Goal: Complete application form

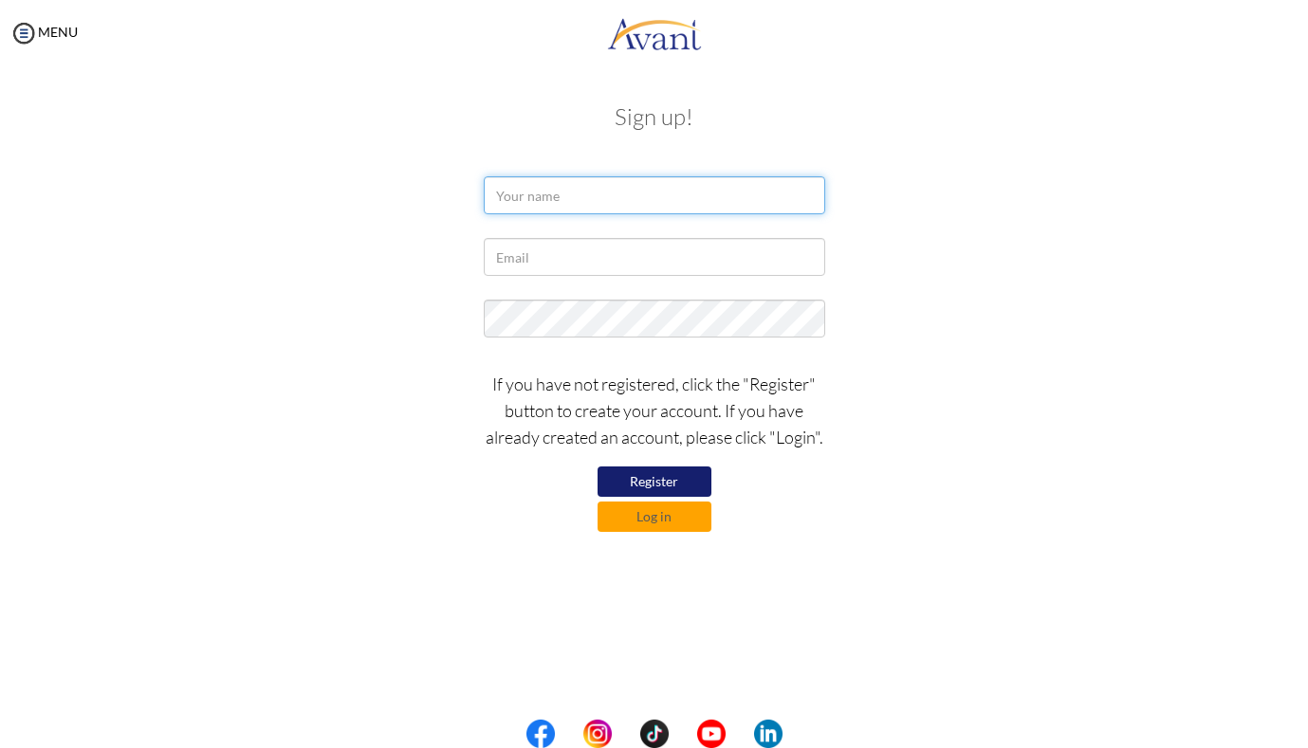
type input "I"
type input "Immaculate"
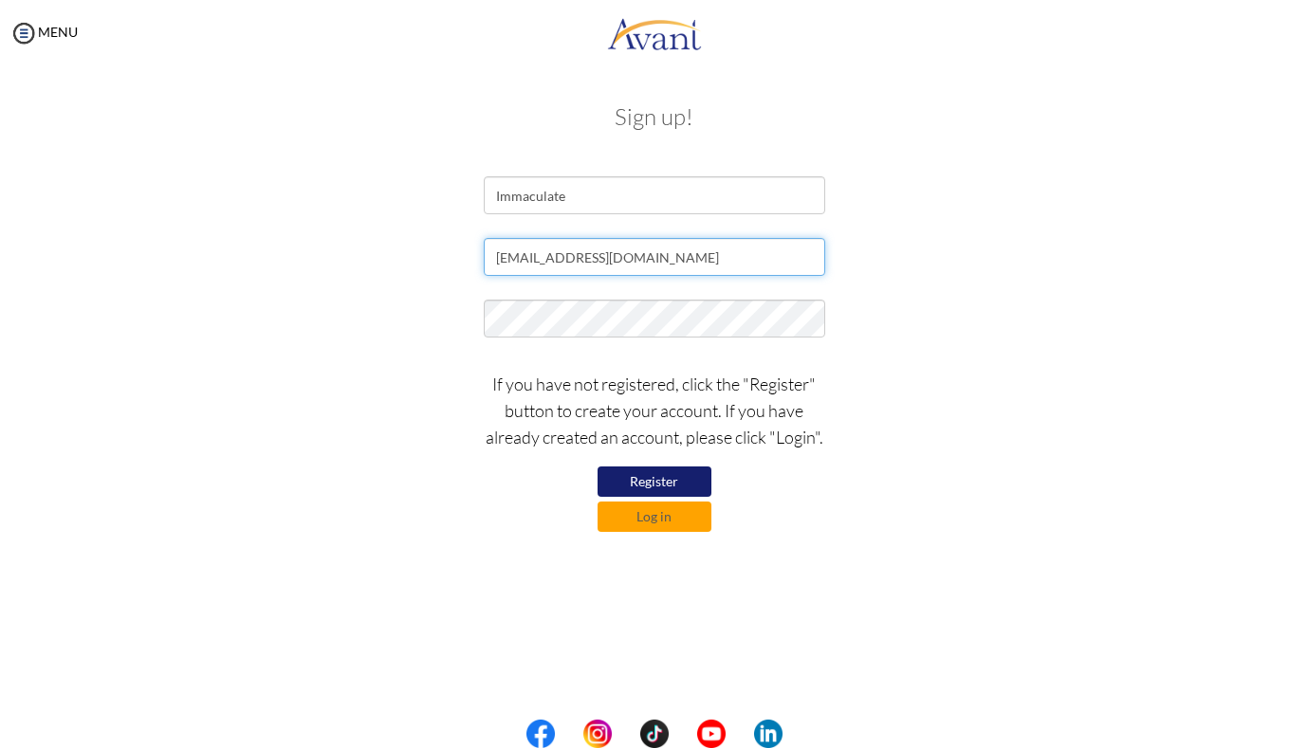
type input "[EMAIL_ADDRESS][DOMAIN_NAME]"
click at [691, 483] on button "Register" at bounding box center [655, 482] width 114 height 30
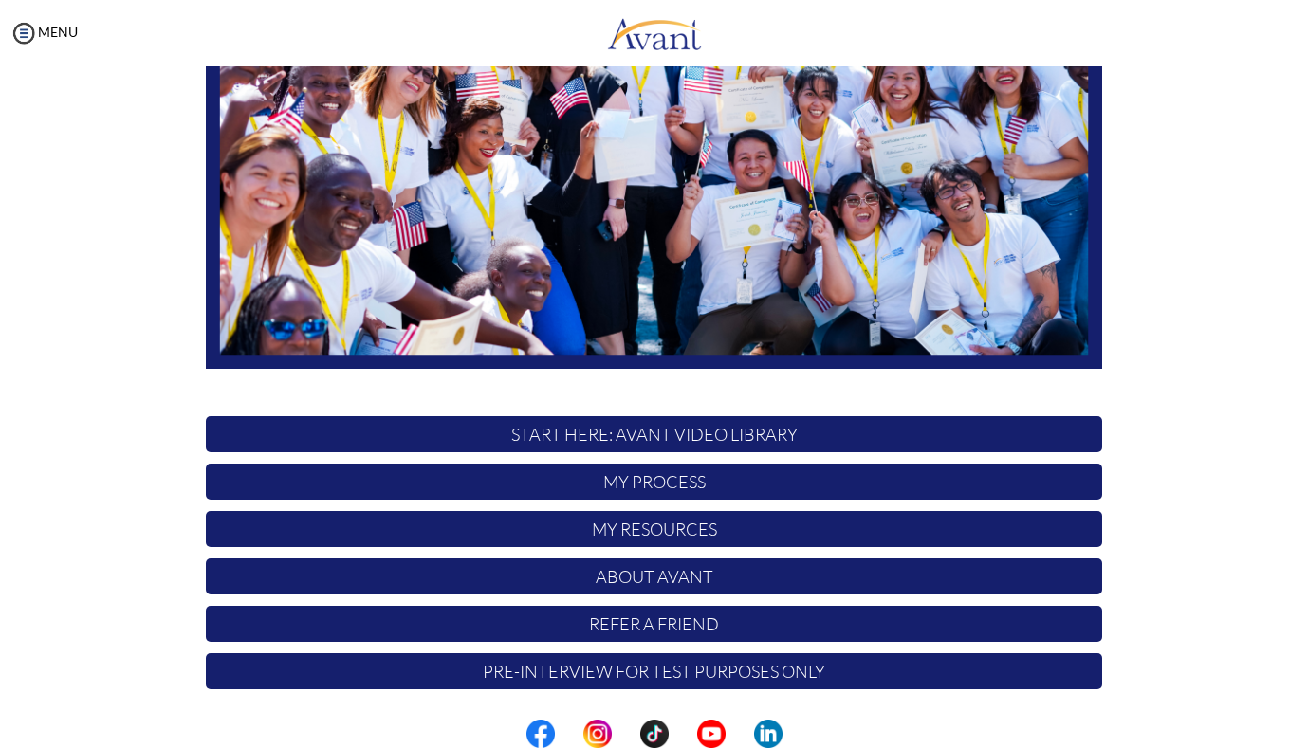
scroll to position [305, 0]
click at [57, 31] on link "MENU" at bounding box center [43, 32] width 68 height 16
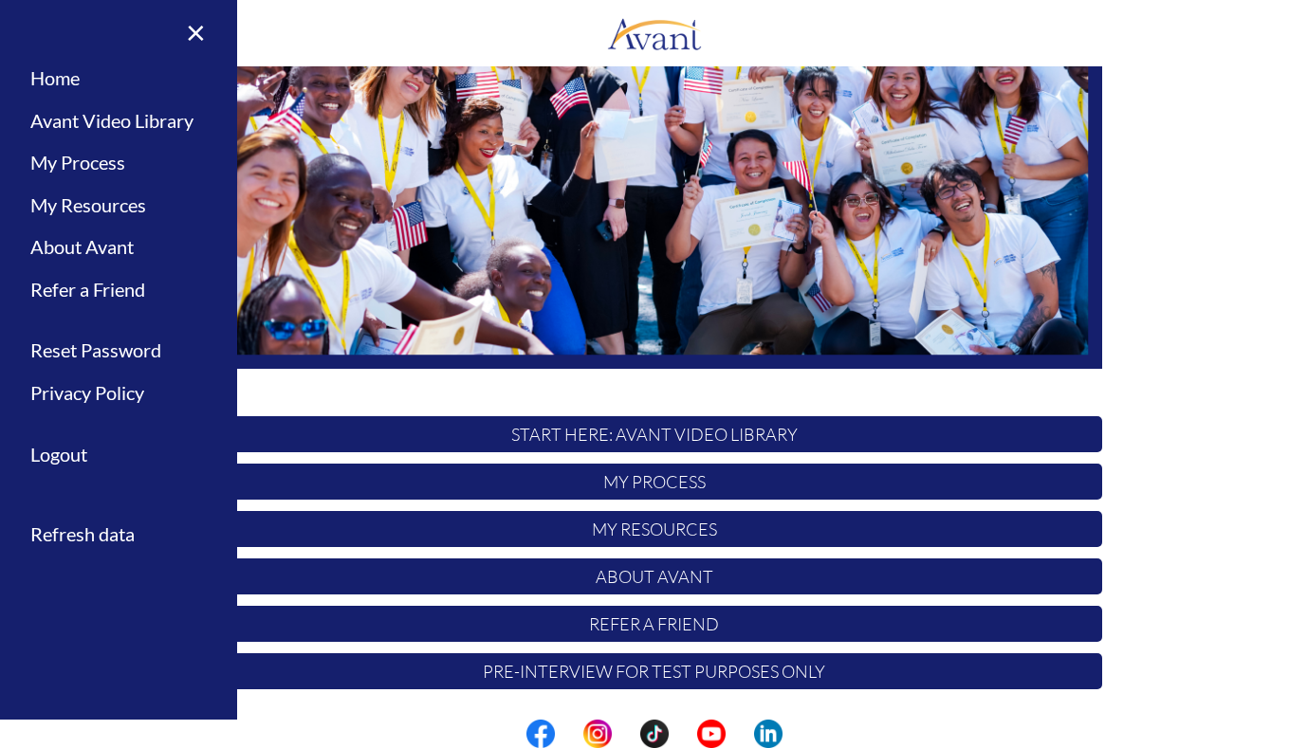
click at [330, 372] on div "Hi Immaculate ! START HERE: Avant Video Library My Process My Resources About A…" at bounding box center [654, 240] width 925 height 921
click at [194, 42] on link "×" at bounding box center [185, 32] width 58 height 64
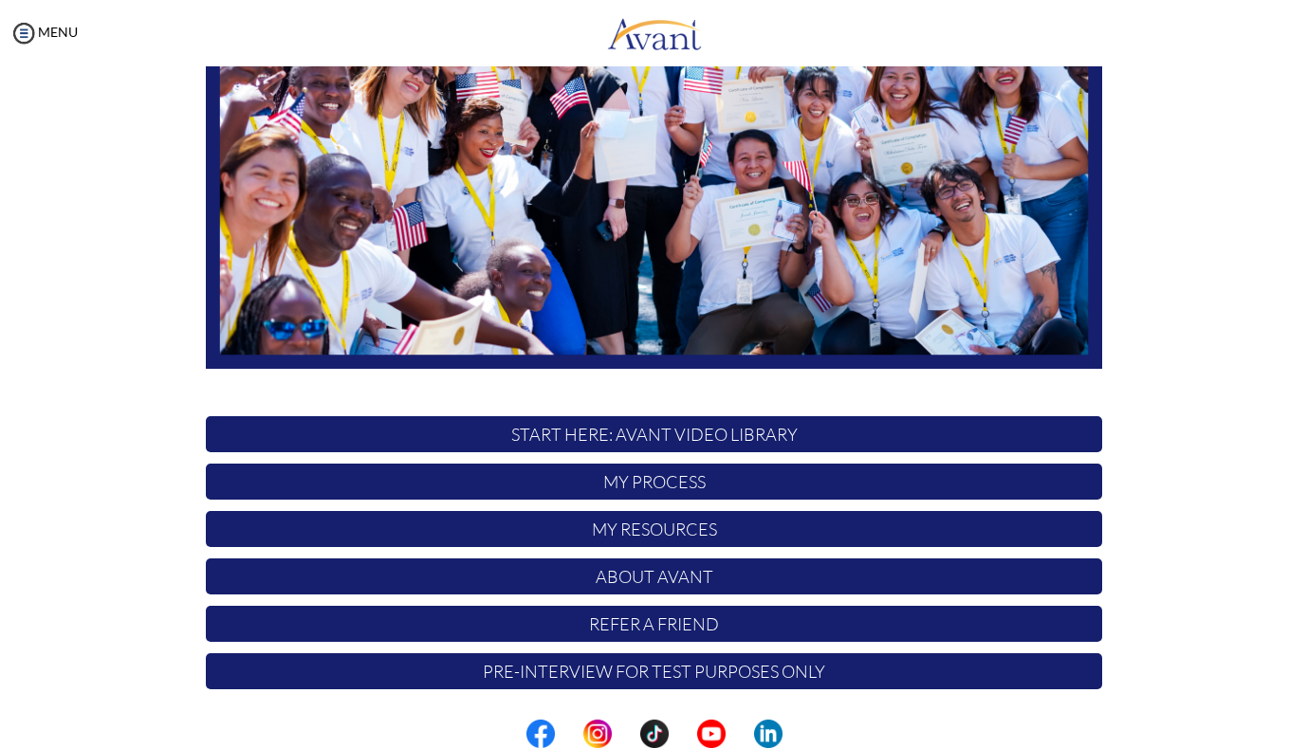
scroll to position [0, 0]
click at [564, 435] on p "START HERE: Avant Video Library" at bounding box center [654, 434] width 896 height 36
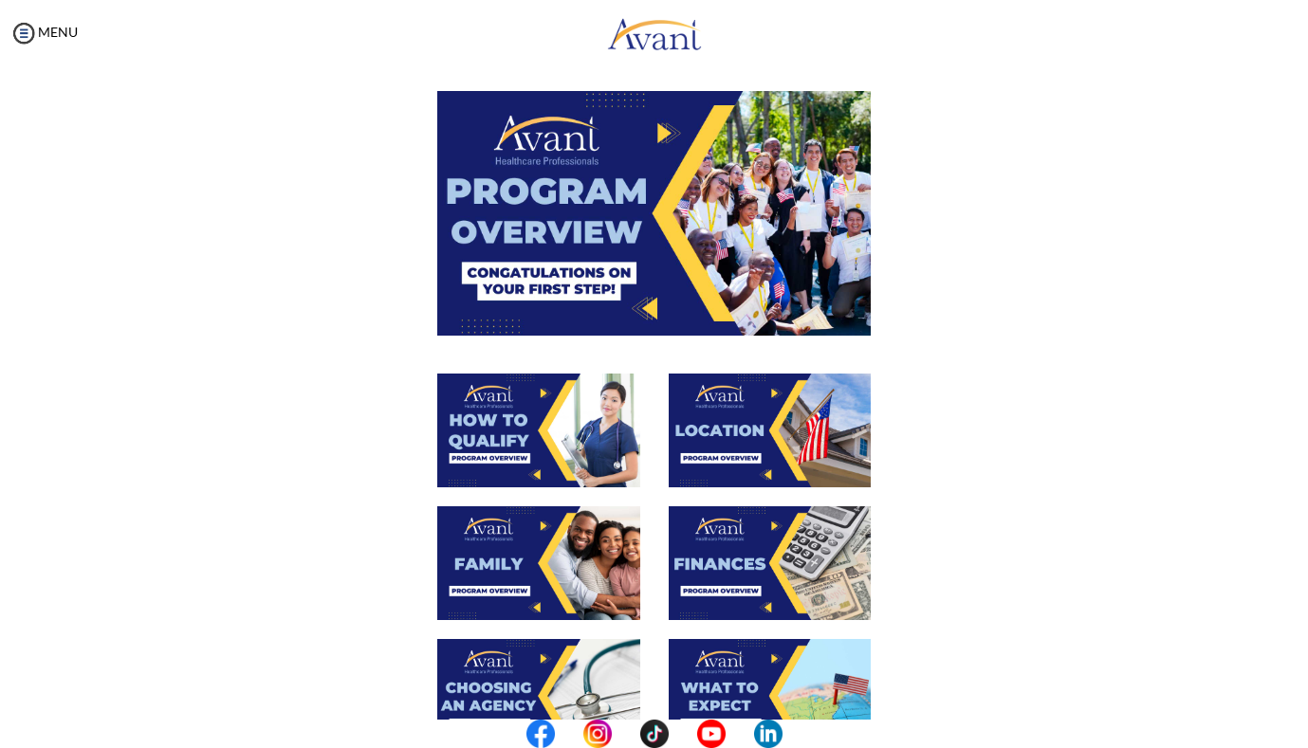
scroll to position [62, 0]
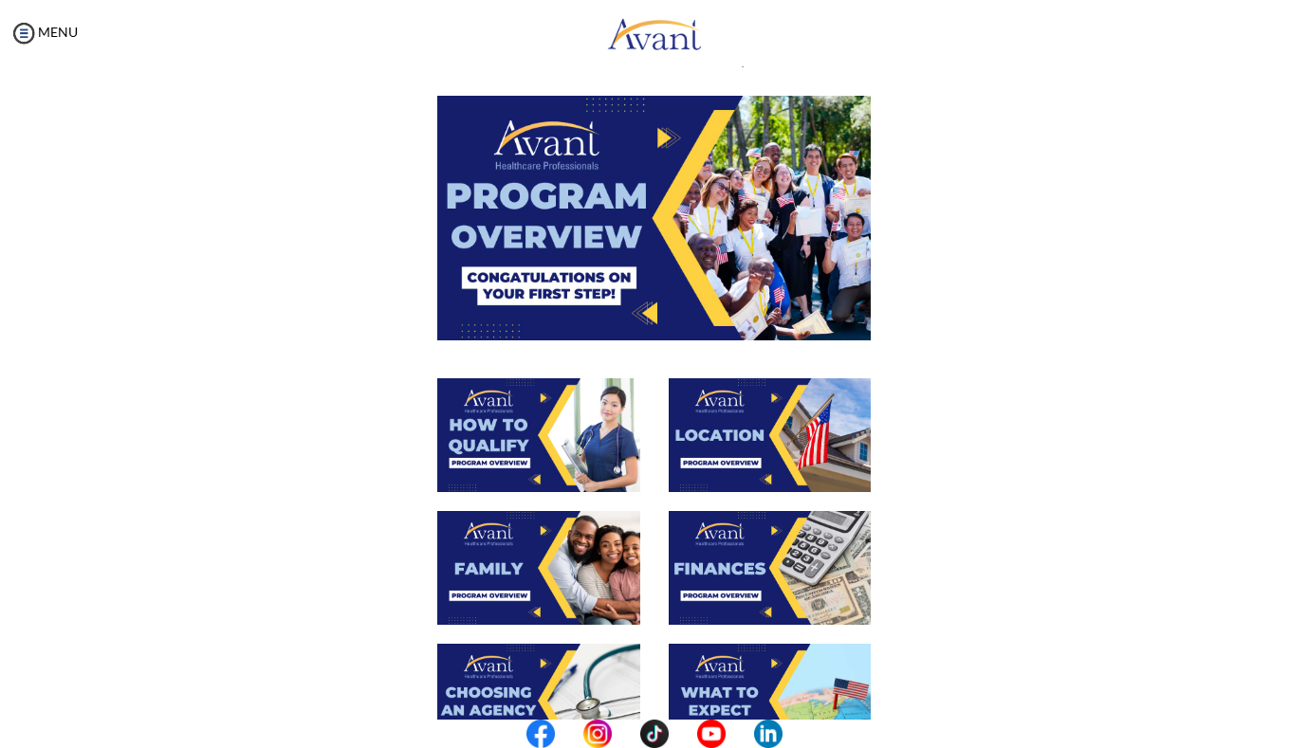
click at [619, 211] on img at bounding box center [654, 218] width 434 height 244
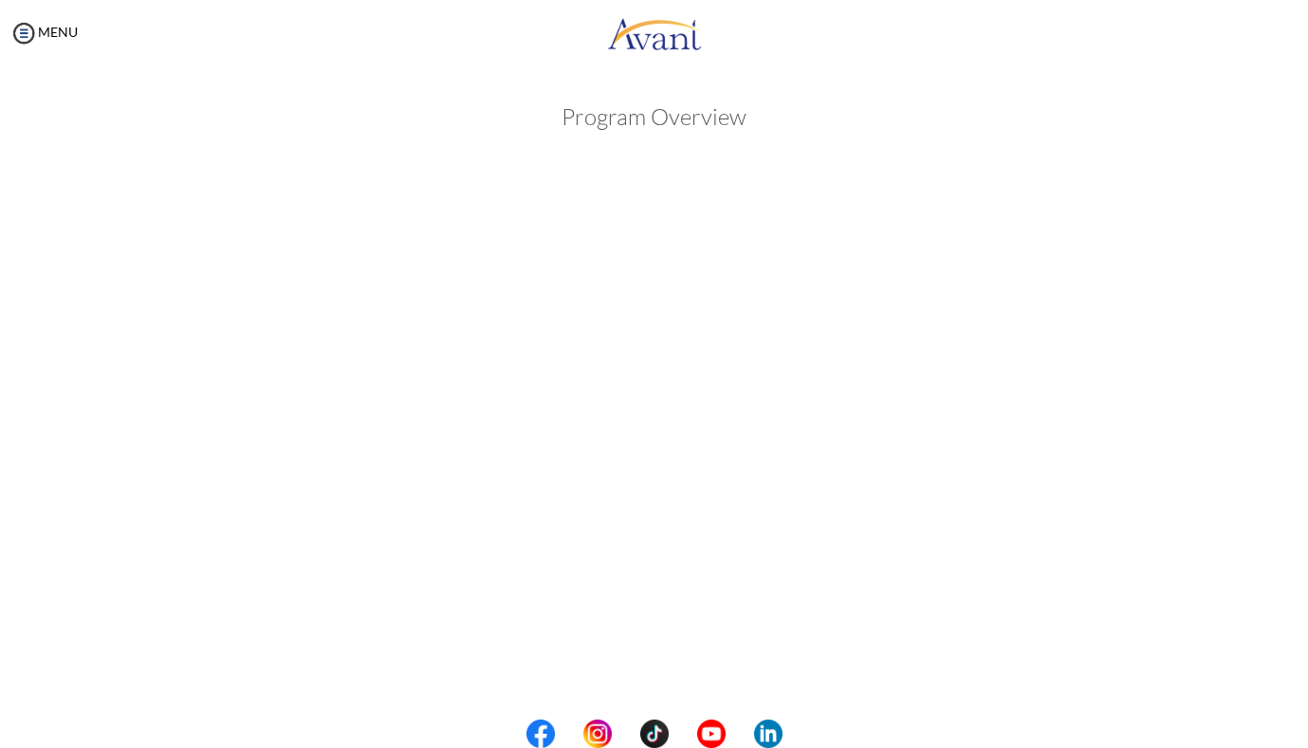
scroll to position [184, 0]
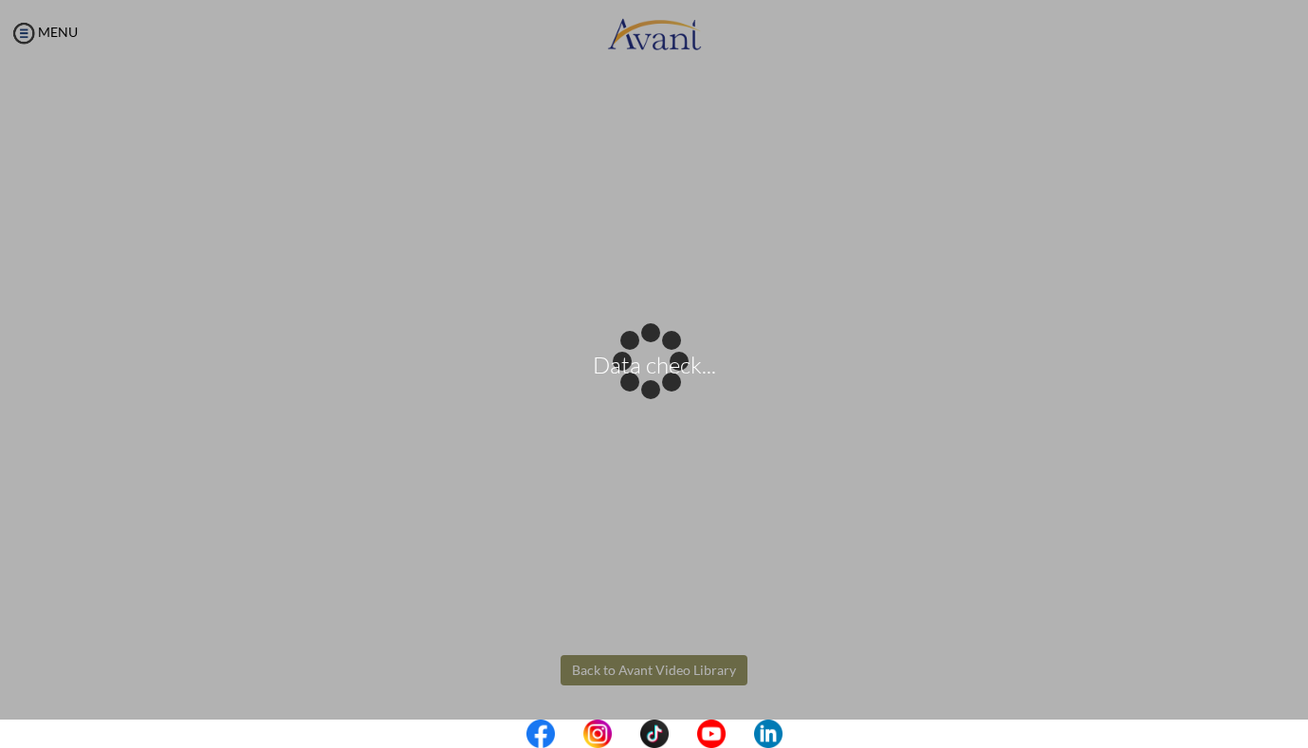
click at [631, 680] on body "Data check... Maintenance break. Please come back in 2 hours. MENU My Status Wh…" at bounding box center [654, 374] width 1308 height 748
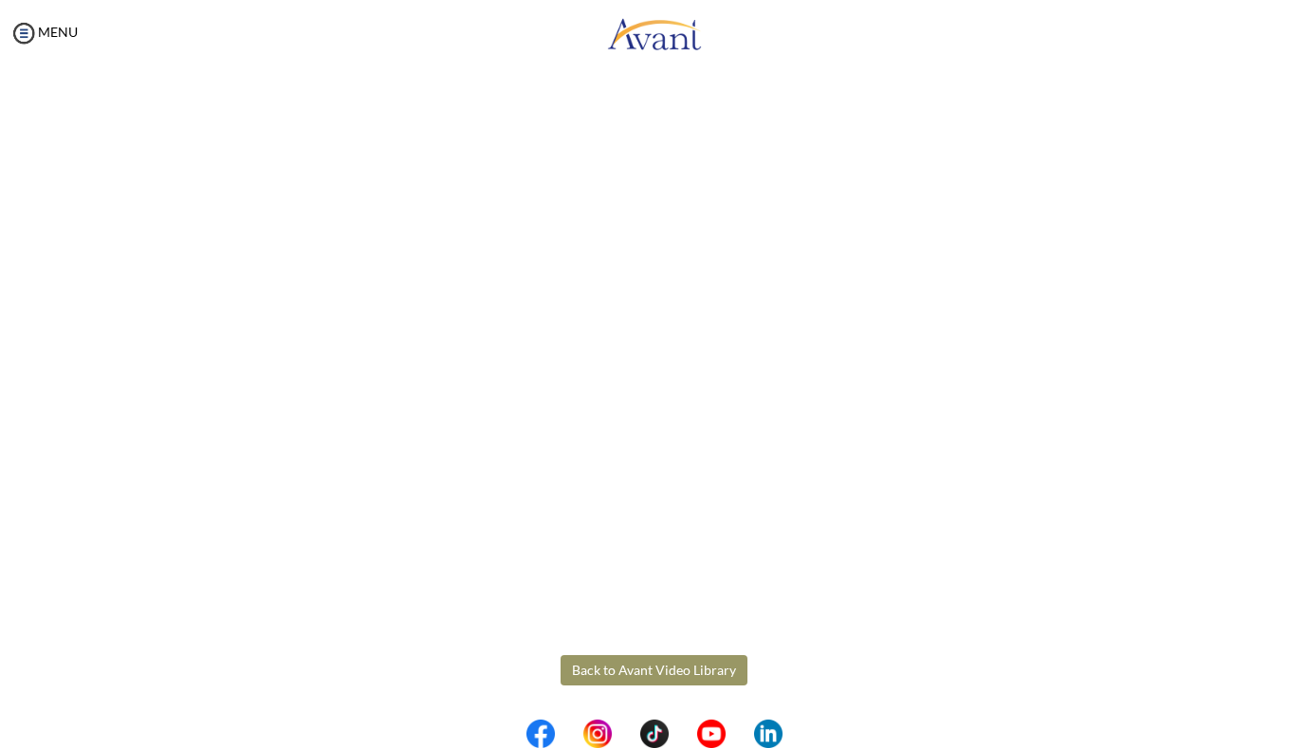
scroll to position [0, 0]
click at [652, 676] on button "Back to Avant Video Library" at bounding box center [654, 671] width 187 height 30
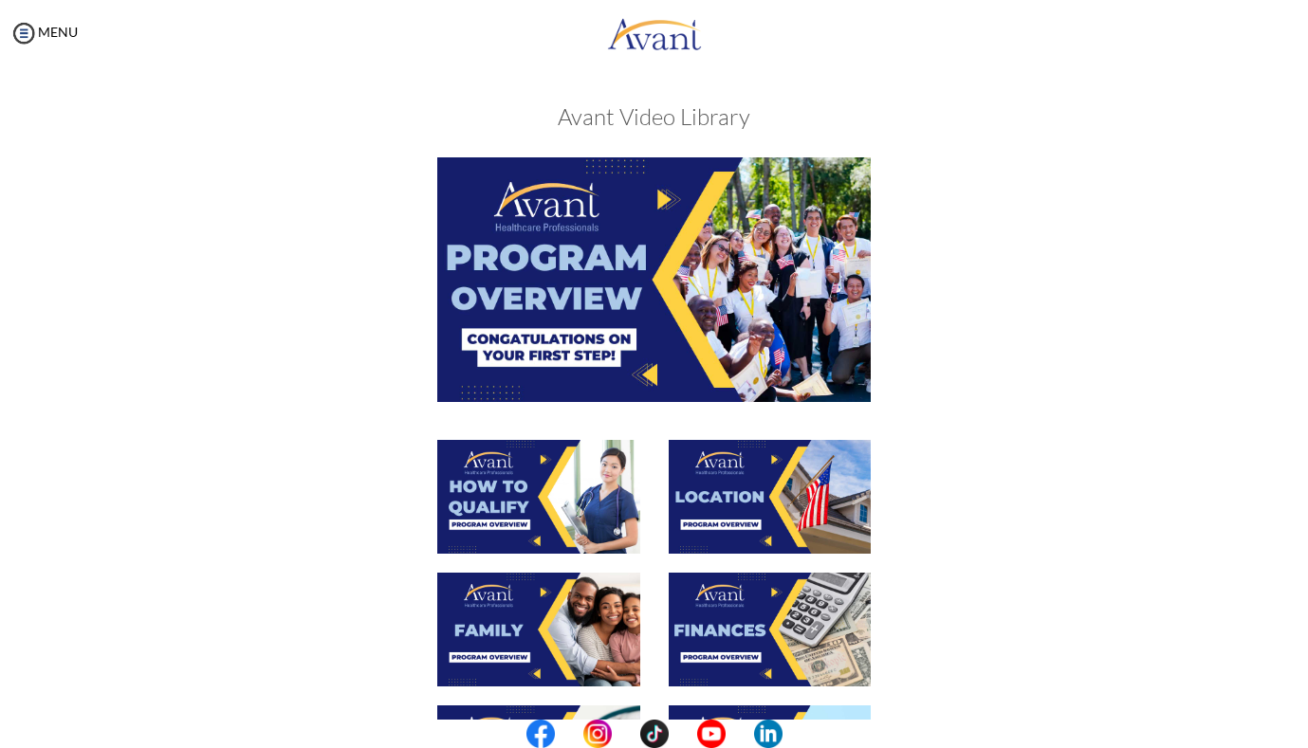
scroll to position [157, 0]
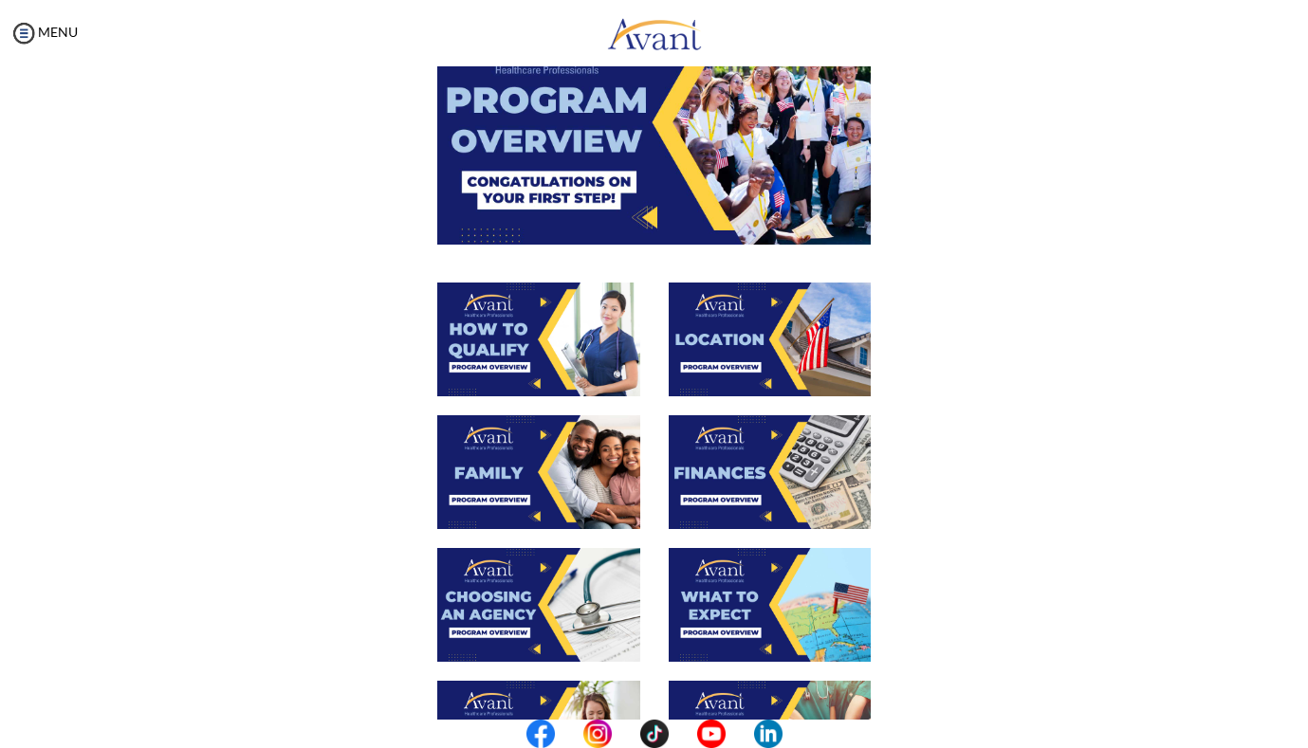
click at [571, 345] on img at bounding box center [538, 340] width 203 height 114
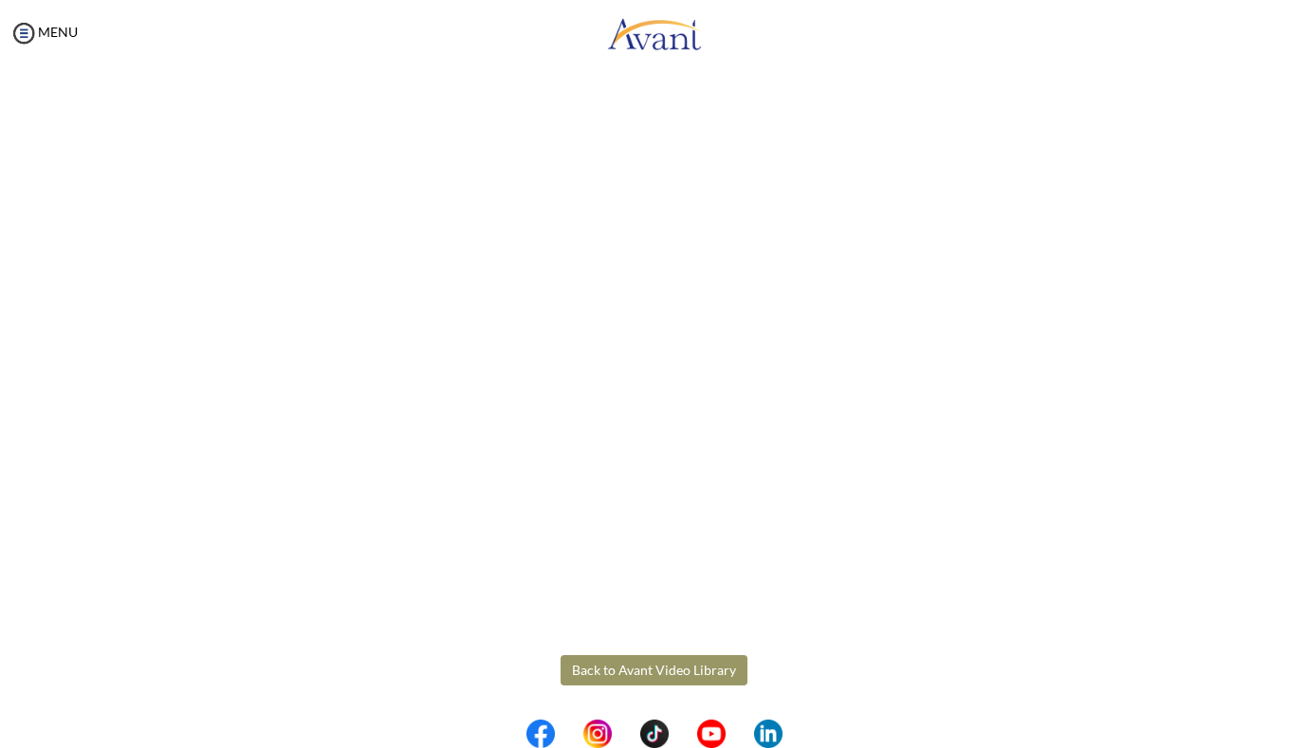
scroll to position [0, 0]
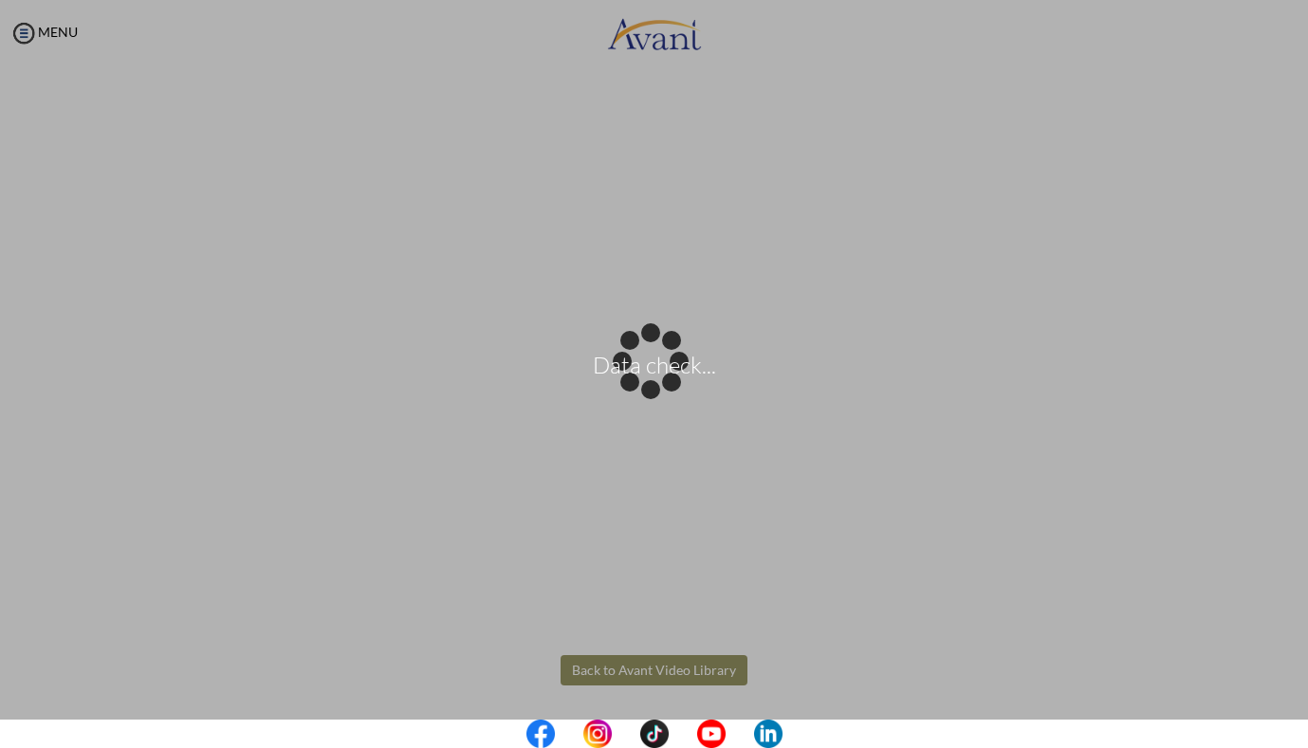
click at [656, 667] on body "Data check... Maintenance break. Please come back in 2 hours. MENU My Status Wh…" at bounding box center [654, 374] width 1308 height 748
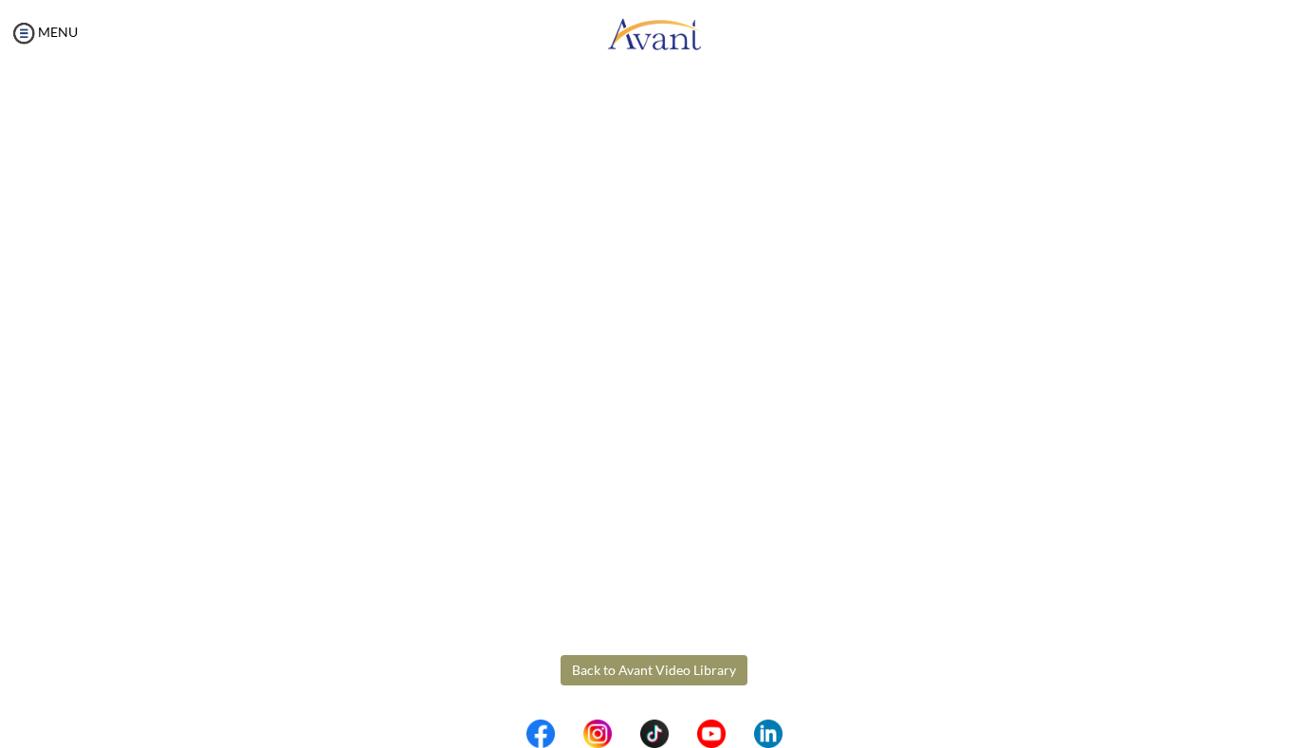
click at [674, 668] on button "Back to Avant Video Library" at bounding box center [654, 671] width 187 height 30
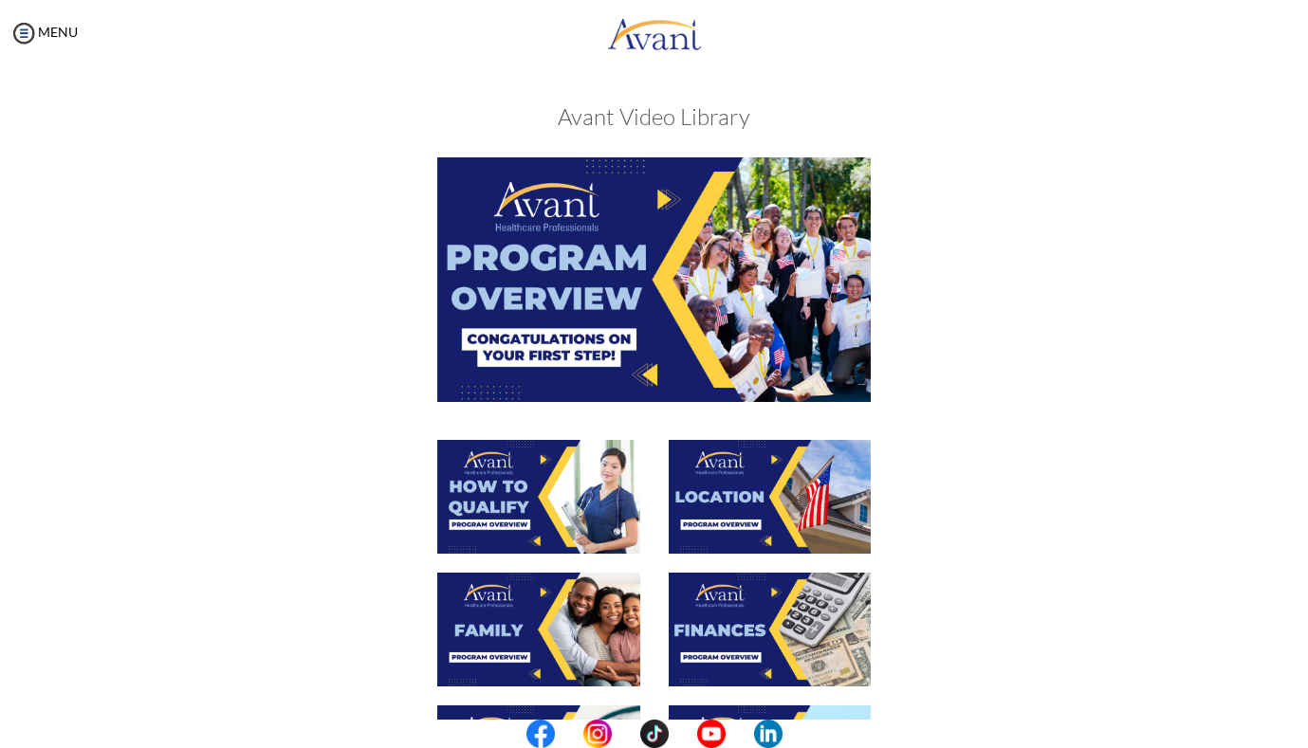
click at [796, 440] on img at bounding box center [770, 497] width 203 height 114
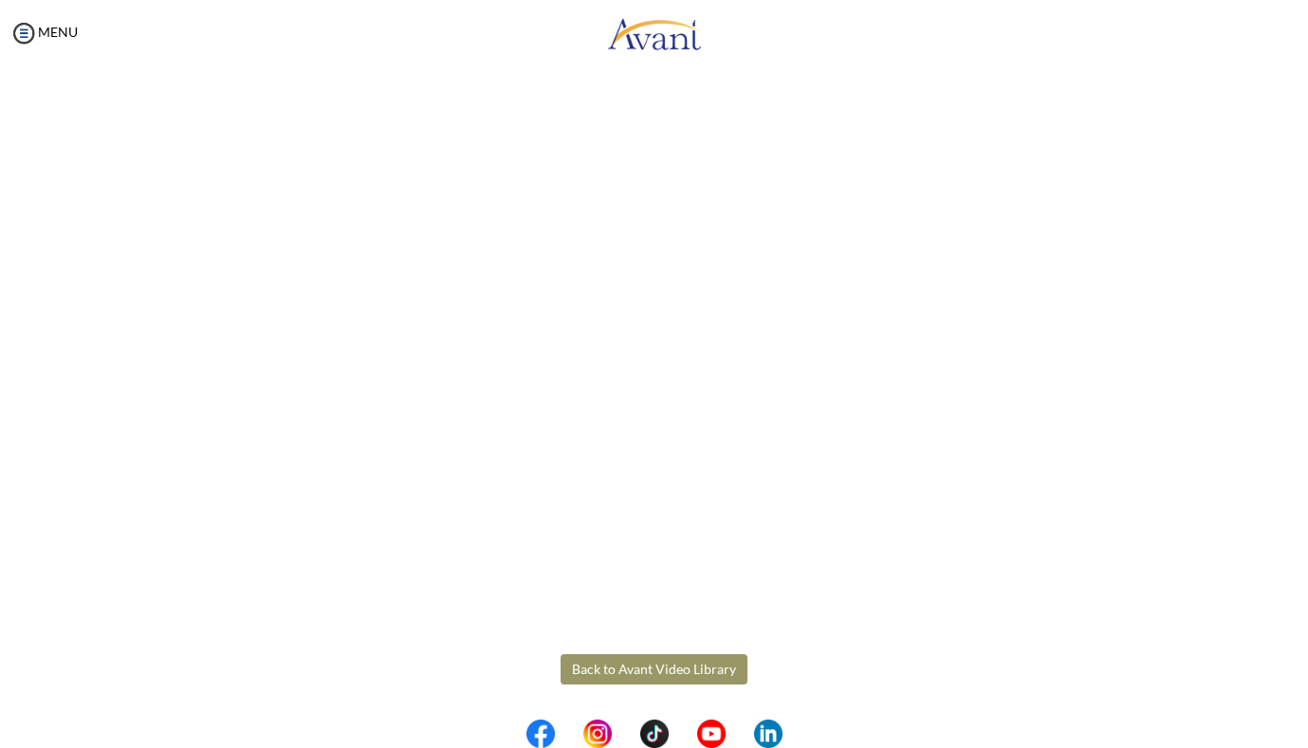
scroll to position [184, 0]
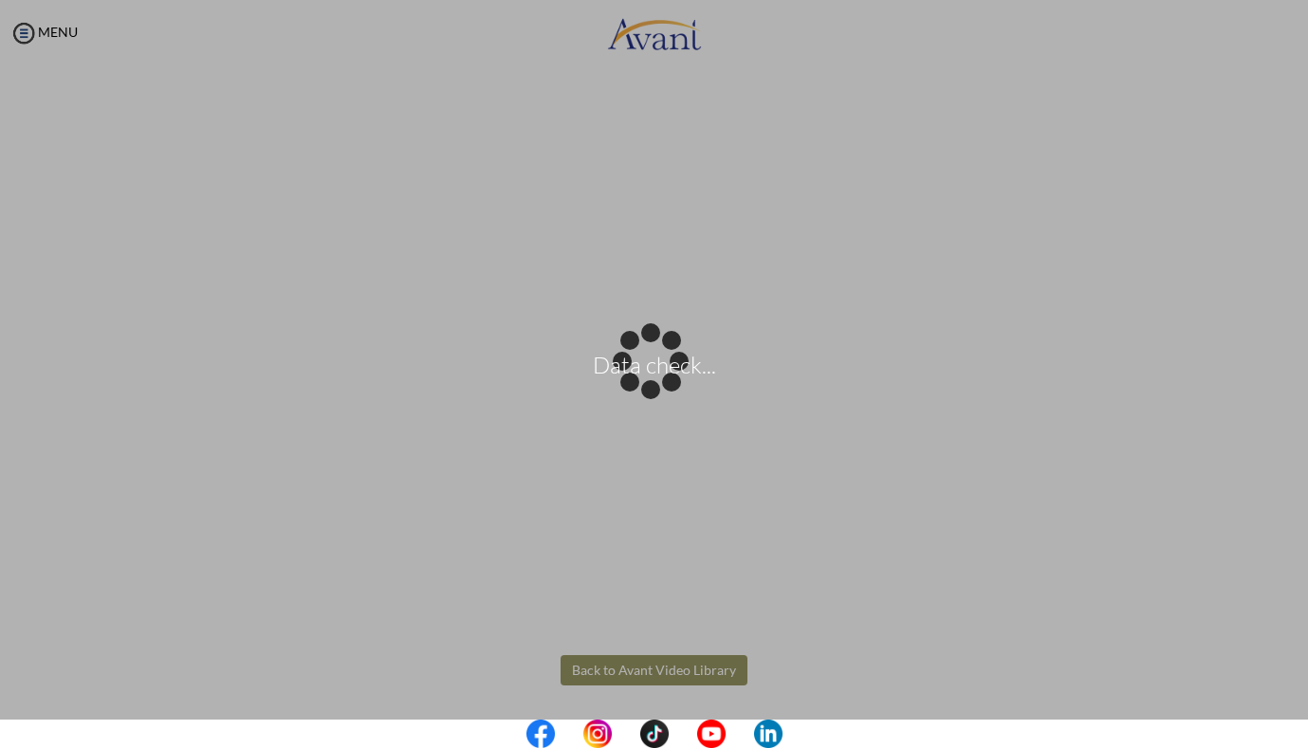
click at [609, 668] on body "Data check... Maintenance break. Please come back in 2 hours. MENU My Status Wh…" at bounding box center [654, 374] width 1308 height 748
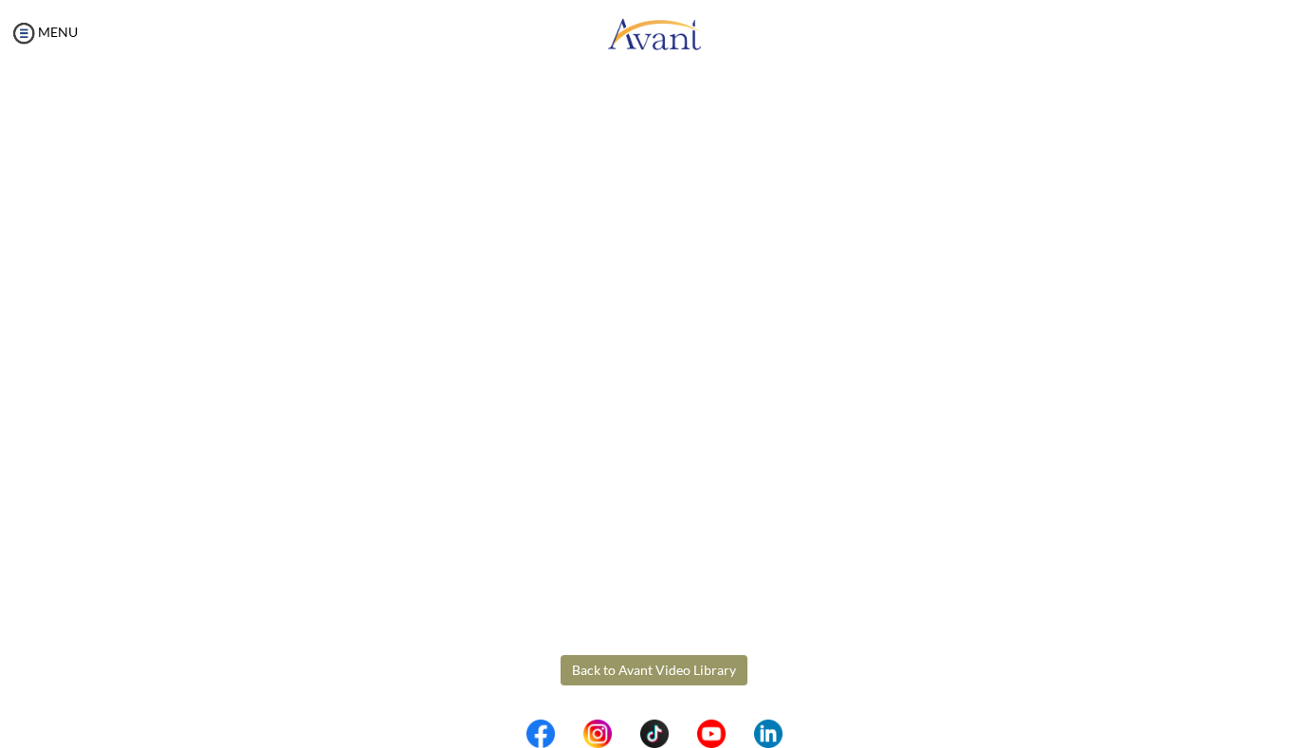
click at [612, 674] on button "Back to Avant Video Library" at bounding box center [654, 671] width 187 height 30
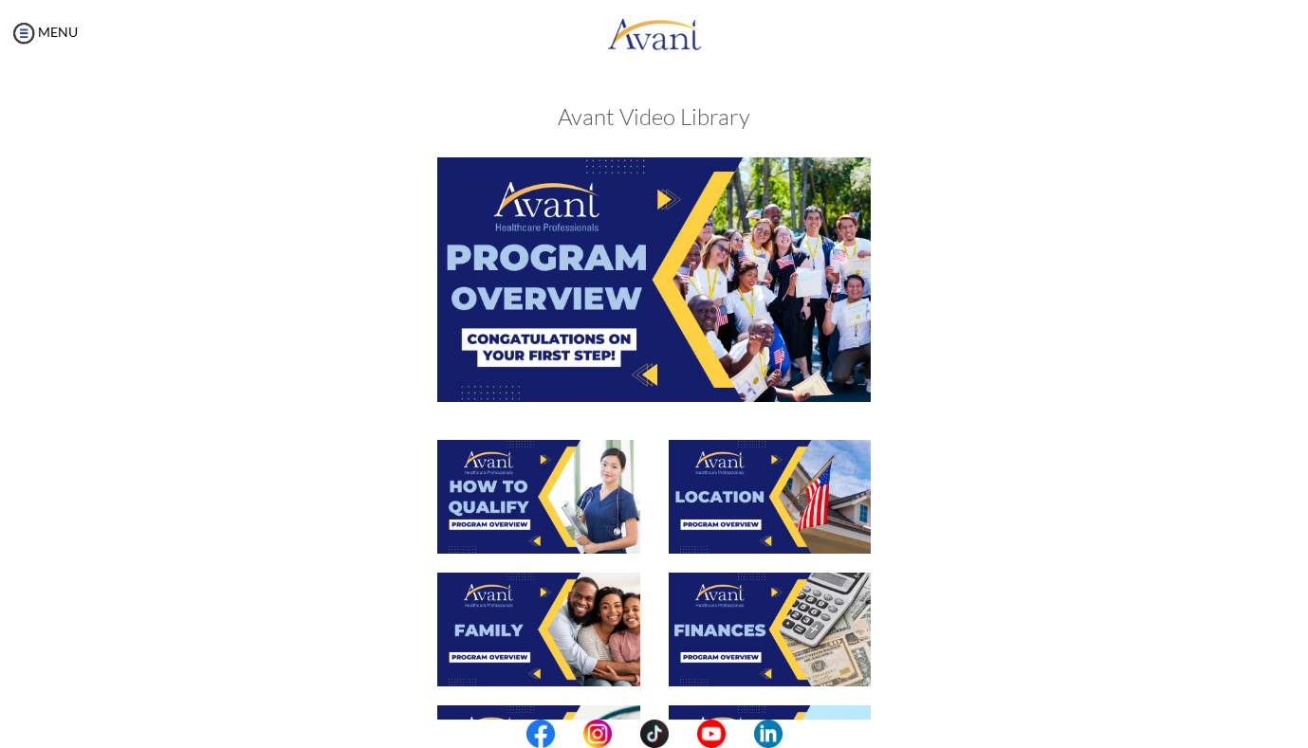
scroll to position [354, 0]
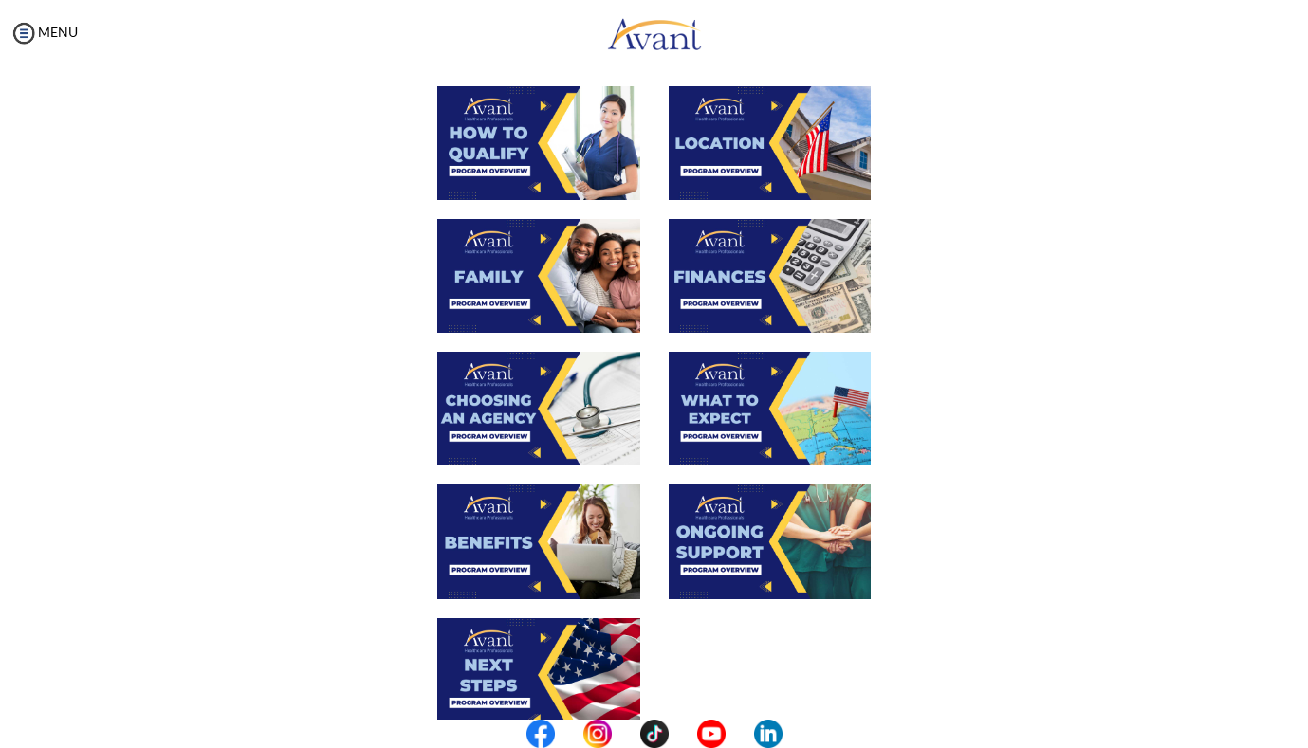
click at [580, 263] on img at bounding box center [538, 276] width 203 height 114
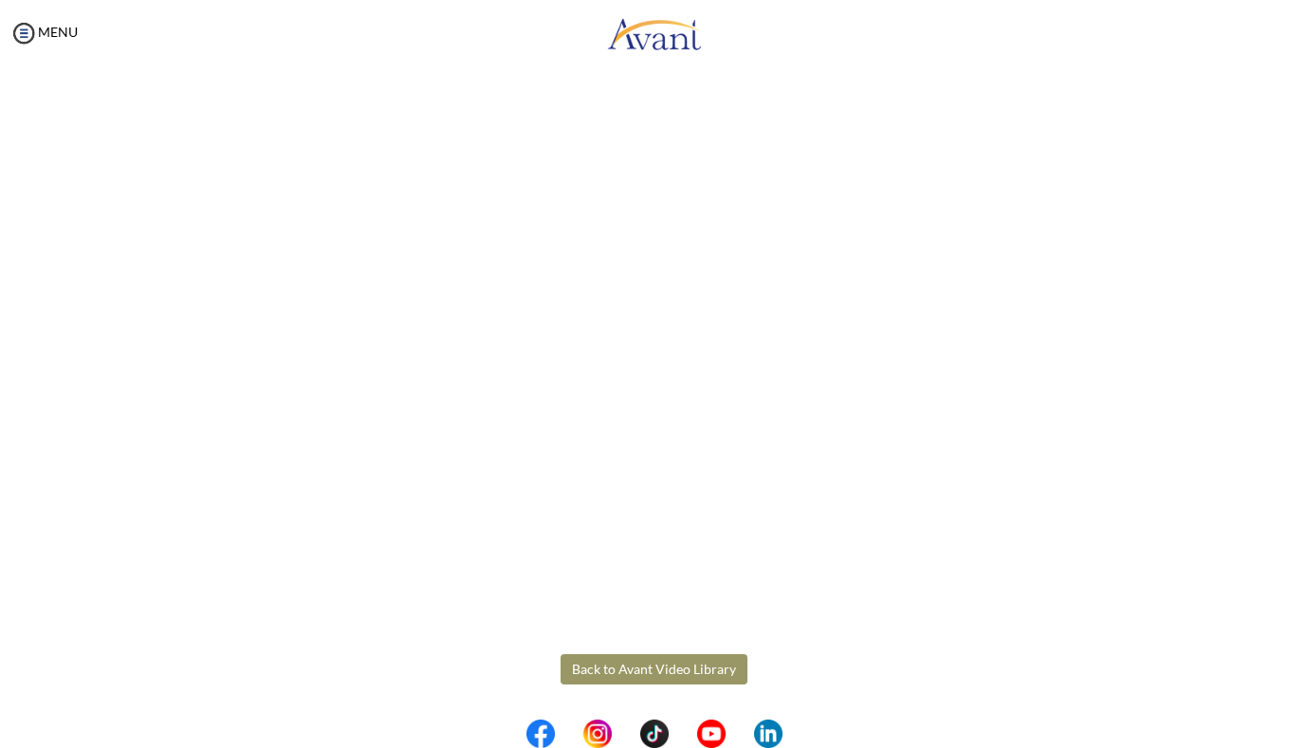
scroll to position [387, 0]
click at [608, 664] on body "Maintenance break. Please come back in 2 hours. MENU My Status What is the next…" at bounding box center [654, 374] width 1308 height 748
click at [637, 661] on button "Back to Avant Video Library" at bounding box center [654, 670] width 187 height 30
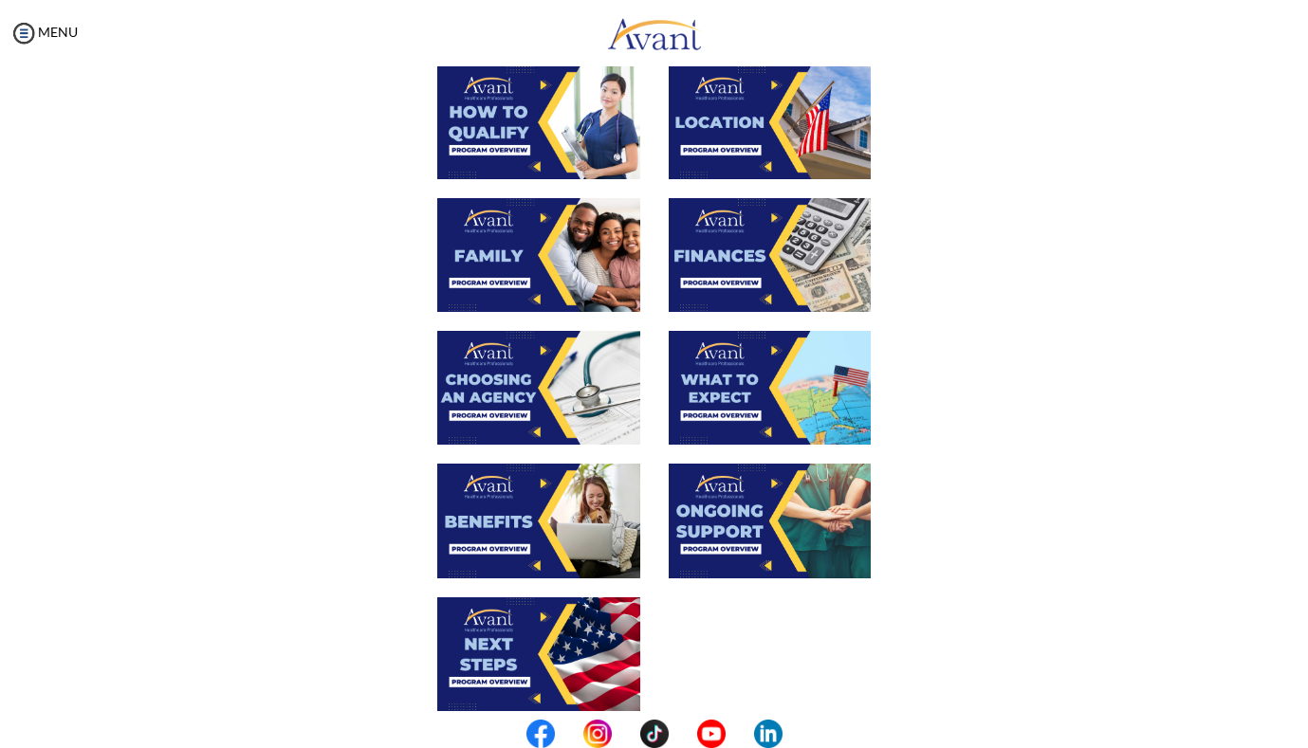
scroll to position [380, 0]
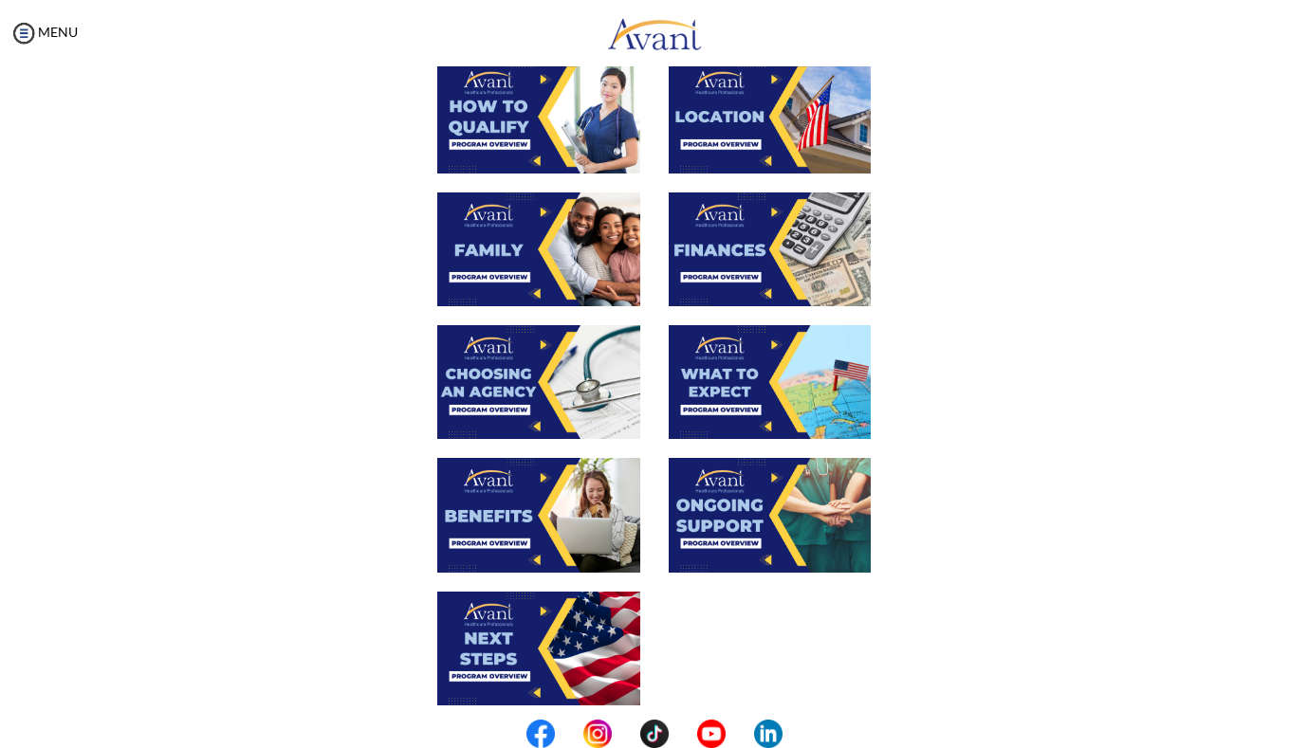
click at [760, 277] on img at bounding box center [770, 250] width 203 height 114
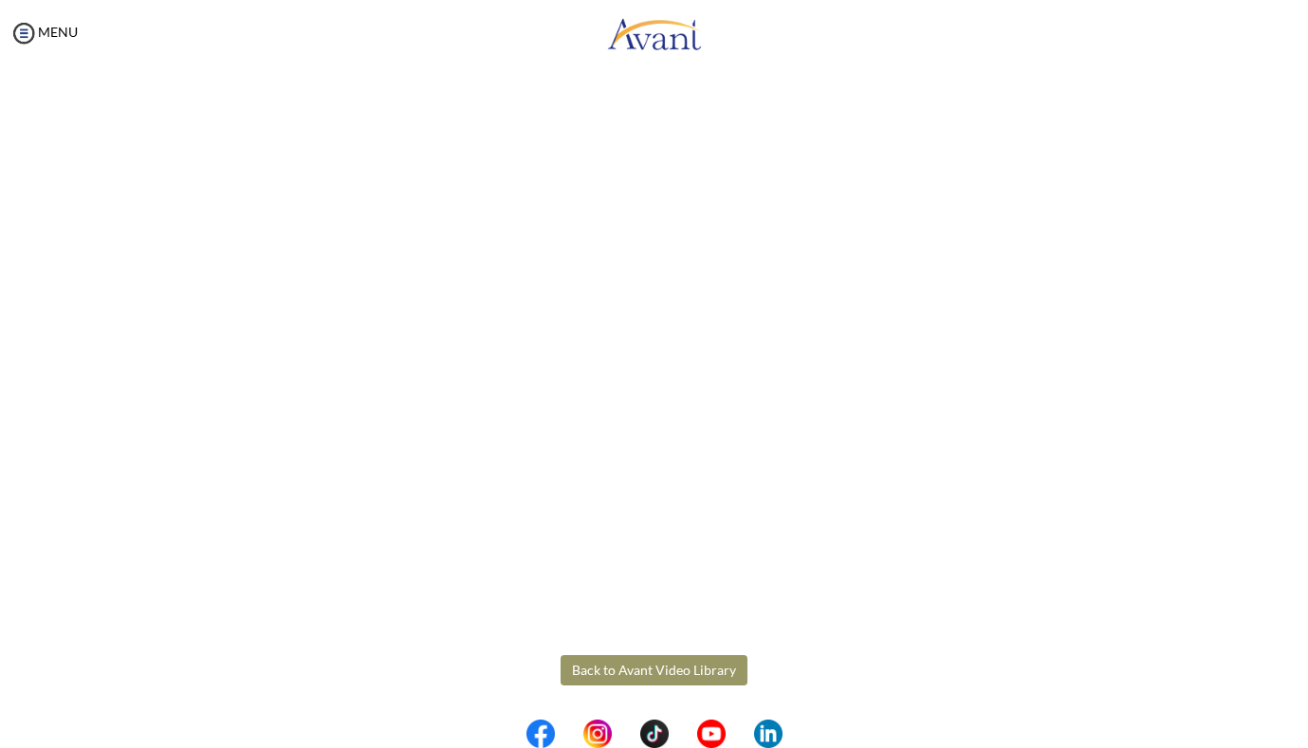
scroll to position [0, 0]
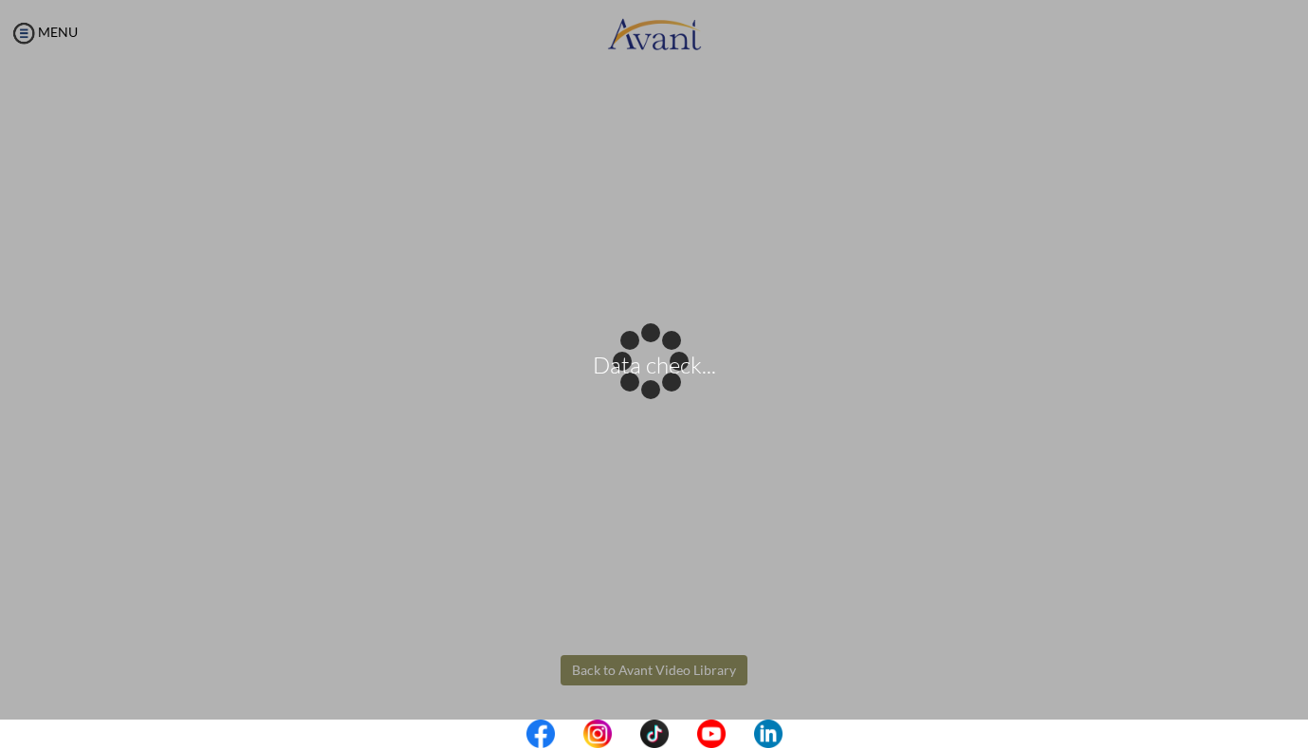
click at [665, 677] on body "Data check... Maintenance break. Please come back in 2 hours. MENU My Status Wh…" at bounding box center [654, 374] width 1308 height 748
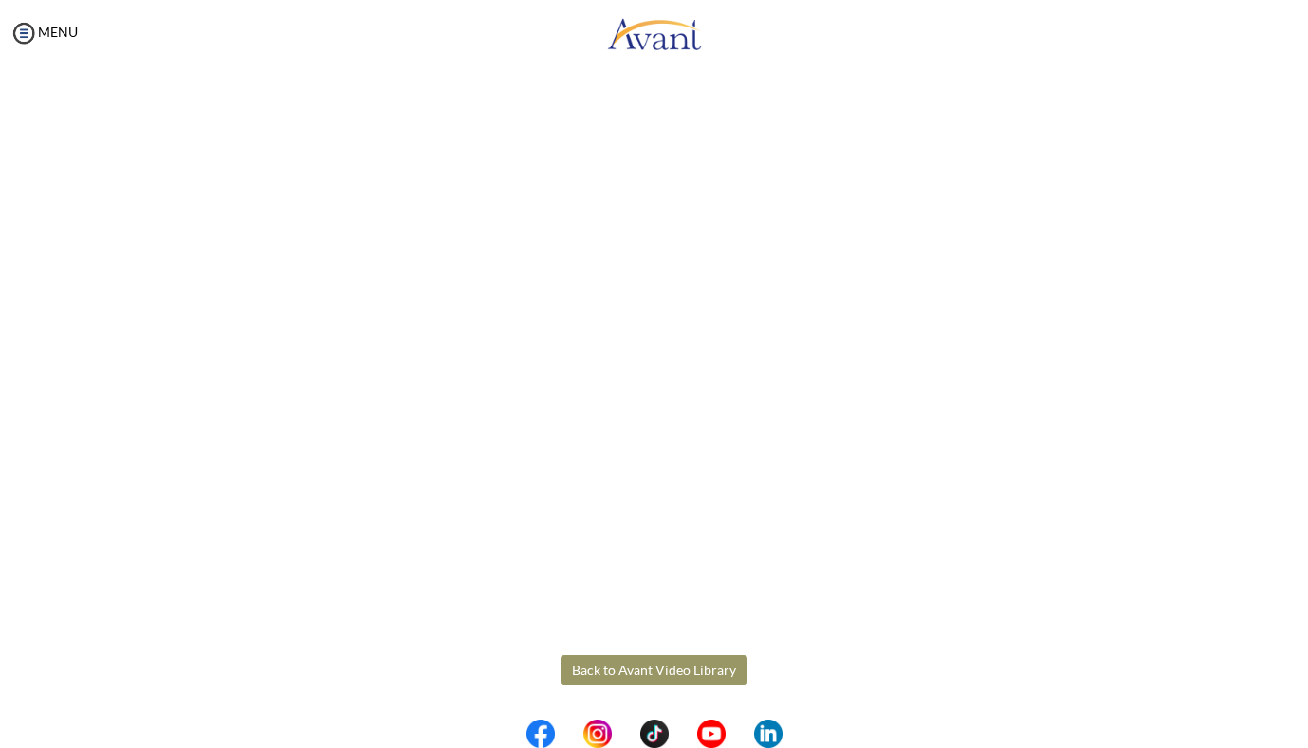
click at [653, 670] on button "Back to Avant Video Library" at bounding box center [654, 671] width 187 height 30
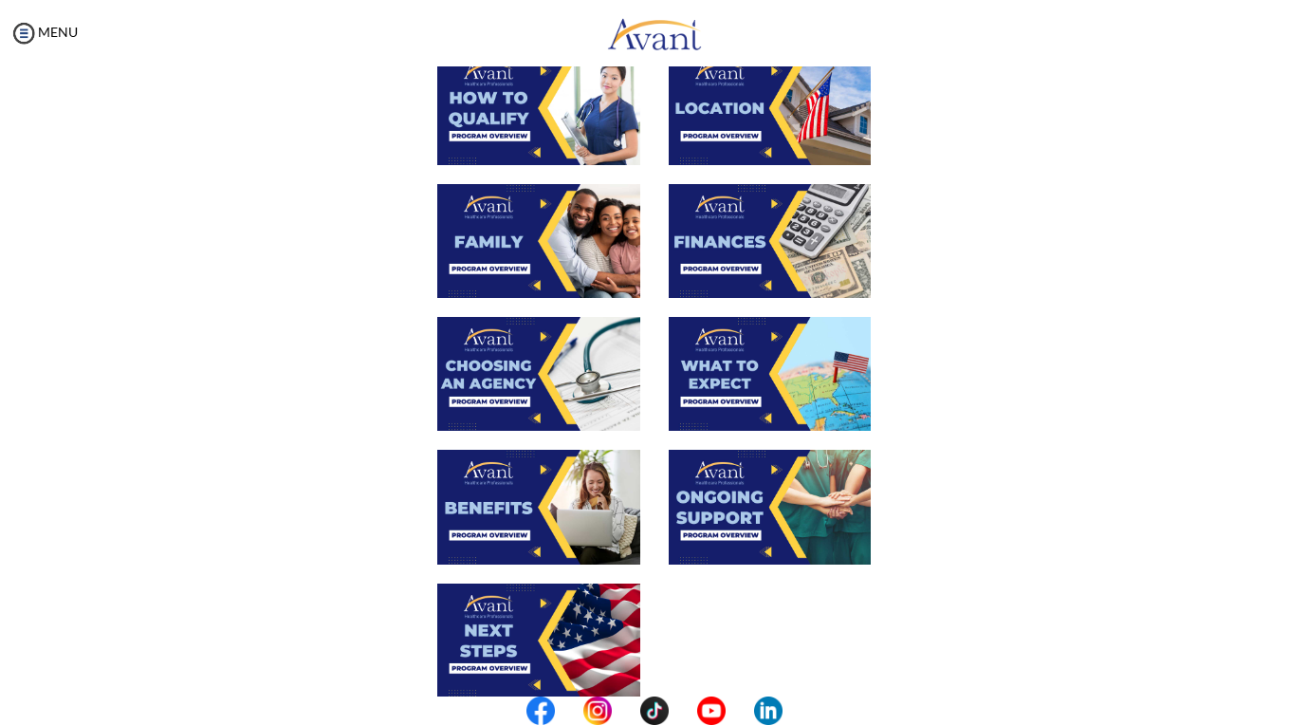
scroll to position [383, 0]
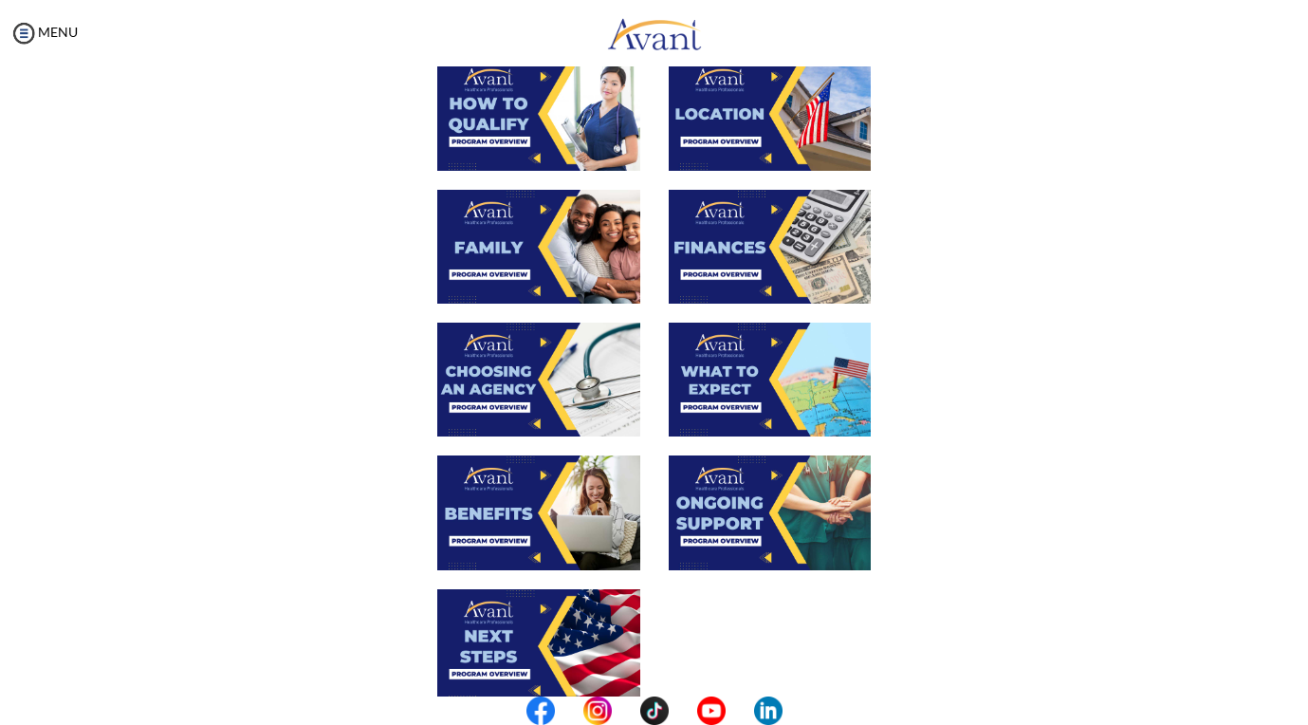
click at [498, 374] on img at bounding box center [538, 380] width 203 height 114
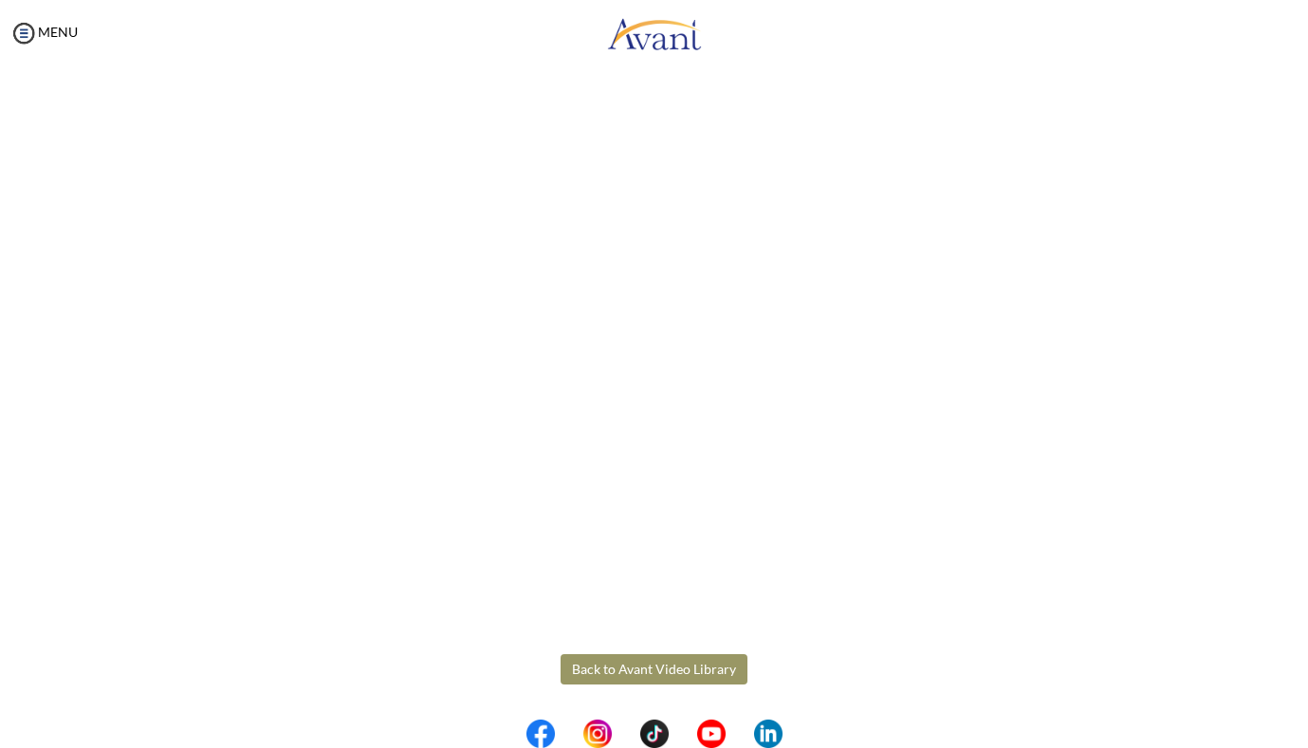
scroll to position [387, 0]
click at [583, 674] on body "Maintenance break. Please come back in 2 hours. MENU My Status What is the next…" at bounding box center [654, 374] width 1308 height 748
click at [611, 677] on button "Back to Avant Video Library" at bounding box center [654, 670] width 187 height 30
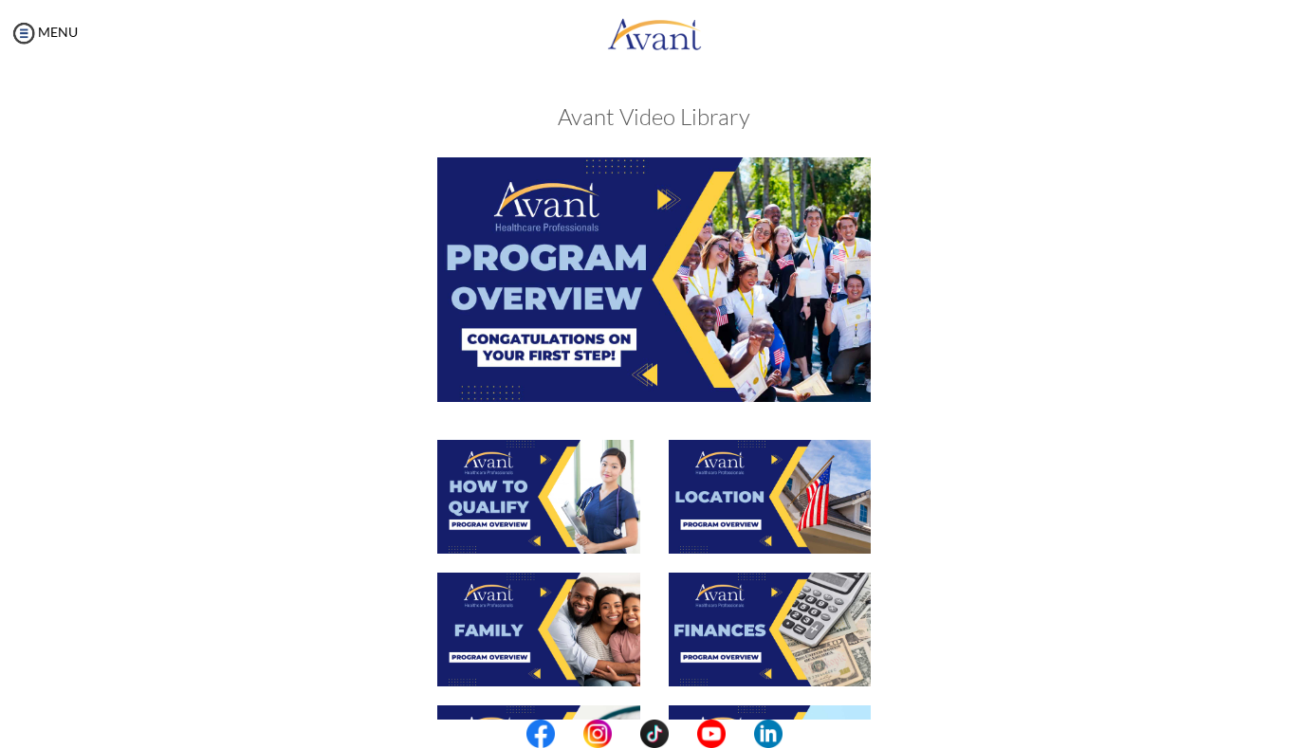
scroll to position [438, 0]
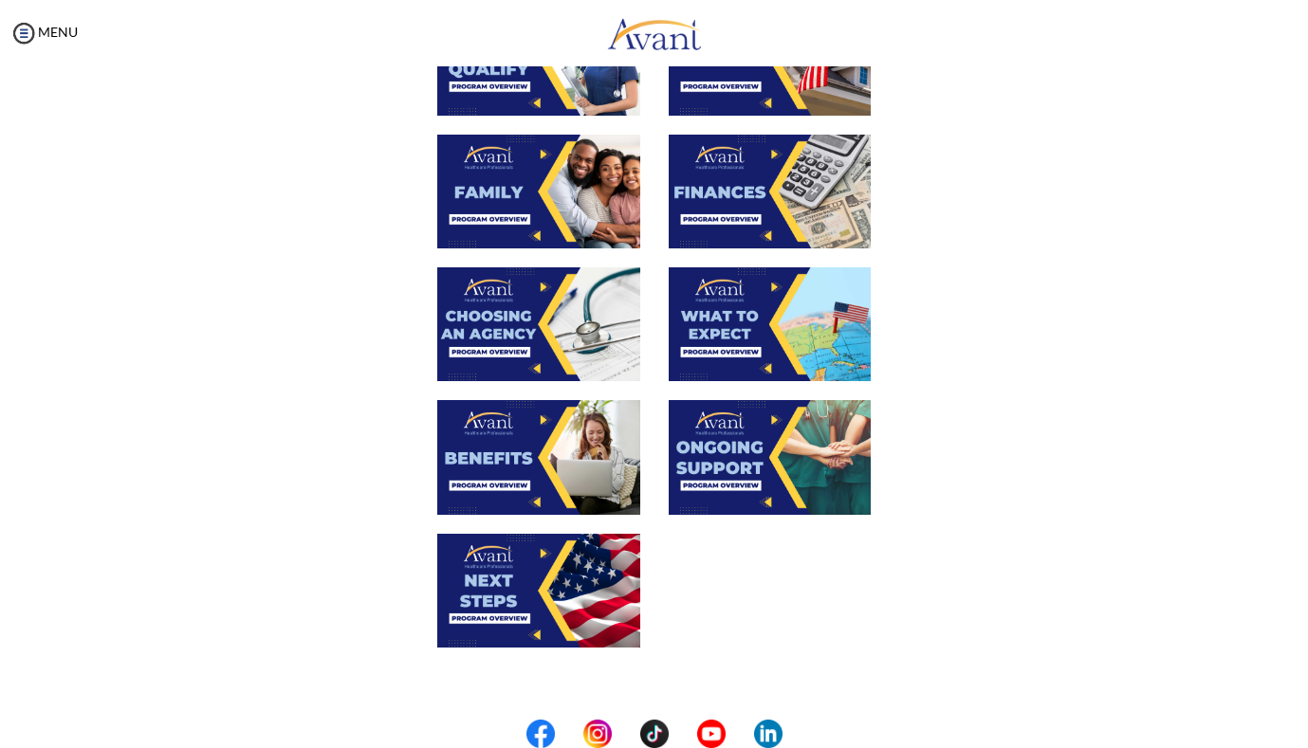
click at [766, 347] on img at bounding box center [770, 325] width 203 height 114
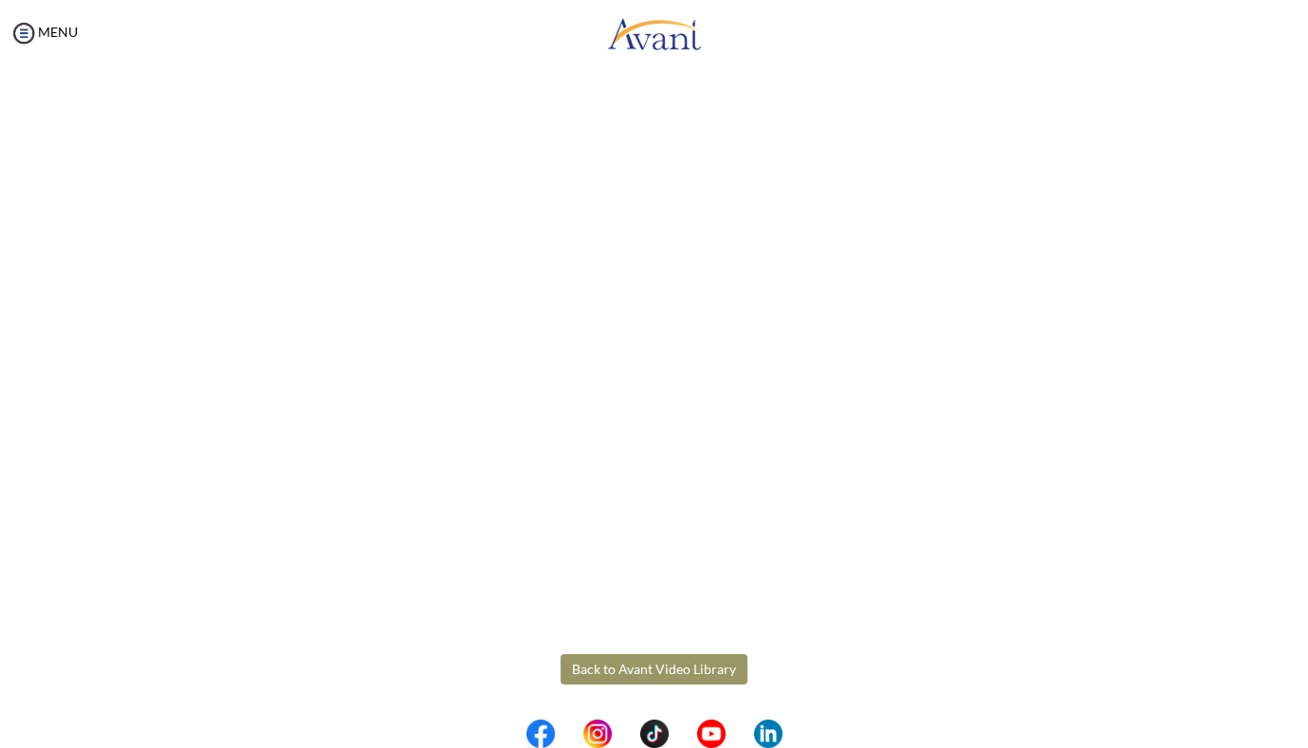
scroll to position [387, 0]
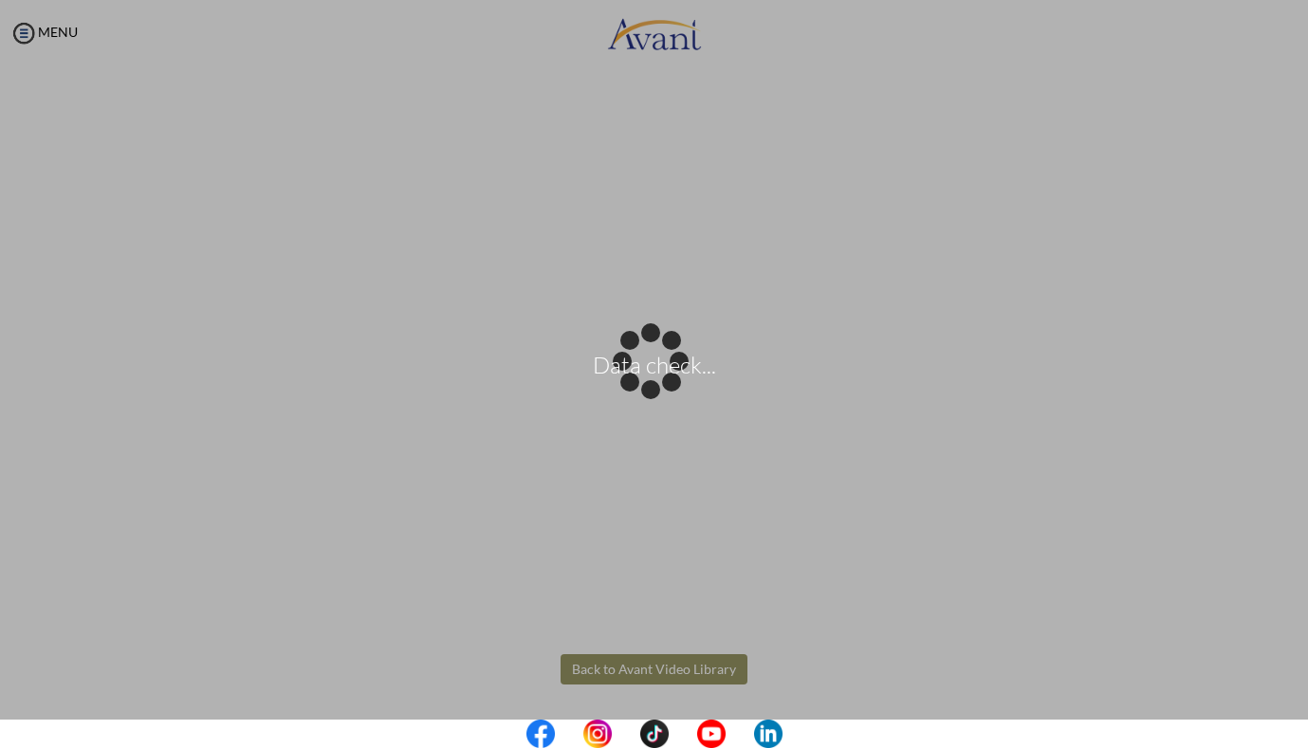
click at [593, 670] on body "Data check... Maintenance break. Please come back in 2 hours. MENU My Status Wh…" at bounding box center [654, 374] width 1308 height 748
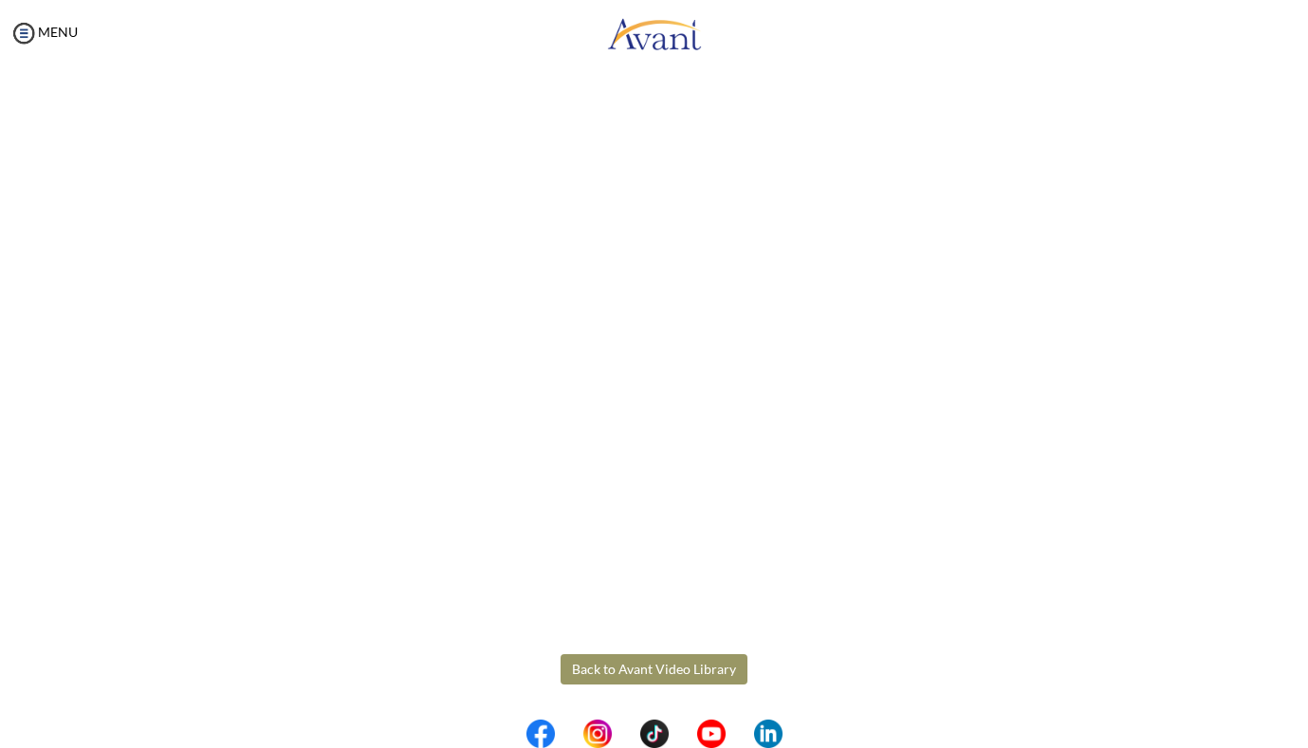
click at [642, 672] on button "Back to Avant Video Library" at bounding box center [654, 670] width 187 height 30
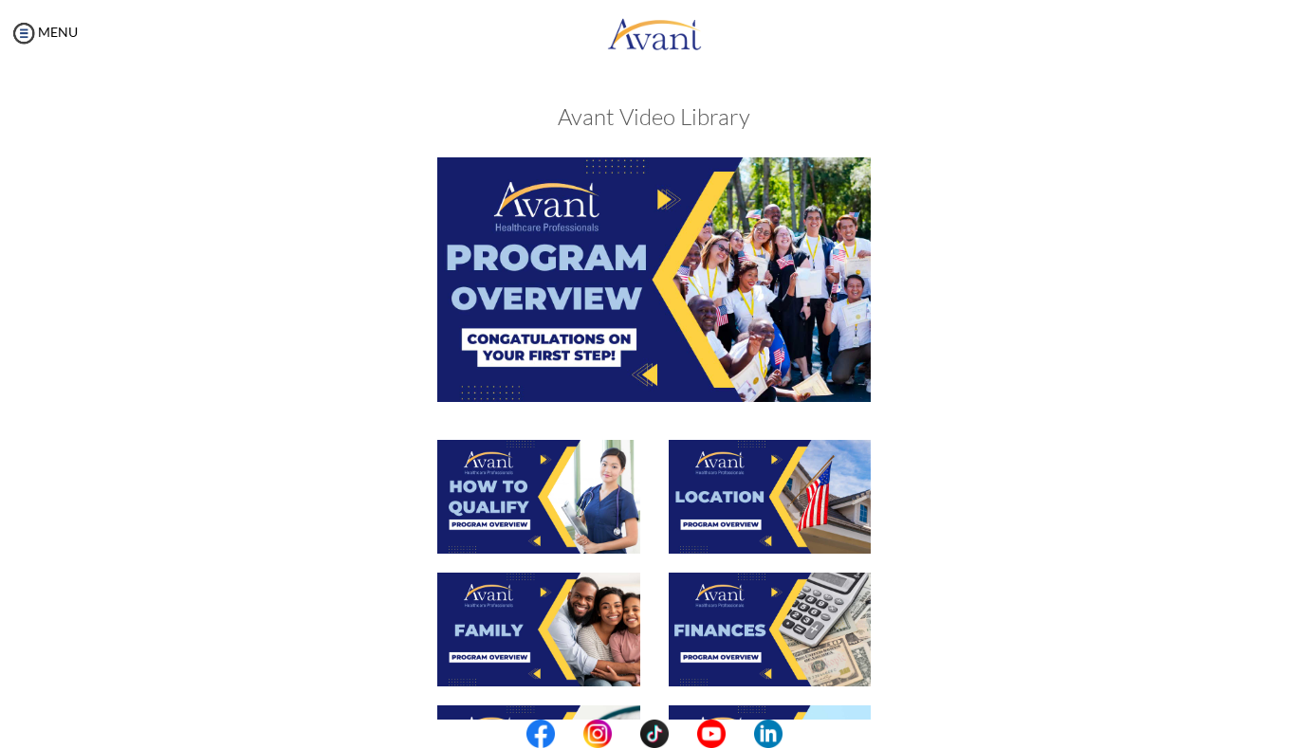
scroll to position [479, 0]
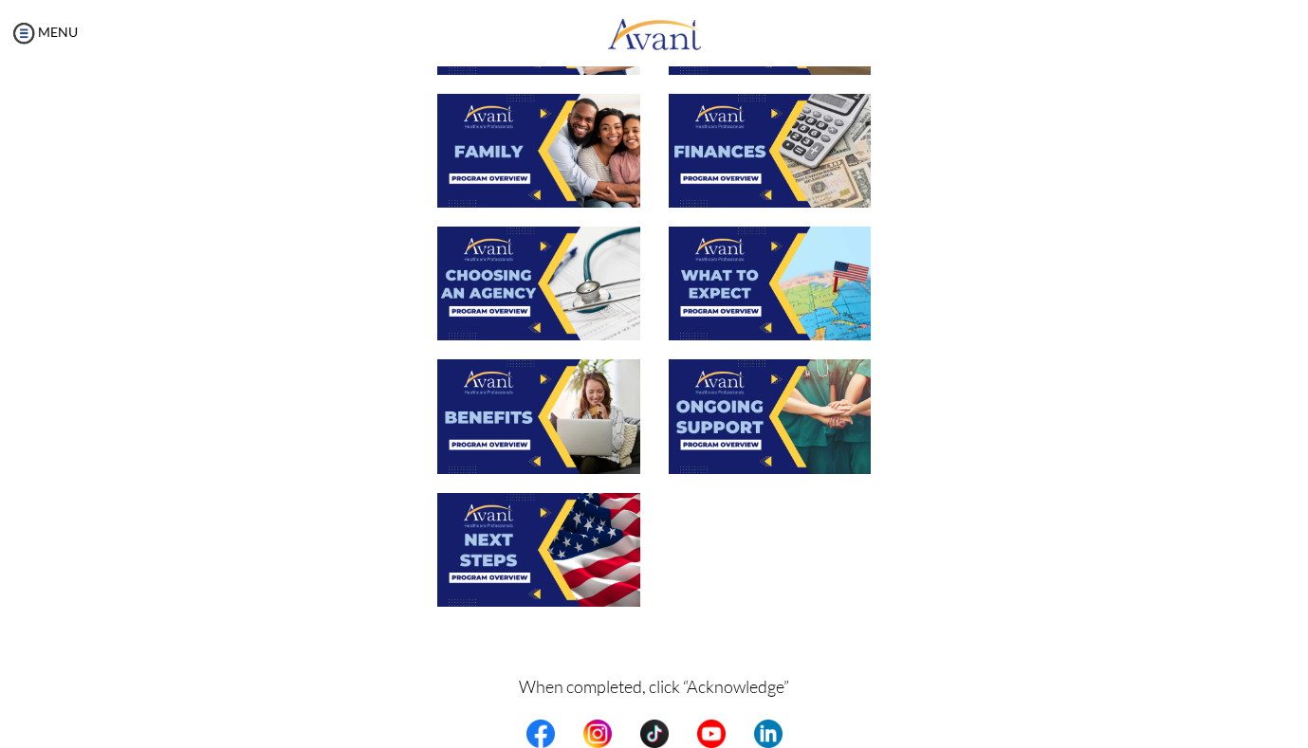
click at [545, 428] on img at bounding box center [538, 417] width 203 height 114
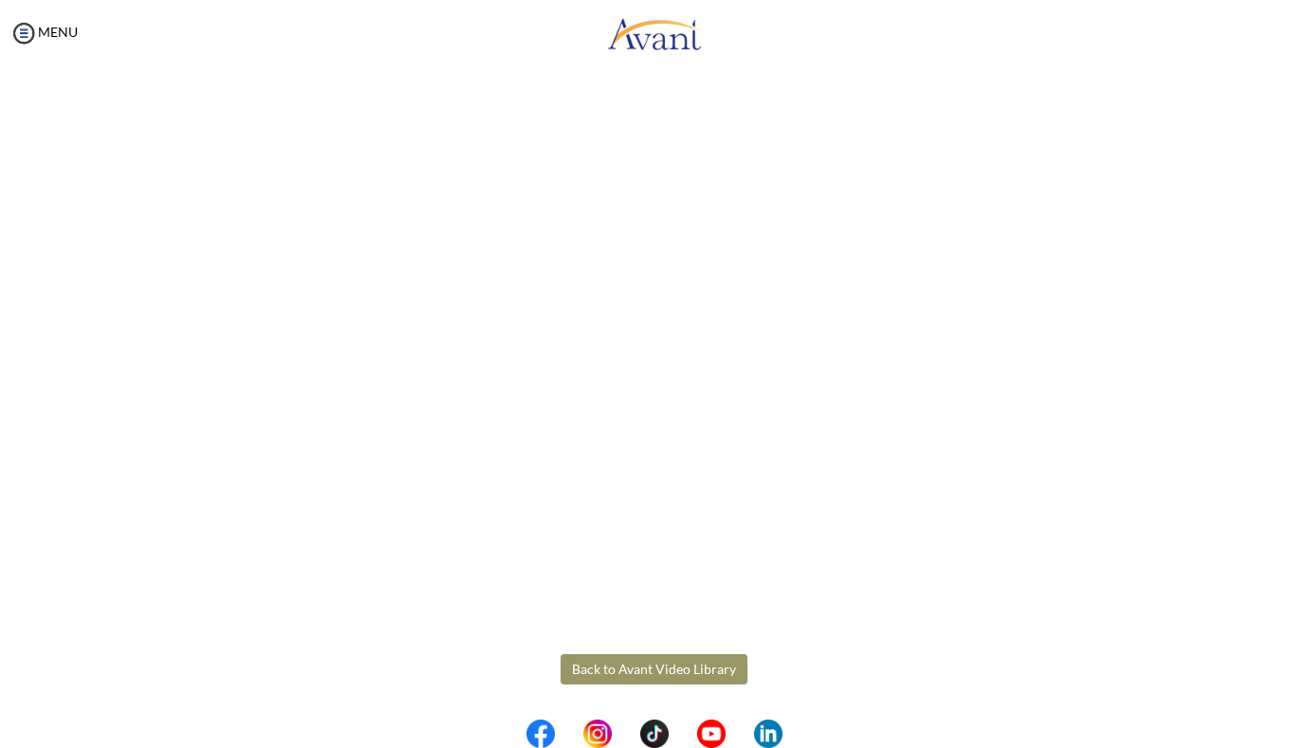
scroll to position [387, 0]
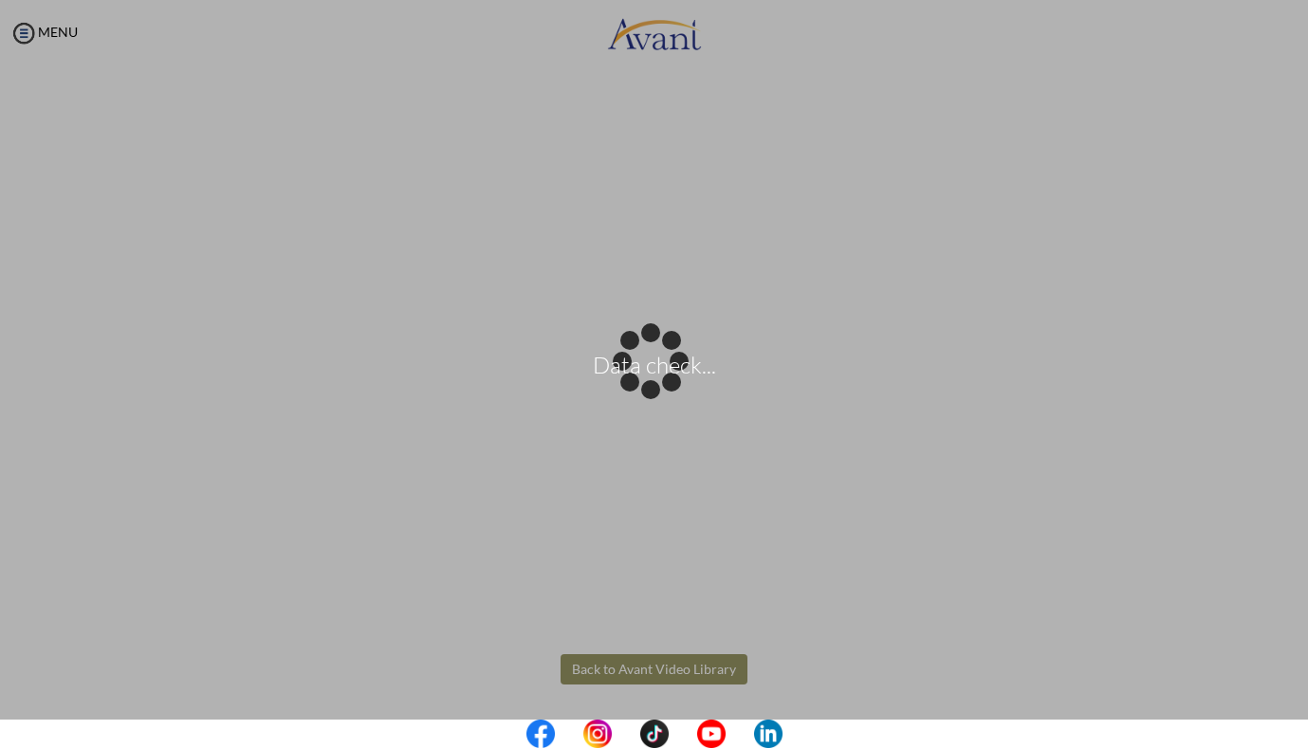
click at [653, 669] on body "Data check... Maintenance break. Please come back in 2 hours. MENU My Status Wh…" at bounding box center [654, 374] width 1308 height 748
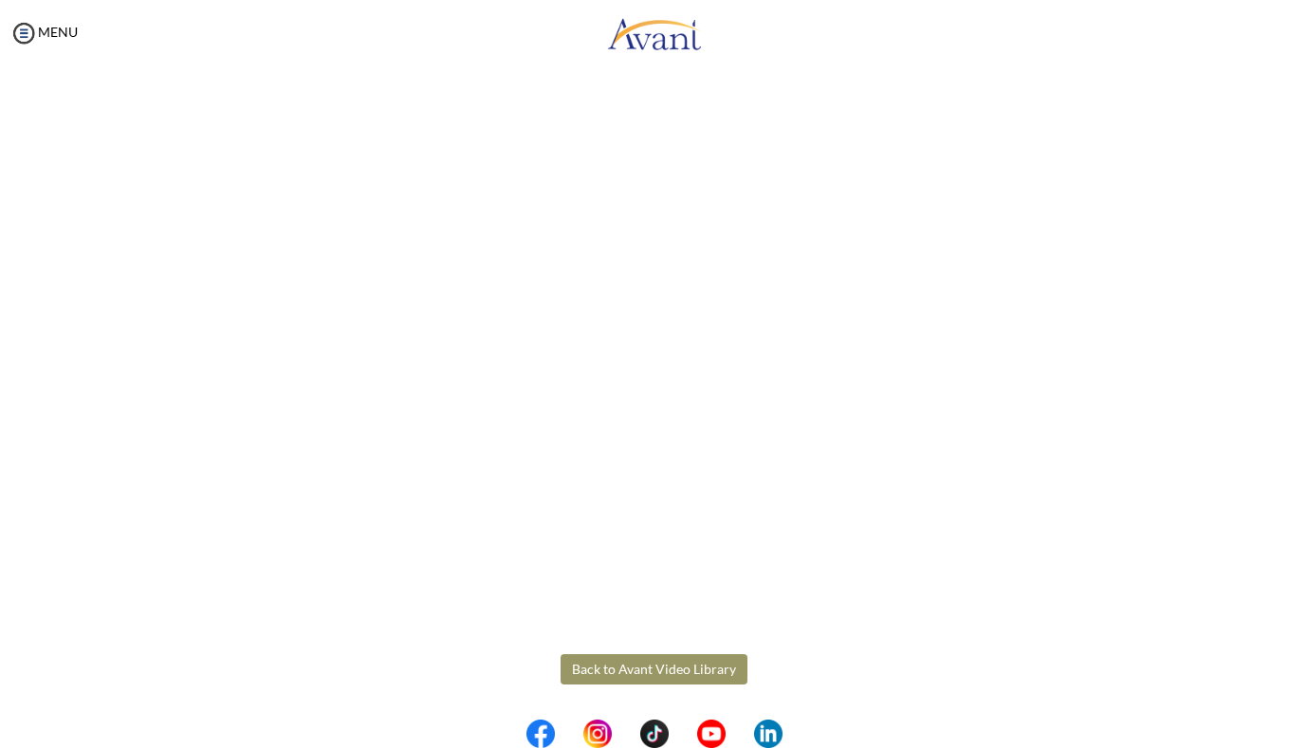
click at [671, 670] on button "Back to Avant Video Library" at bounding box center [654, 670] width 187 height 30
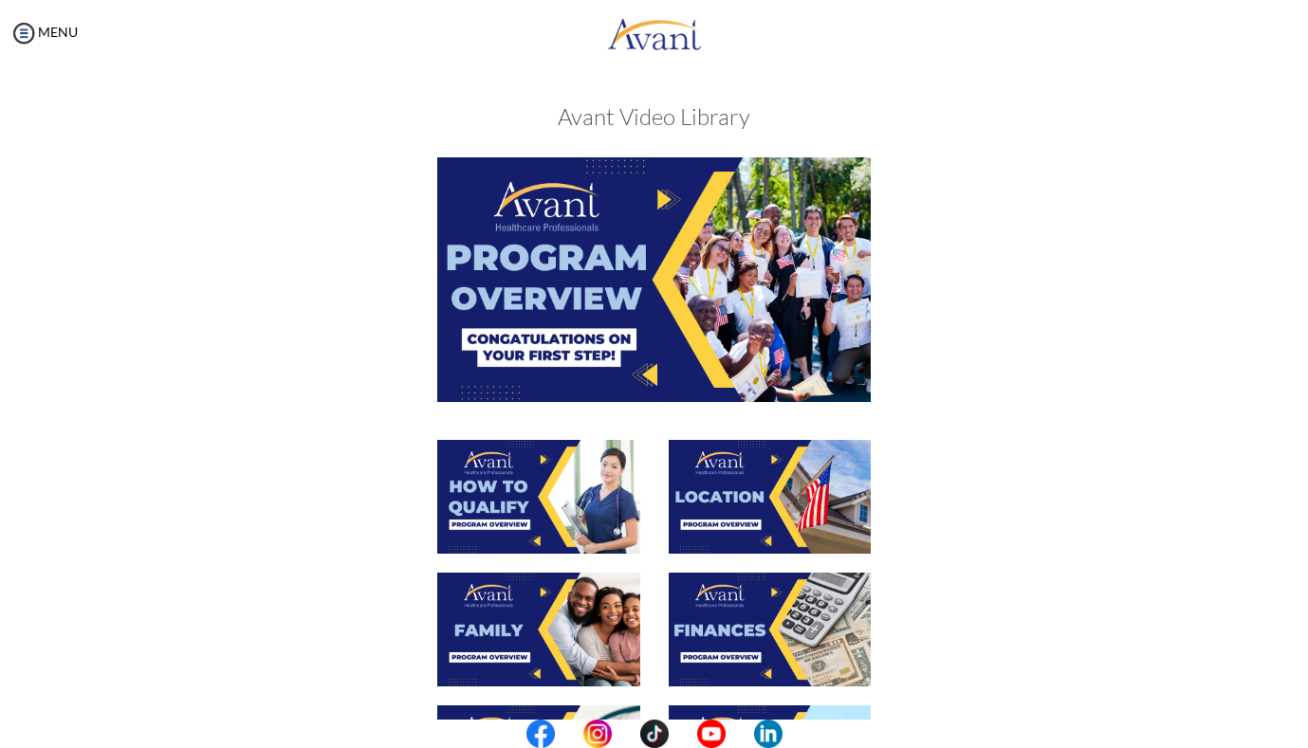
scroll to position [479, 0]
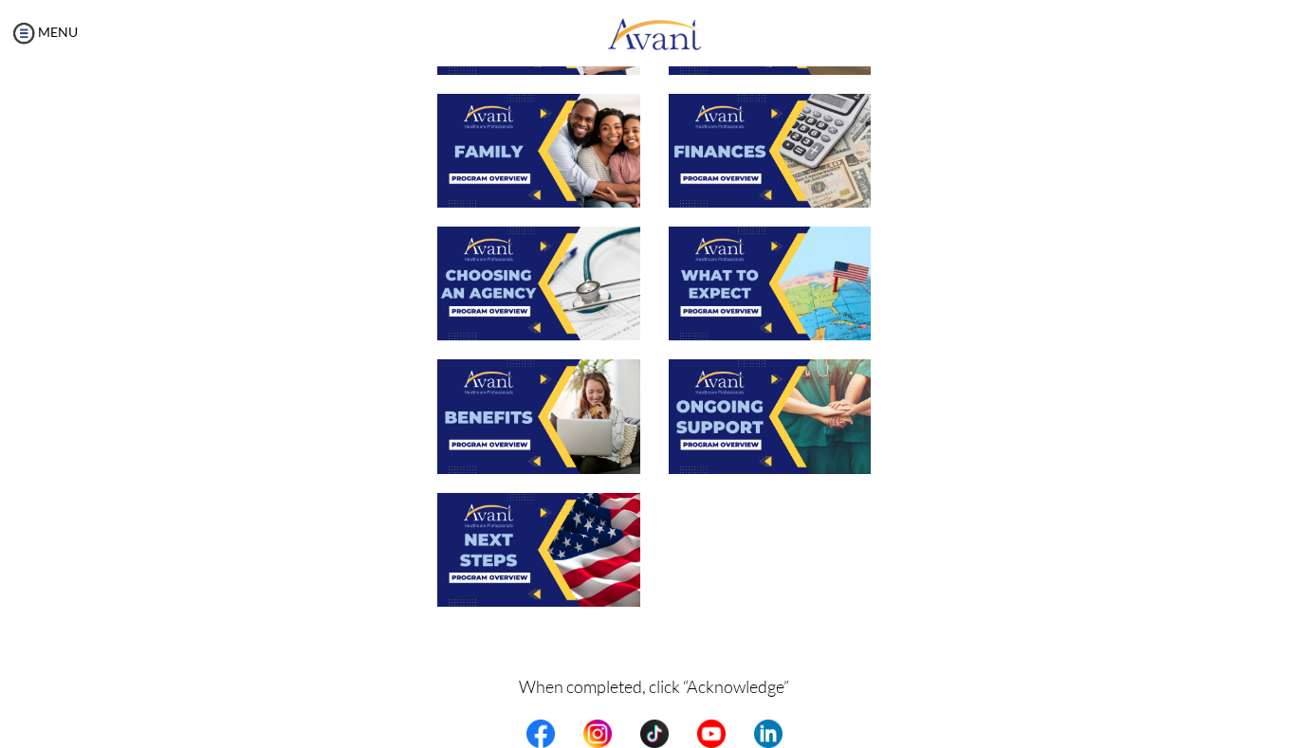
click at [761, 394] on img at bounding box center [770, 417] width 203 height 114
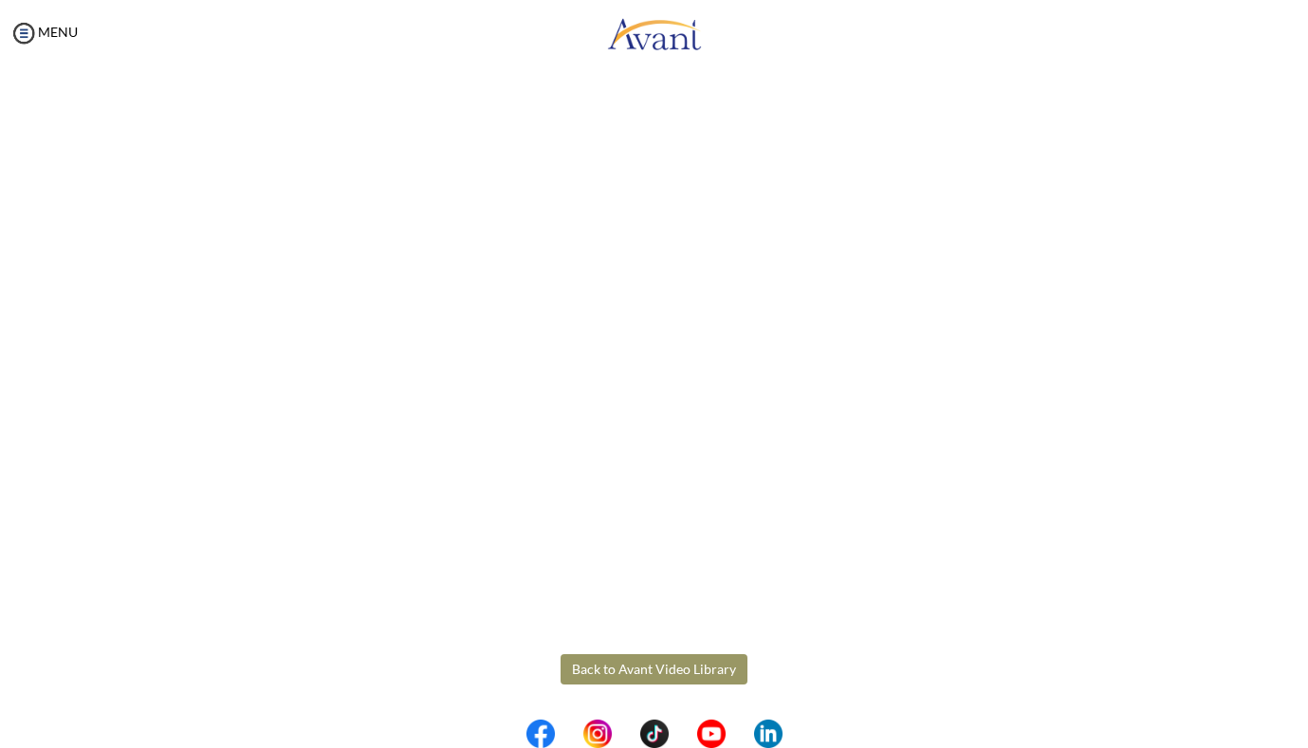
scroll to position [387, 0]
click at [639, 672] on body "Maintenance break. Please come back in 2 hours. MENU My Status What is the next…" at bounding box center [654, 374] width 1308 height 748
click at [652, 661] on button "Back to Avant Video Library" at bounding box center [654, 670] width 187 height 30
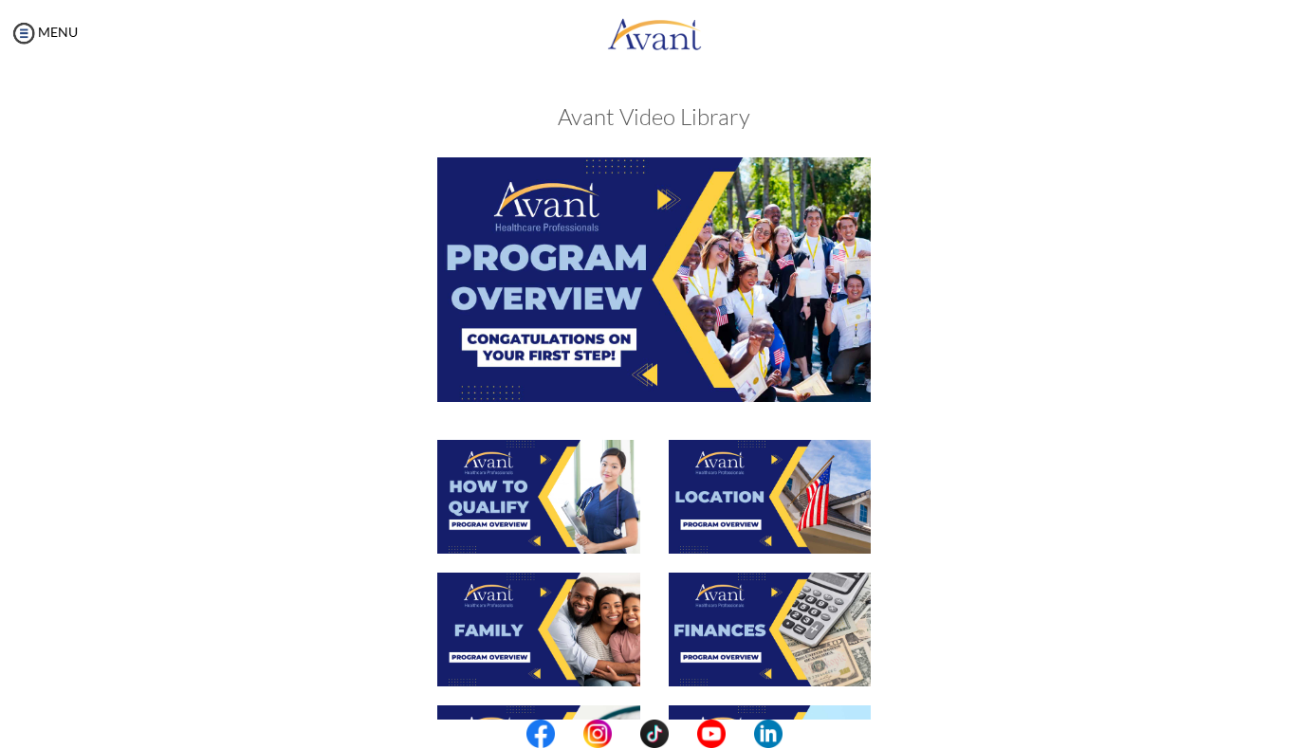
scroll to position [553, 0]
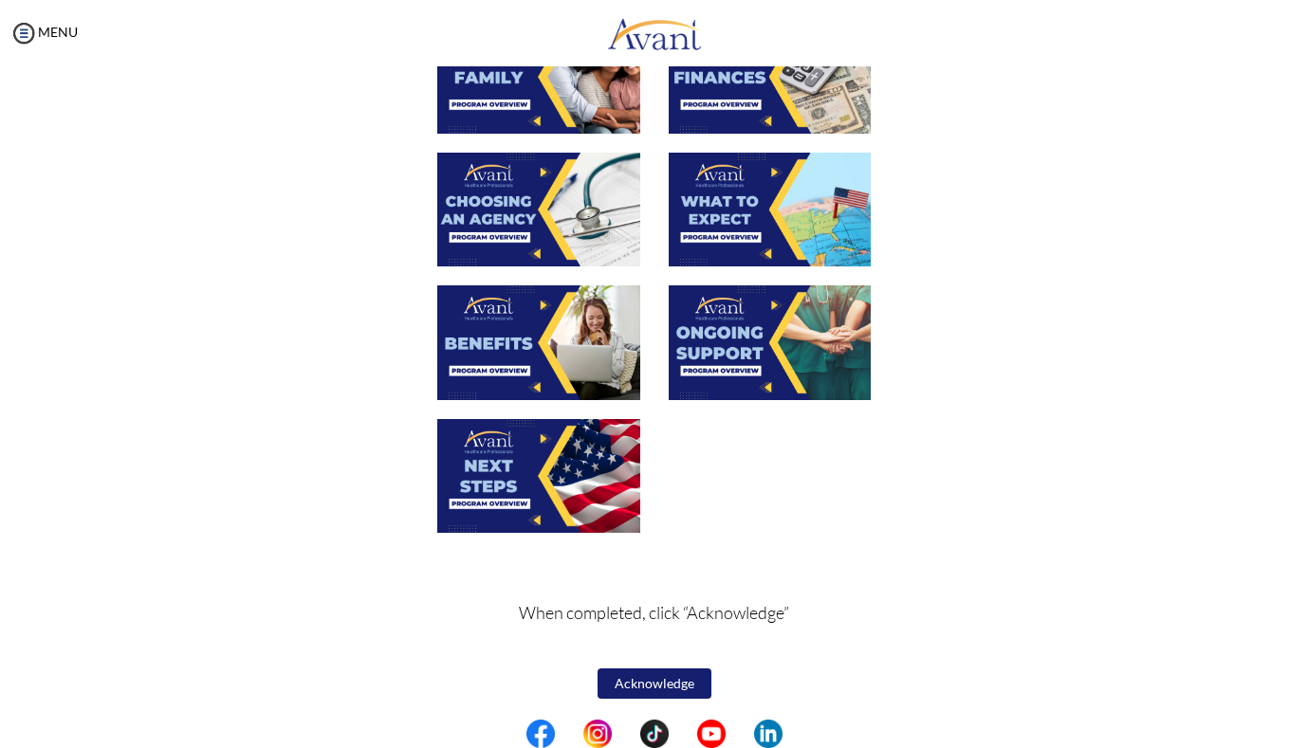
click at [560, 471] on img at bounding box center [538, 476] width 203 height 114
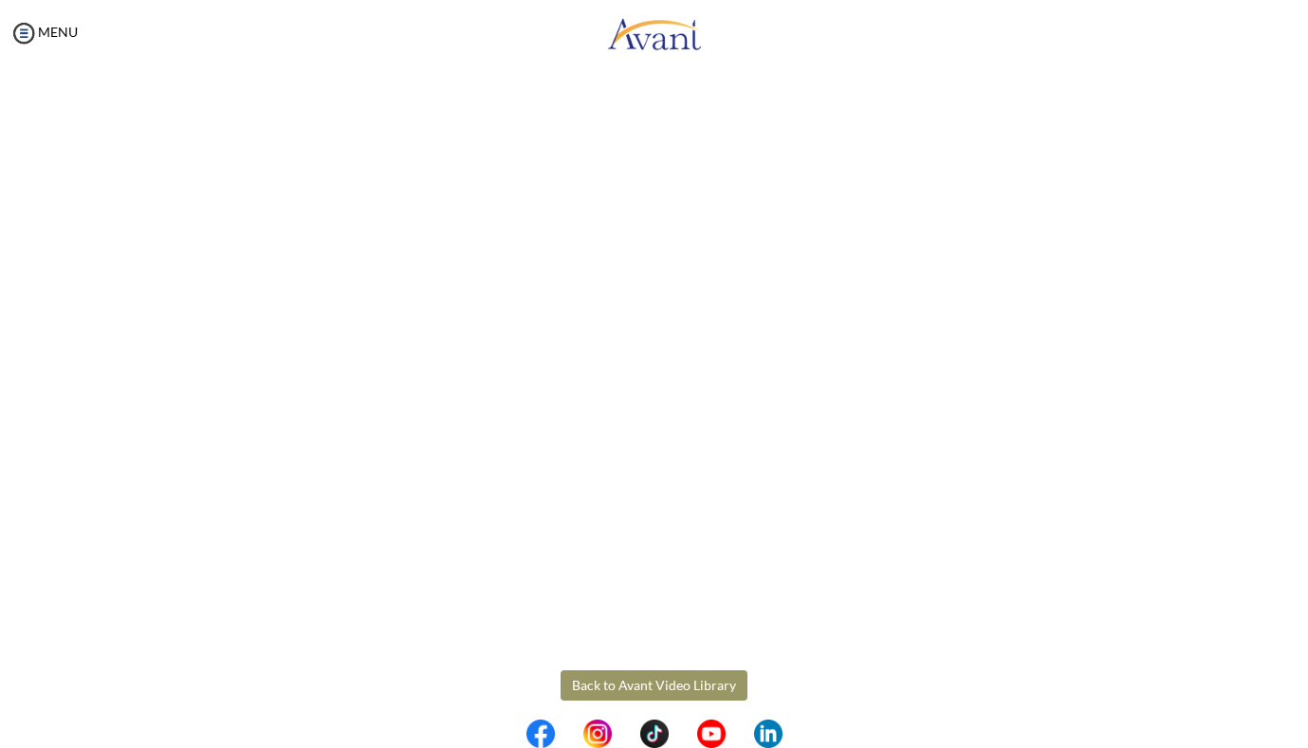
scroll to position [387, 0]
click at [625, 668] on body "Maintenance break. Please come back in 2 hours. MENU My Status What is the next…" at bounding box center [654, 374] width 1308 height 748
click at [630, 673] on button "Back to Avant Video Library" at bounding box center [654, 670] width 187 height 30
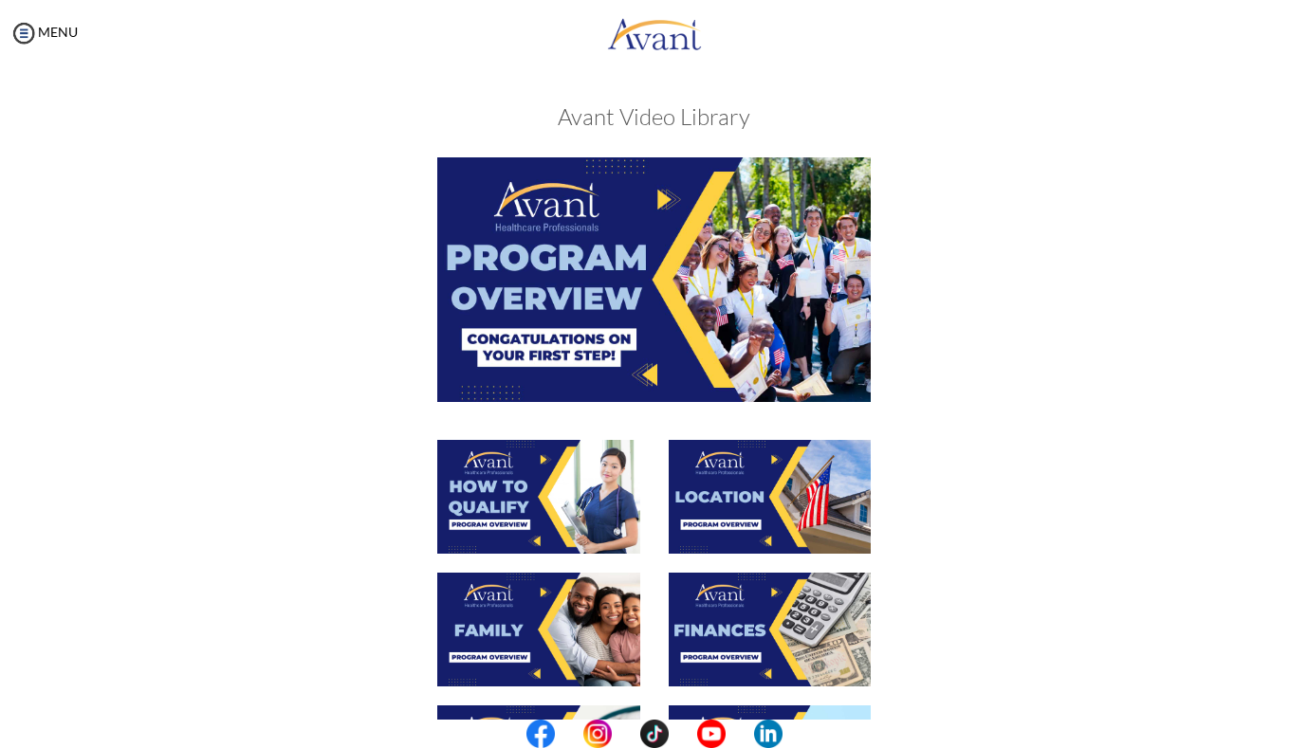
scroll to position [556, 0]
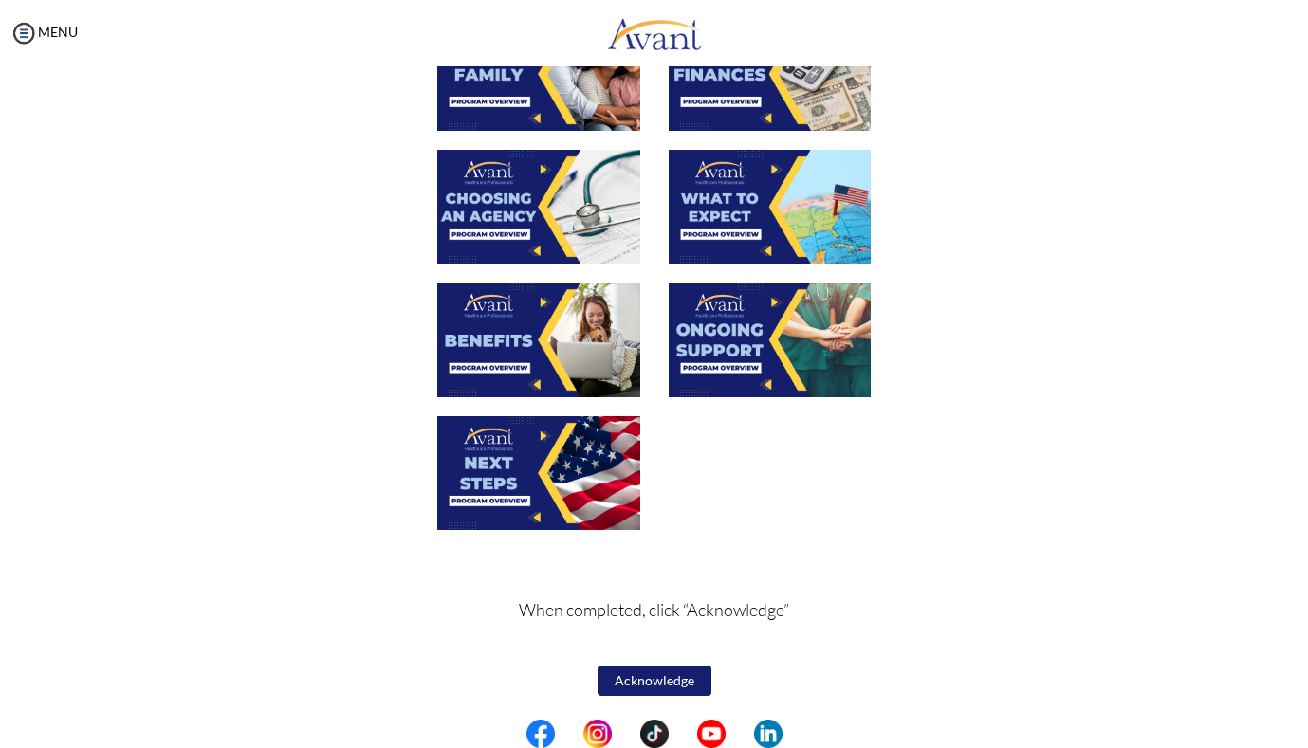
click at [653, 683] on button "Acknowledge" at bounding box center [655, 681] width 114 height 30
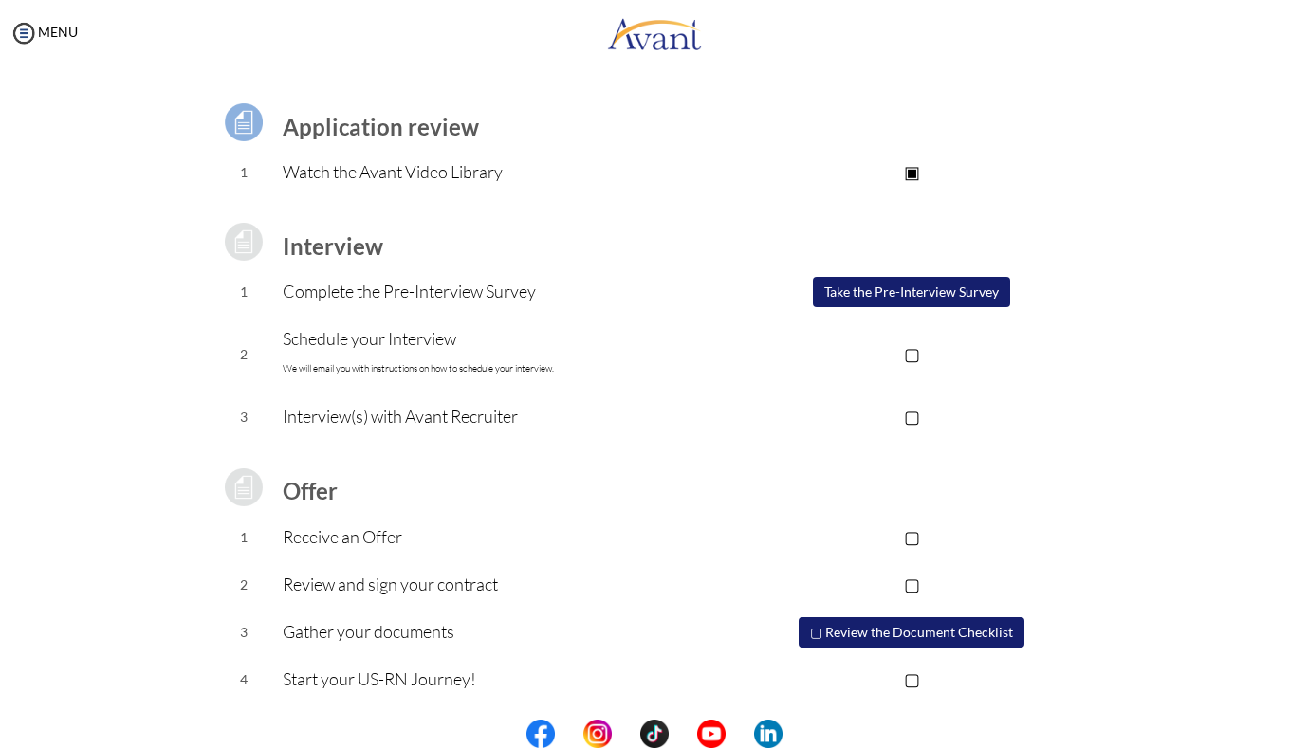
scroll to position [0, 0]
click at [908, 294] on button "Take the Pre-Interview Survey" at bounding box center [911, 292] width 197 height 30
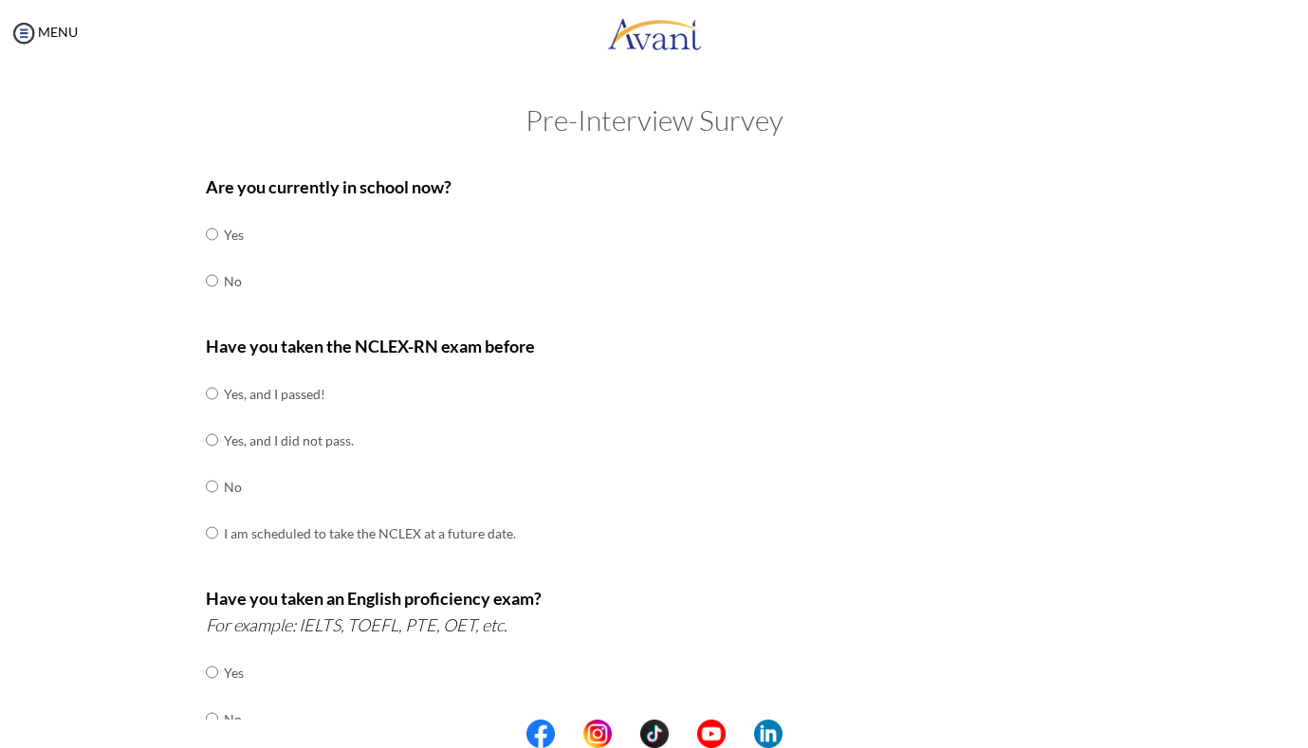
click at [211, 258] on td at bounding box center [212, 281] width 12 height 46
click at [216, 245] on input "radio" at bounding box center [212, 234] width 12 height 38
radio input "true"
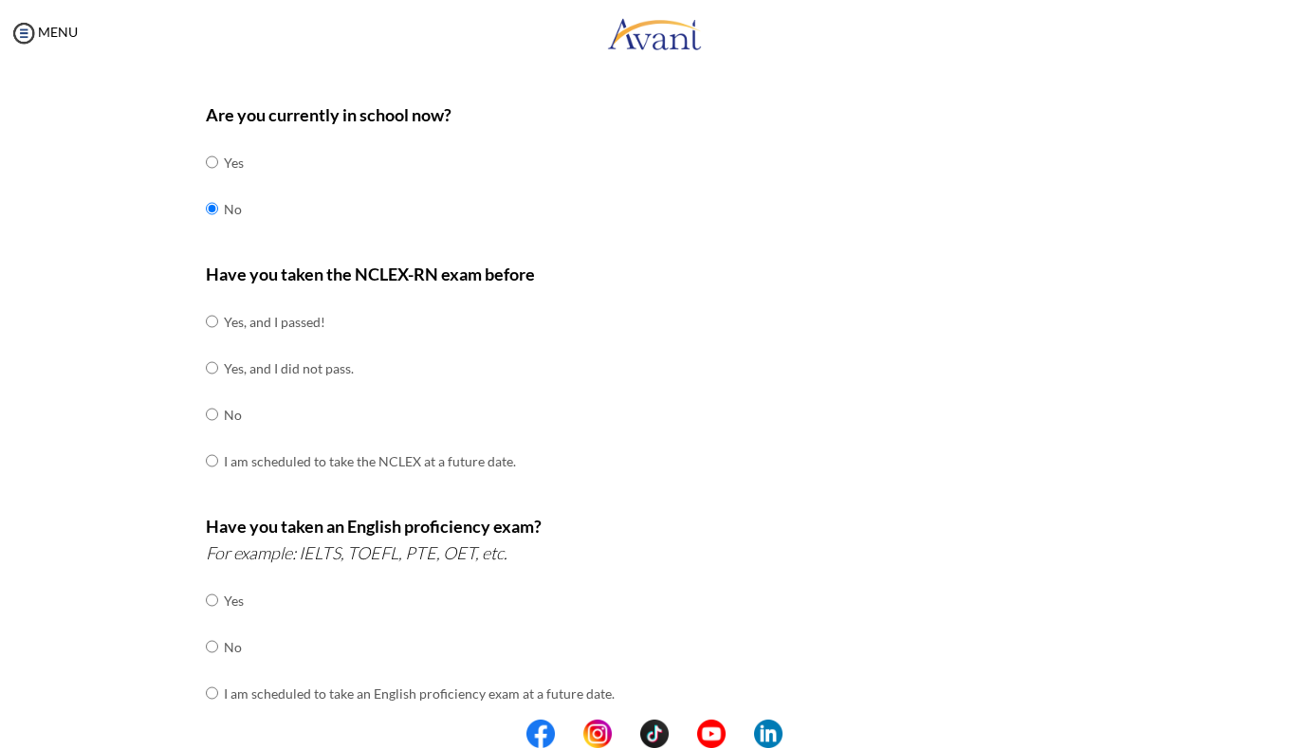
scroll to position [82, 0]
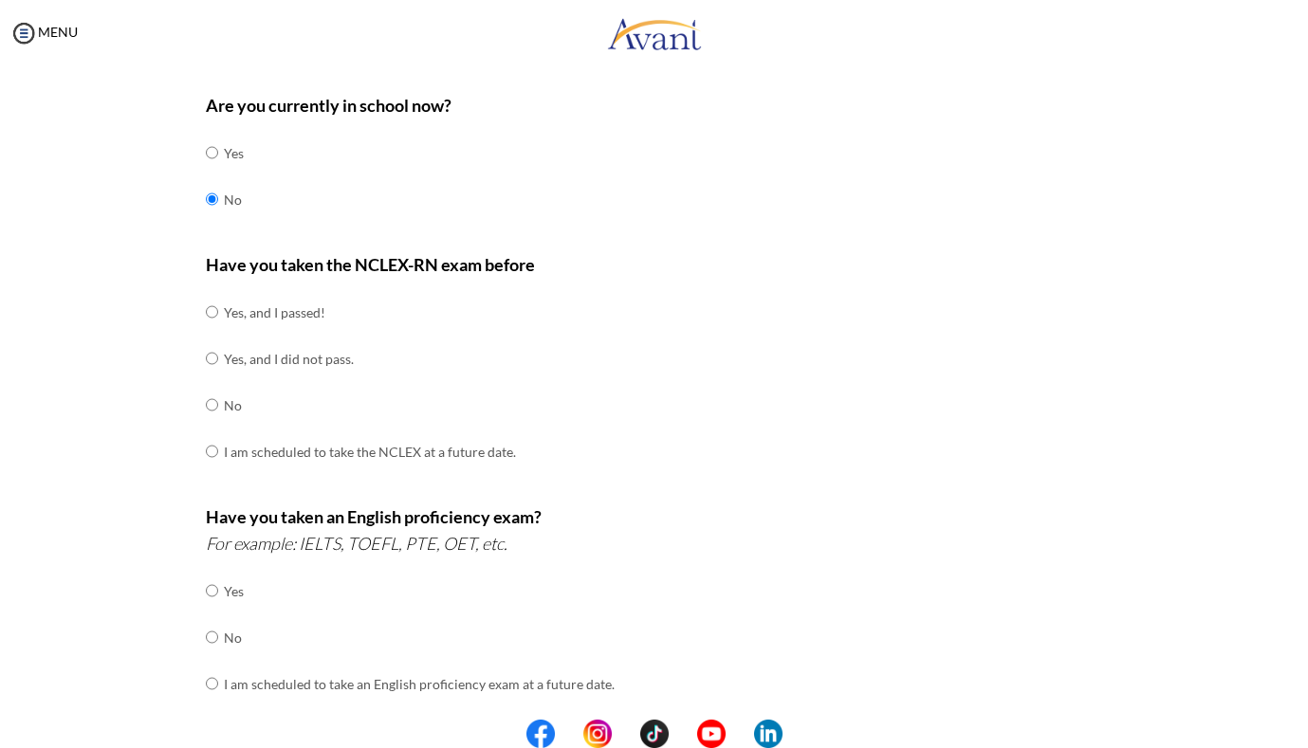
click at [216, 322] on input "radio" at bounding box center [212, 312] width 12 height 38
radio input "true"
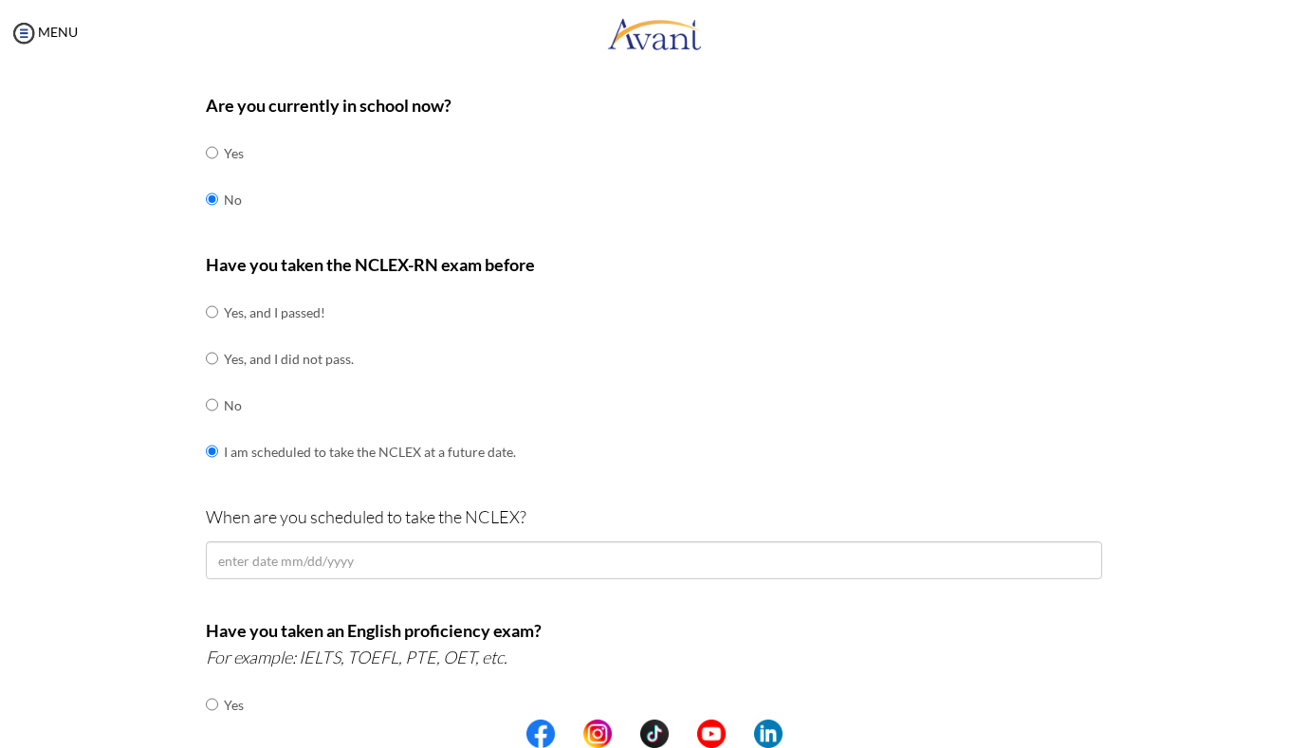
click at [214, 302] on input "radio" at bounding box center [212, 312] width 12 height 38
radio input "true"
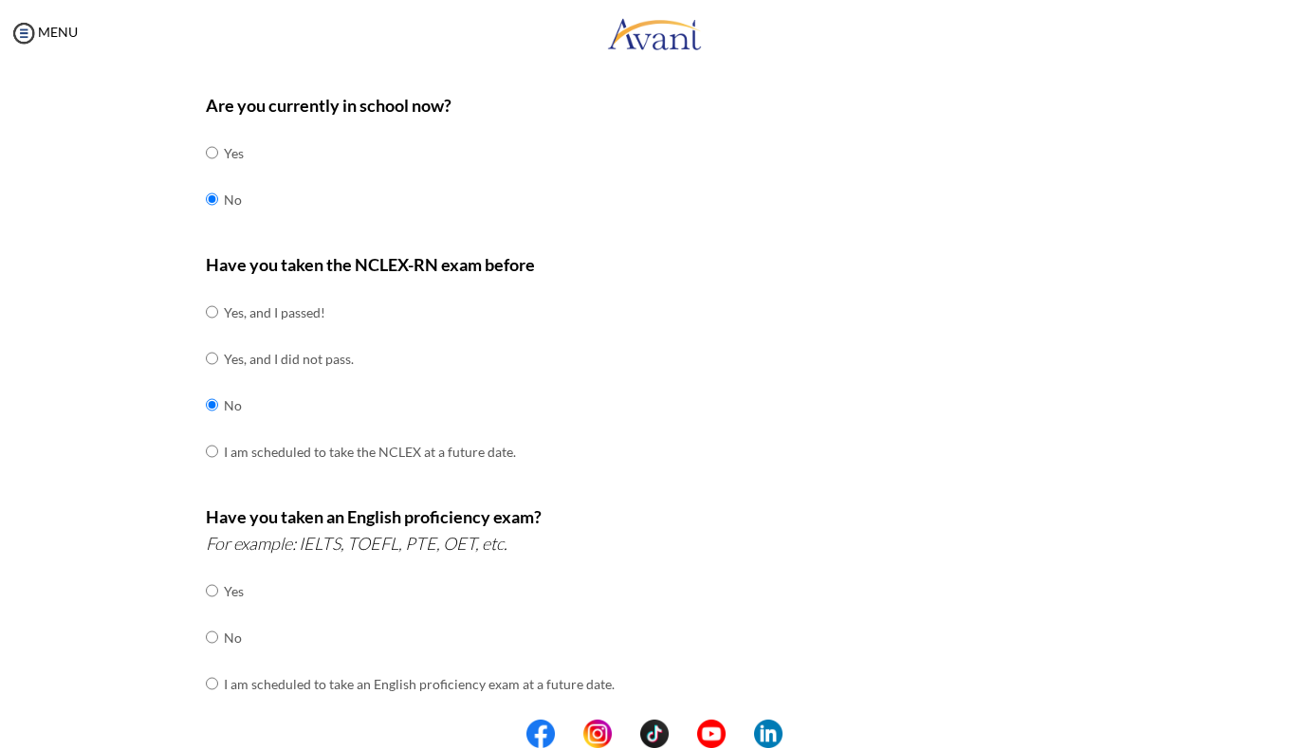
click at [212, 572] on input "radio" at bounding box center [212, 591] width 12 height 38
radio input "true"
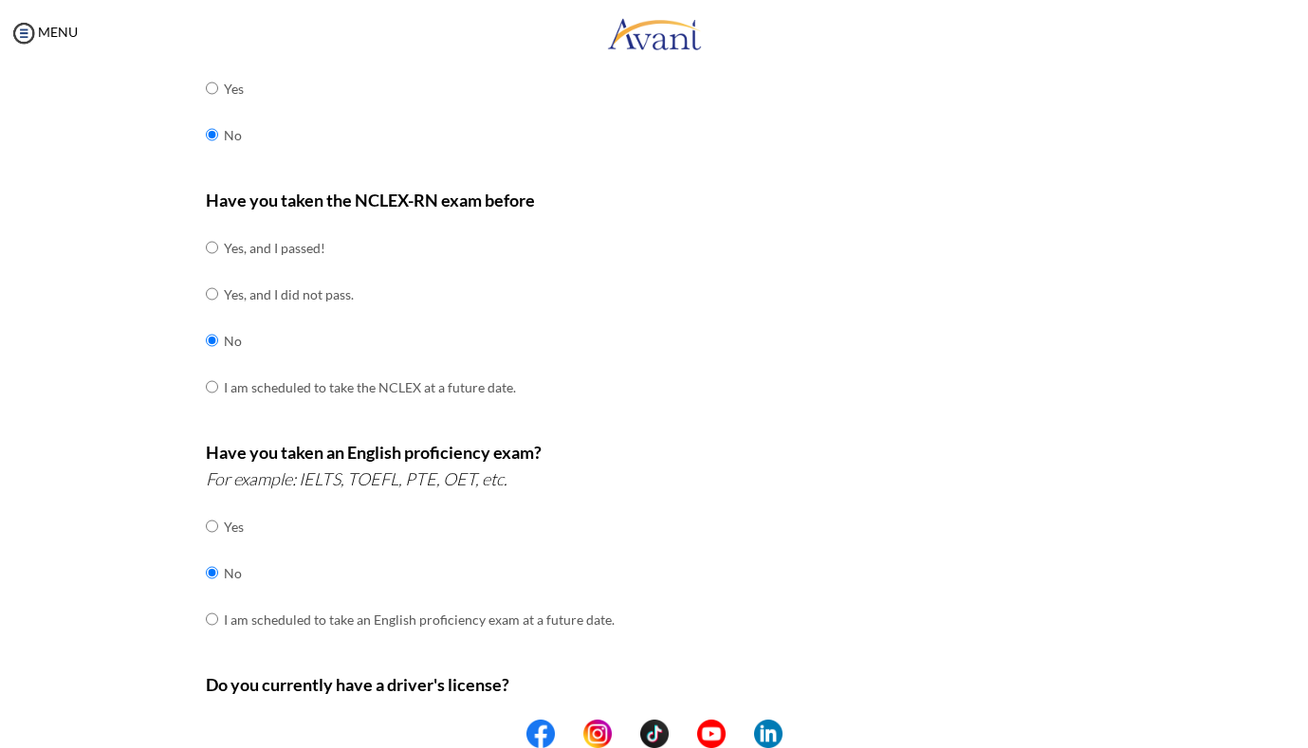
scroll to position [145, 0]
click at [212, 714] on input "radio" at bounding box center [212, 733] width 12 height 38
radio input "true"
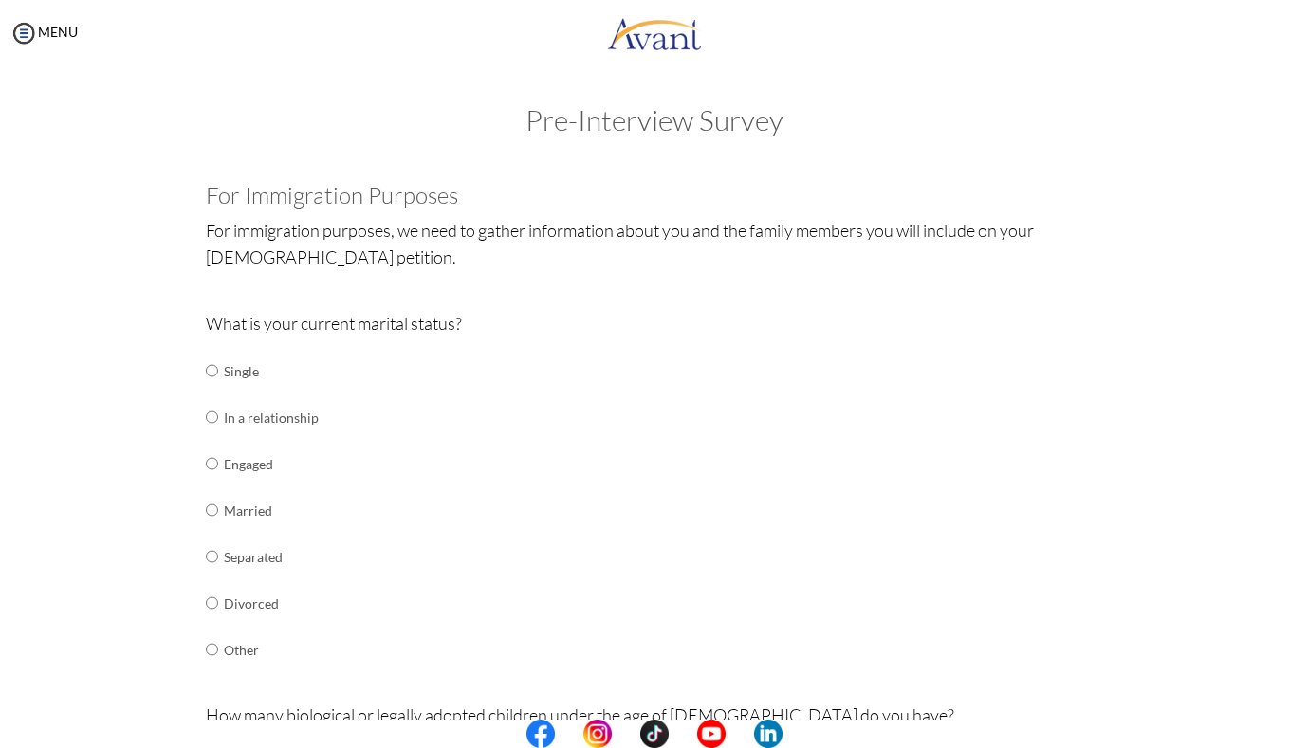
click at [210, 363] on input "radio" at bounding box center [212, 371] width 12 height 38
radio input "true"
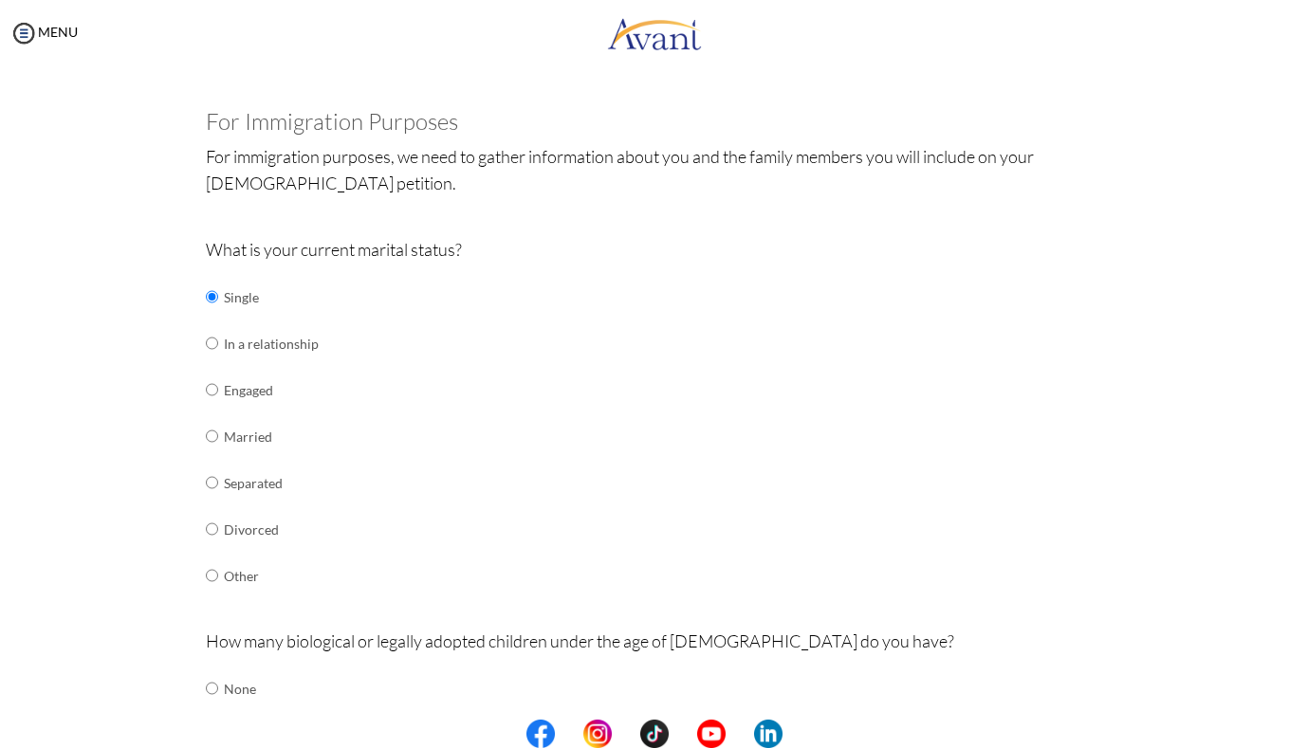
scroll to position [88, 0]
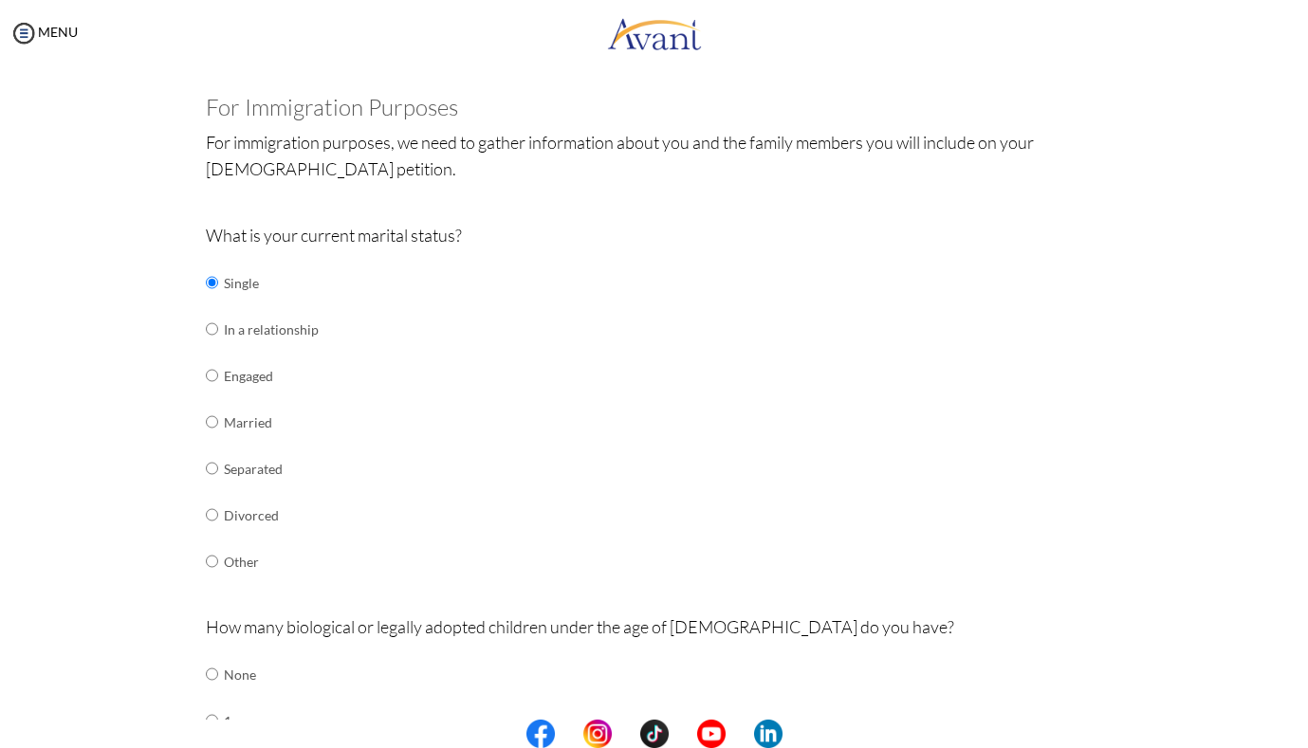
click at [214, 656] on input "radio" at bounding box center [212, 675] width 12 height 38
radio input "true"
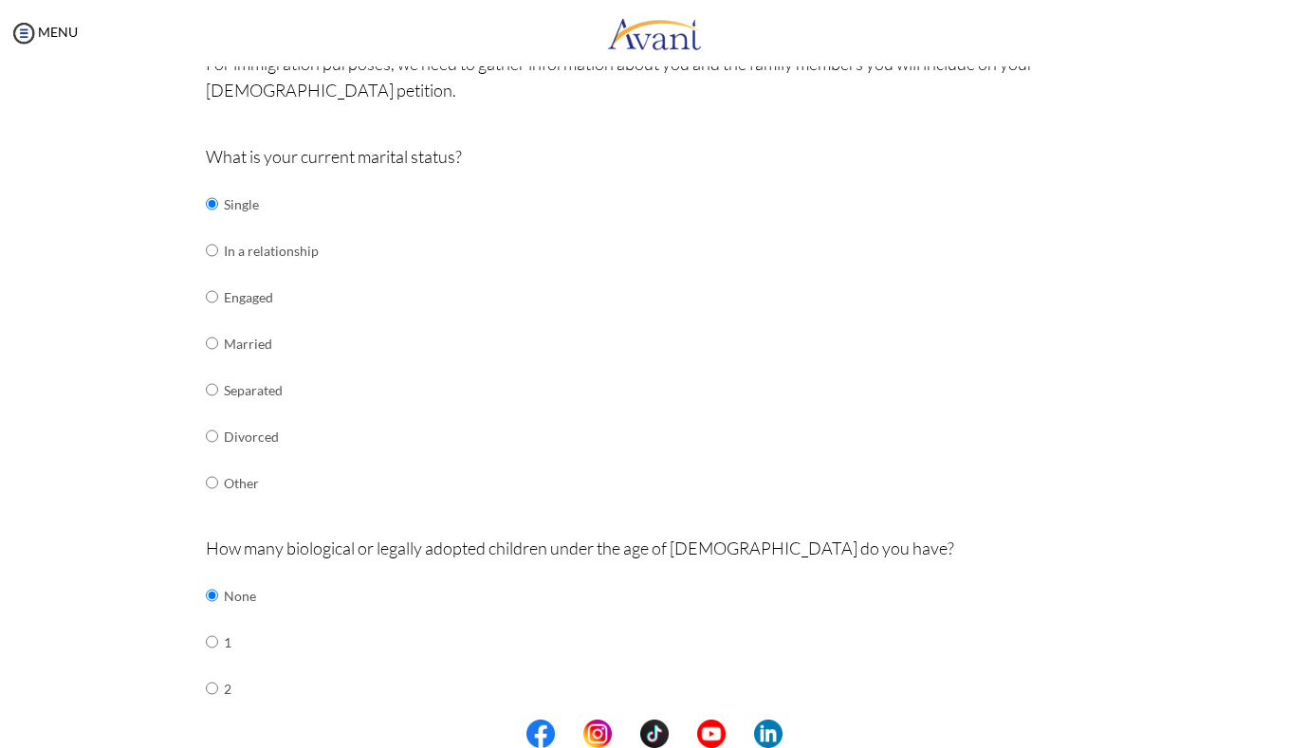
scroll to position [166, 0]
radio input "true"
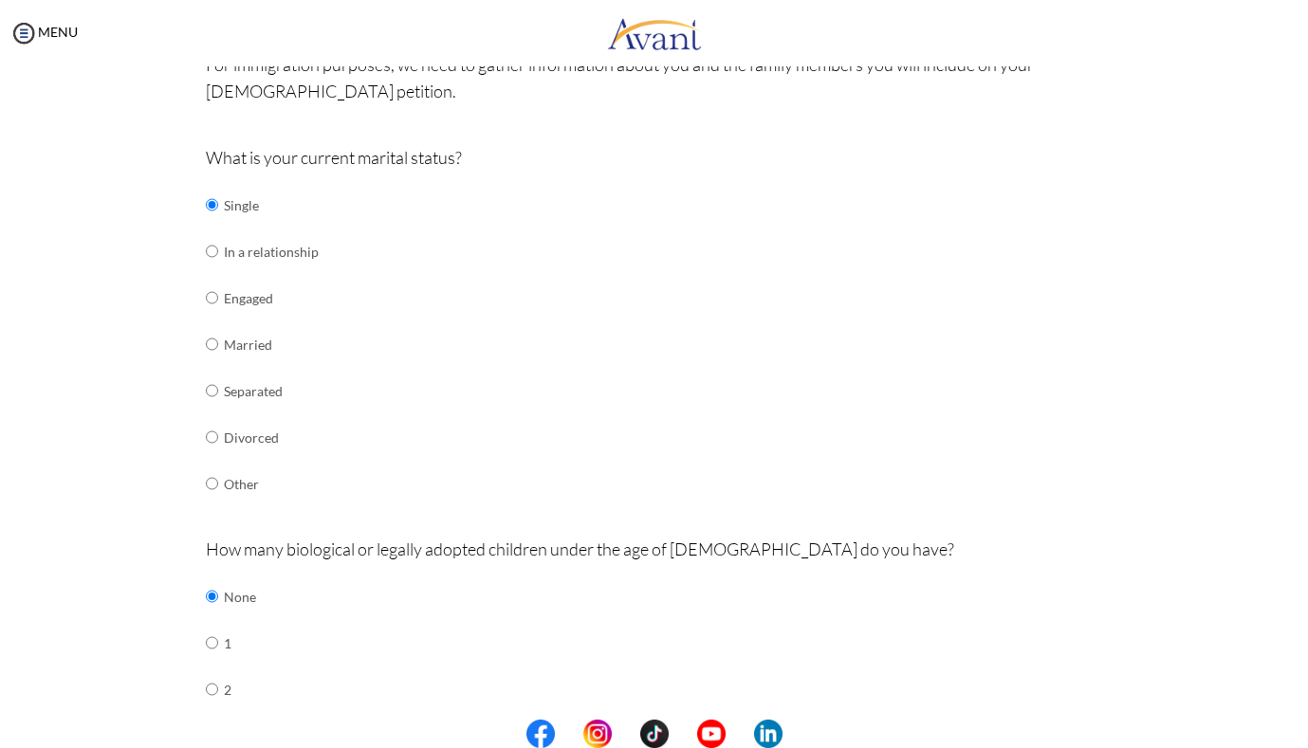
scroll to position [0, 0]
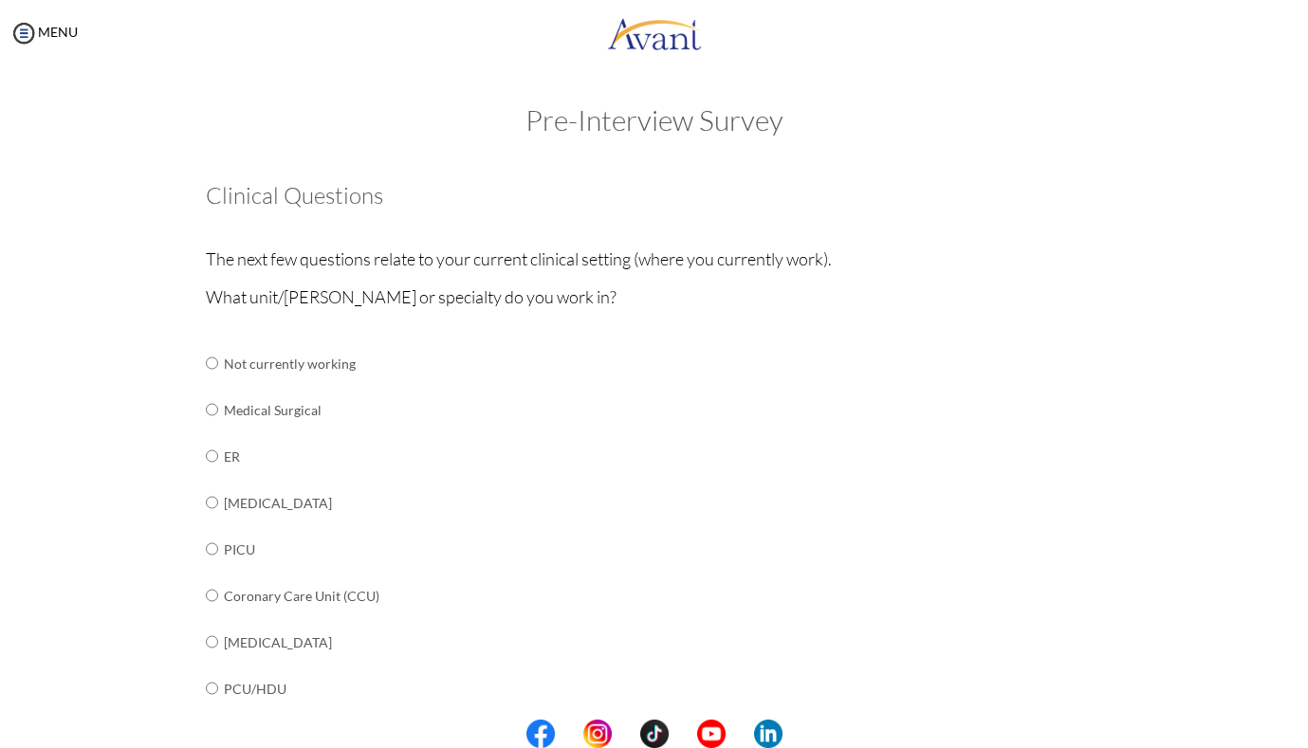
click at [217, 382] on input "radio" at bounding box center [212, 363] width 12 height 38
radio input "true"
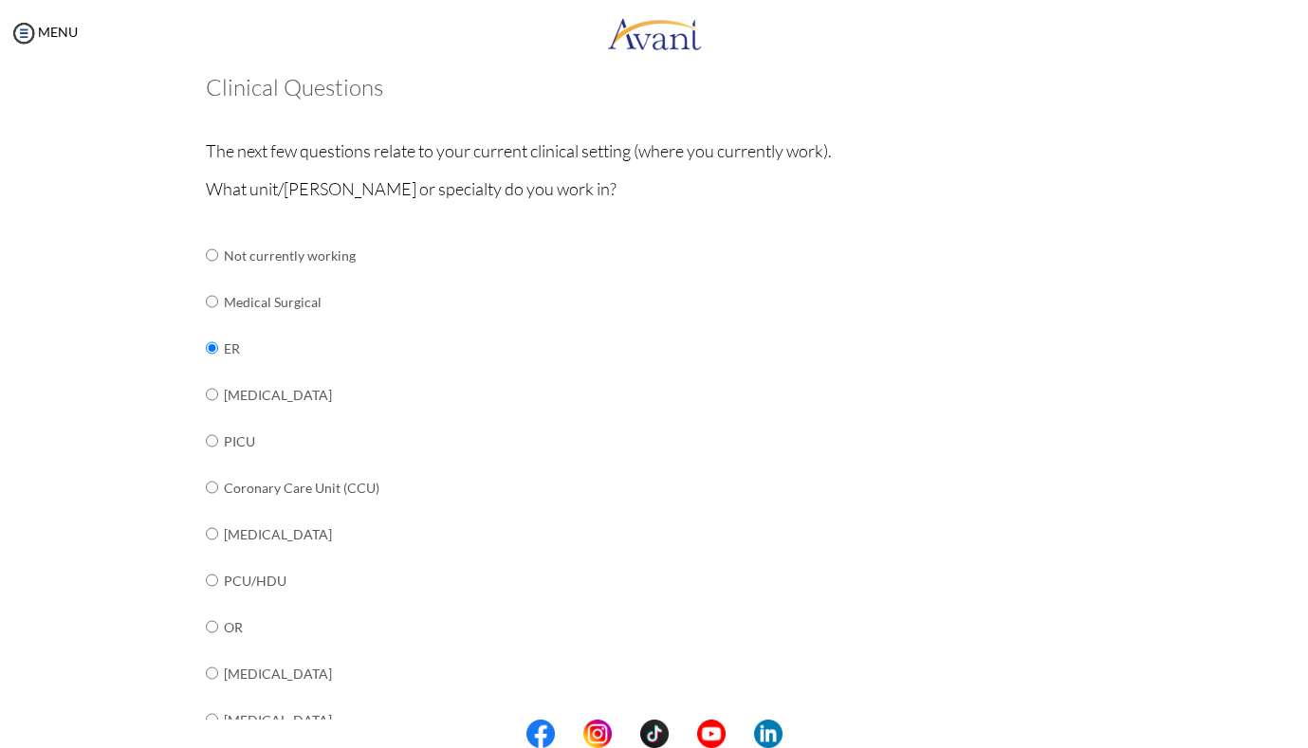
scroll to position [109, 0]
click at [215, 273] on input "radio" at bounding box center [212, 254] width 12 height 38
radio input "true"
click at [215, 273] on input "radio" at bounding box center [212, 254] width 12 height 38
radio input "true"
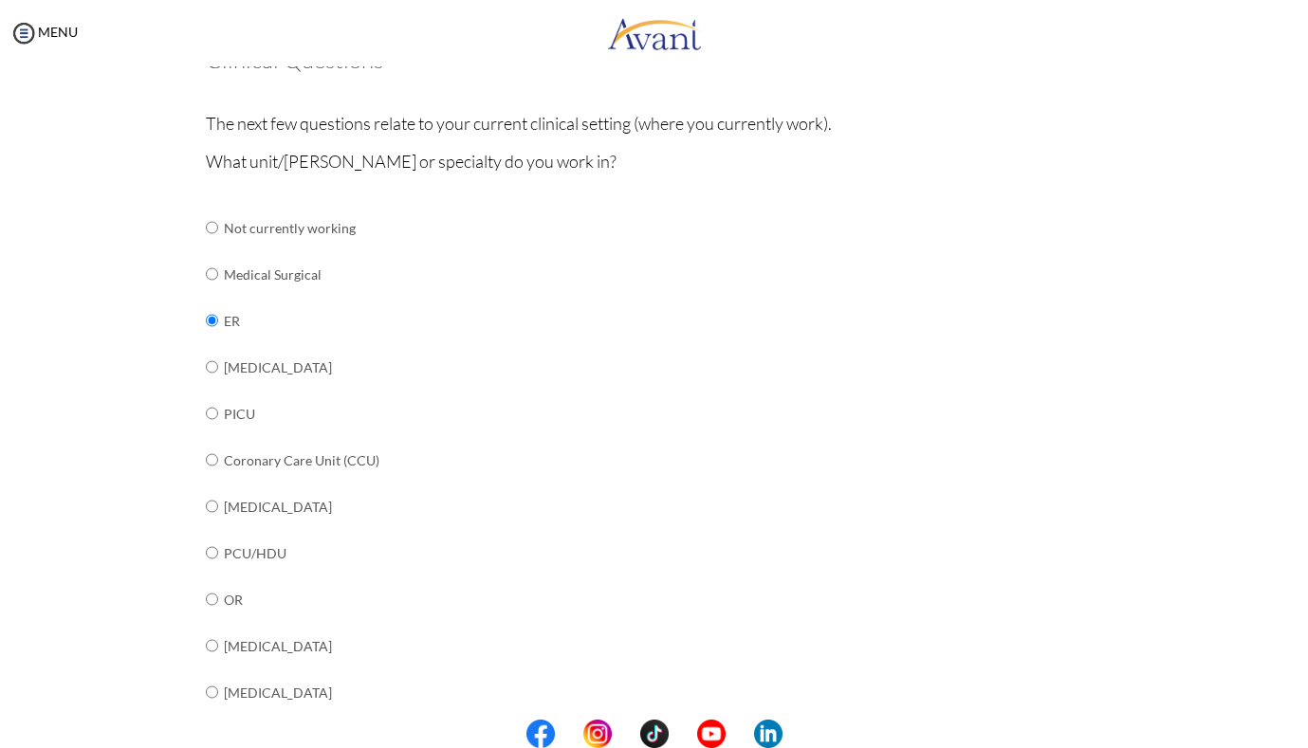
scroll to position [135, 0]
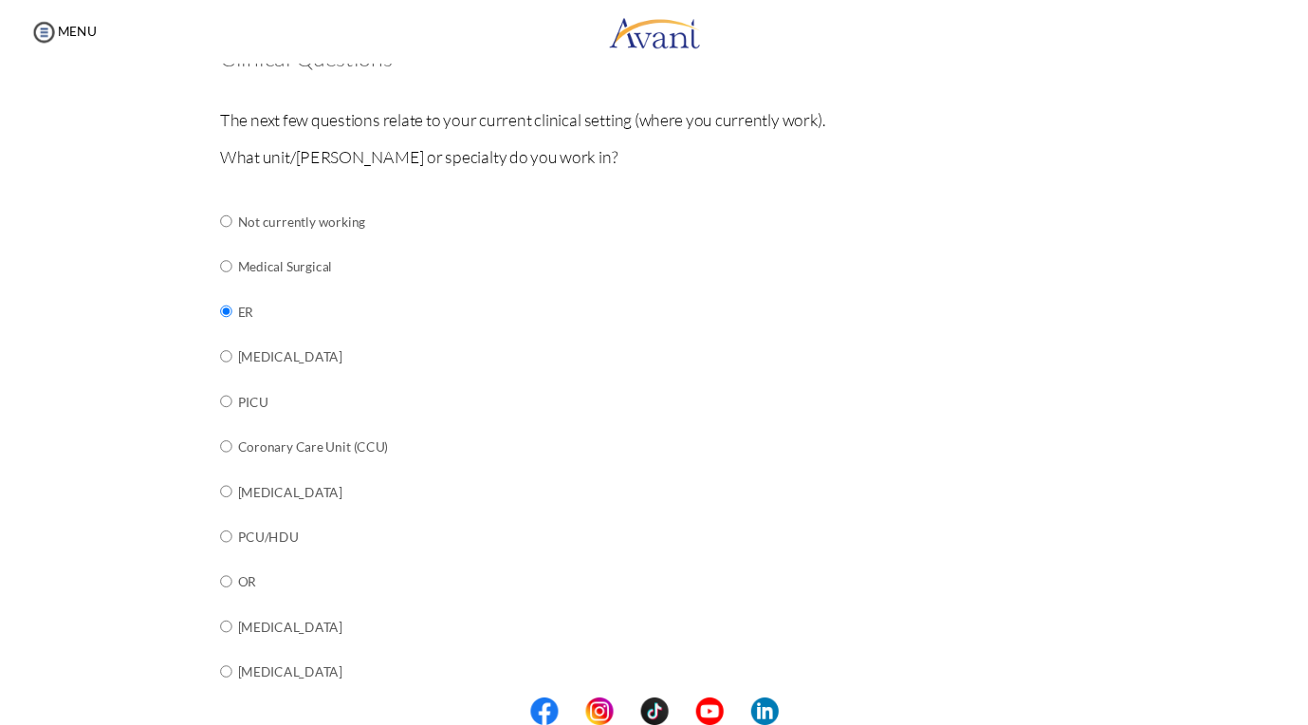
scroll to position [38, 0]
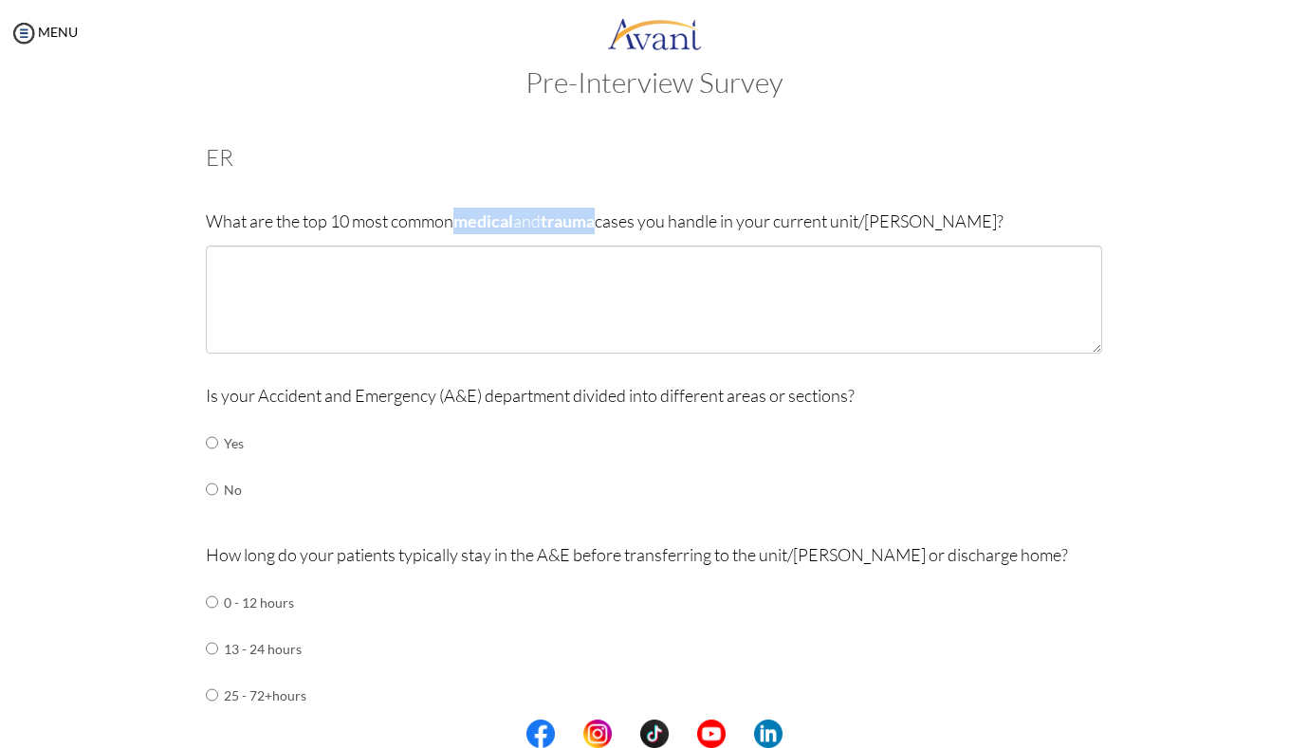
drag, startPoint x: 461, startPoint y: 223, endPoint x: 609, endPoint y: 224, distance: 148.0
click at [609, 224] on p "What are the top 10 most common medical and trauma cases you handle in your cur…" at bounding box center [654, 221] width 896 height 27
copy p "medical and trauma"
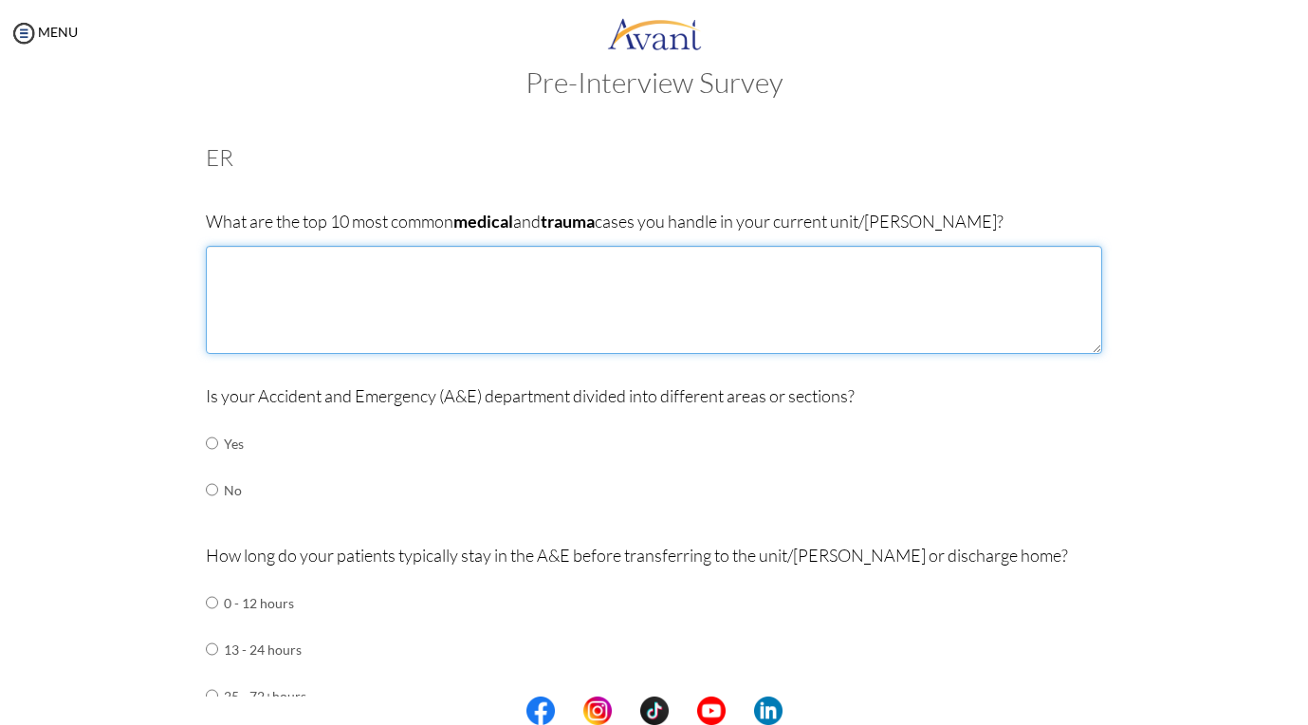
click at [319, 276] on textarea at bounding box center [654, 300] width 896 height 108
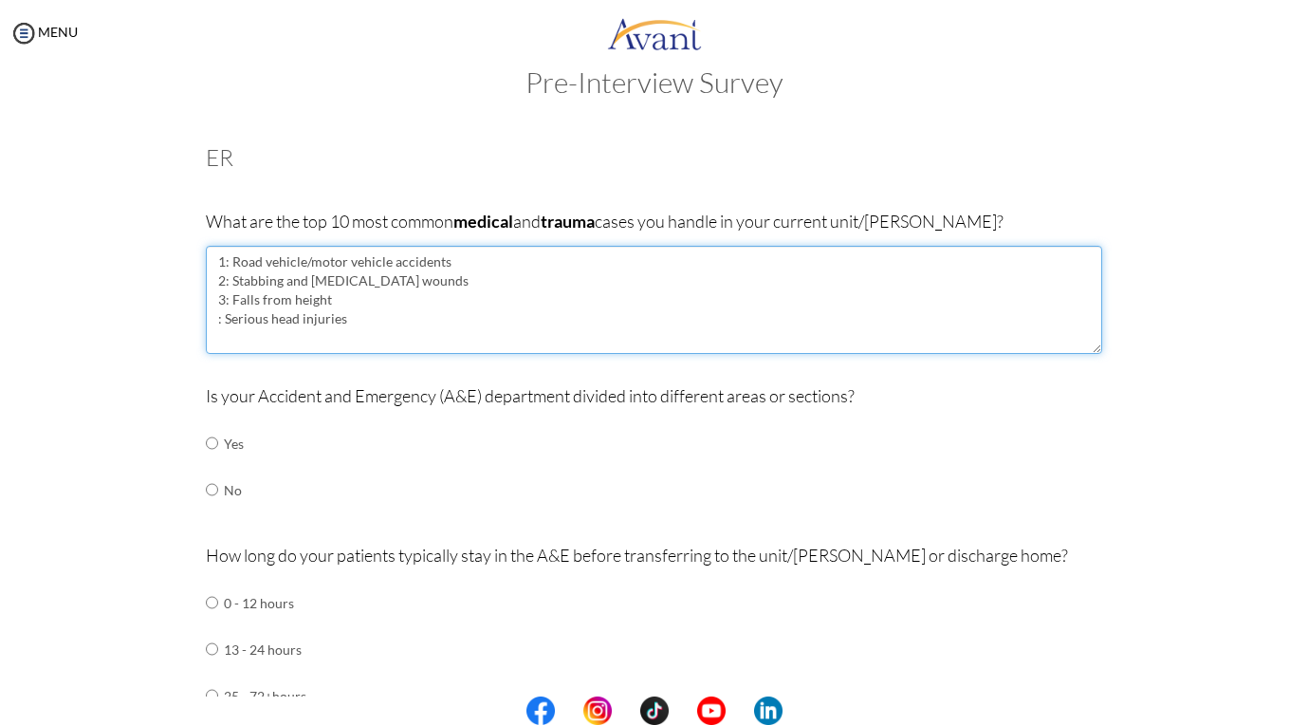
click at [216, 321] on textarea "1: Road vehicle/motor vehicle accidents 2: Stabbing and gunshot wounds 3: Falls…" at bounding box center [654, 300] width 896 height 108
click at [379, 326] on textarea "1: Road vehicle/motor vehicle accidents 2: Stabbing and gunshot wounds 3: Falls…" at bounding box center [654, 300] width 896 height 108
click at [250, 322] on textarea "1: Road vehicle/motor vehicle accidents 2: Stabbing and gunshot wounds 3: Falls…" at bounding box center [654, 300] width 896 height 108
click at [257, 341] on textarea "1: Road vehicle/motor vehicle accidents 2: Stabbing and gunshot wounds 3: Falls…" at bounding box center [654, 300] width 896 height 108
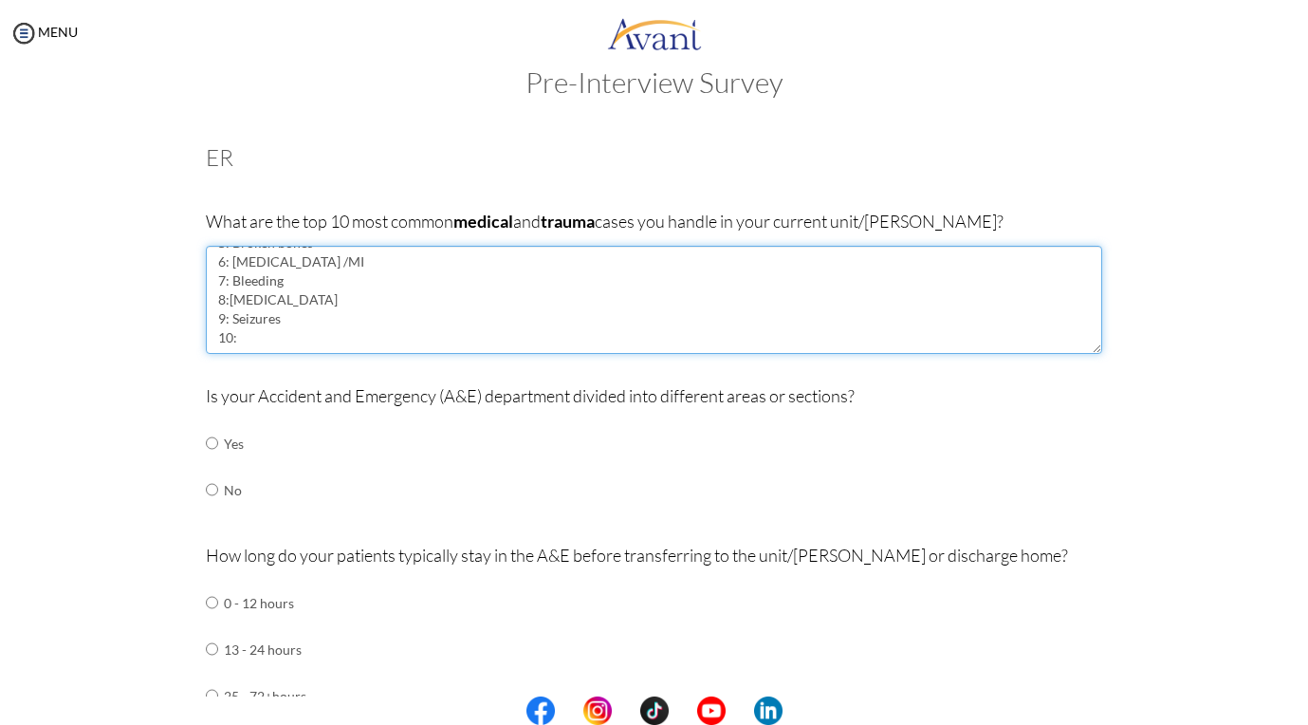
type textarea "1: Road vehicle/motor vehicle accidents 2: Stabbing and gunshot wounds 3: Falls…"
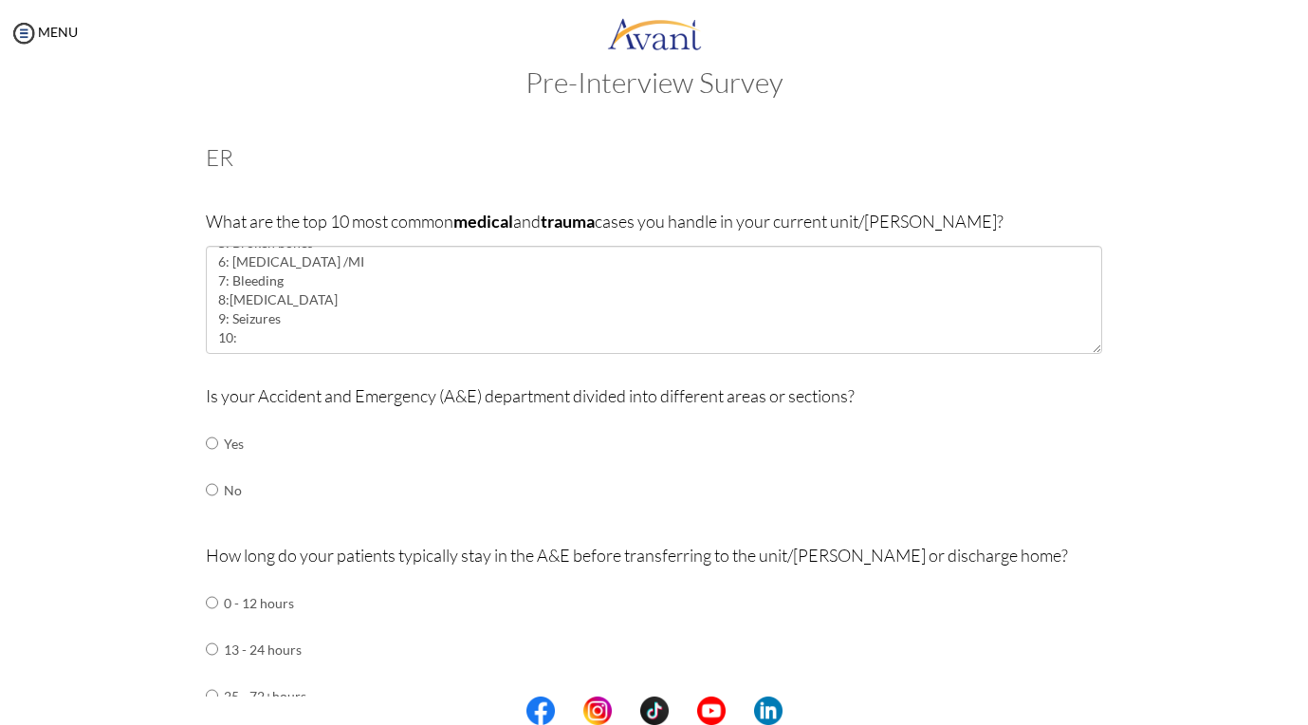
click at [212, 432] on input "radio" at bounding box center [212, 443] width 12 height 38
radio input "true"
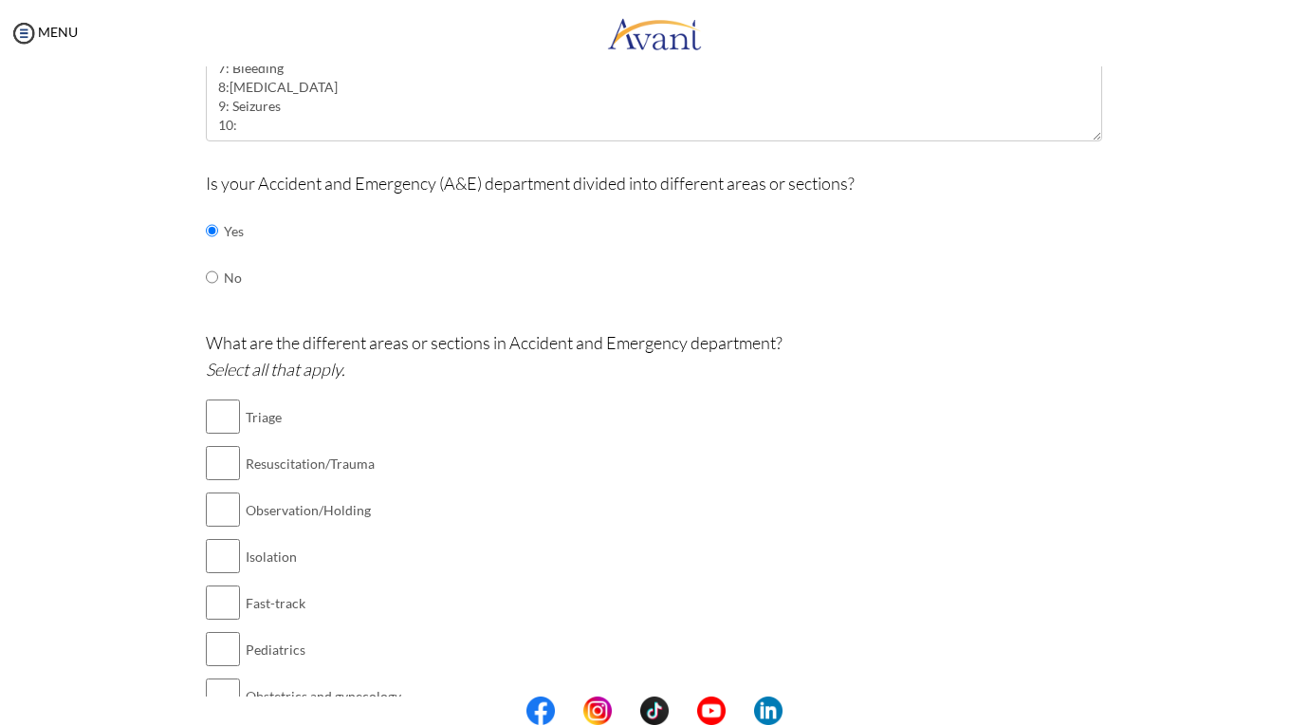
scroll to position [252, 0]
click at [215, 396] on input "checkbox" at bounding box center [223, 415] width 34 height 38
checkbox input "true"
click at [220, 442] on input "checkbox" at bounding box center [223, 461] width 34 height 38
checkbox input "true"
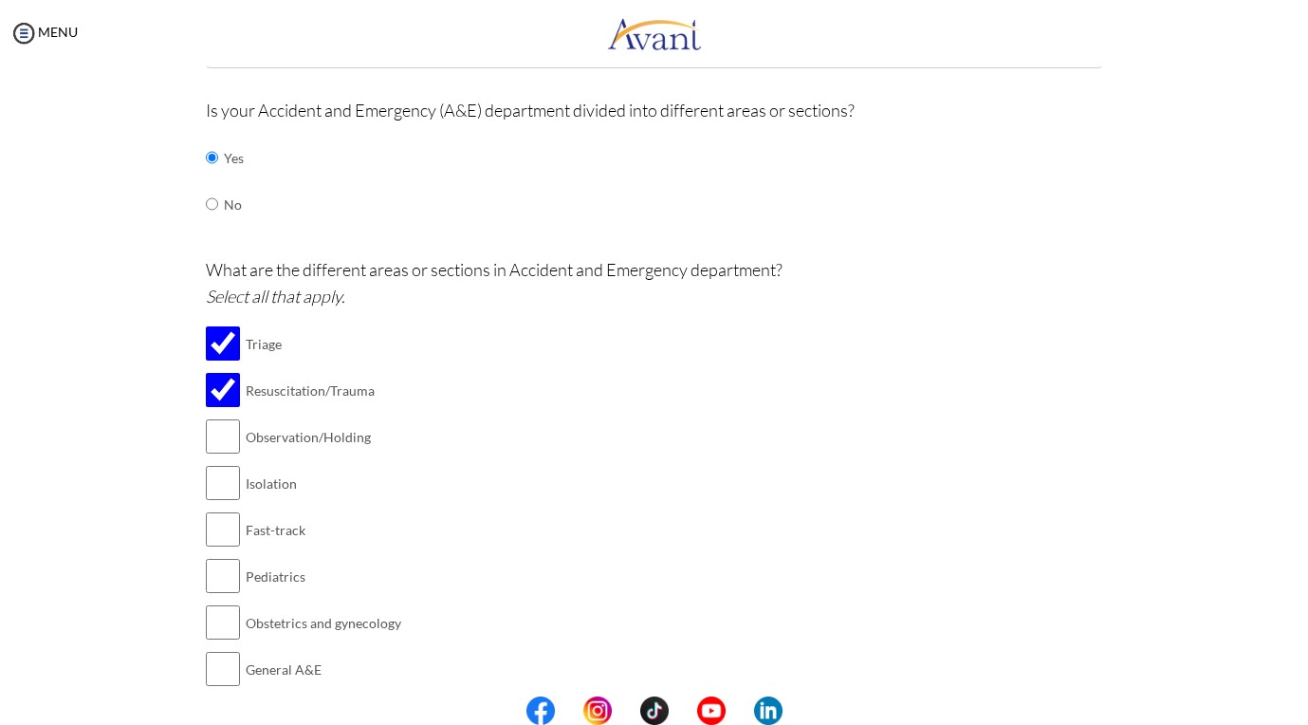
scroll to position [329, 0]
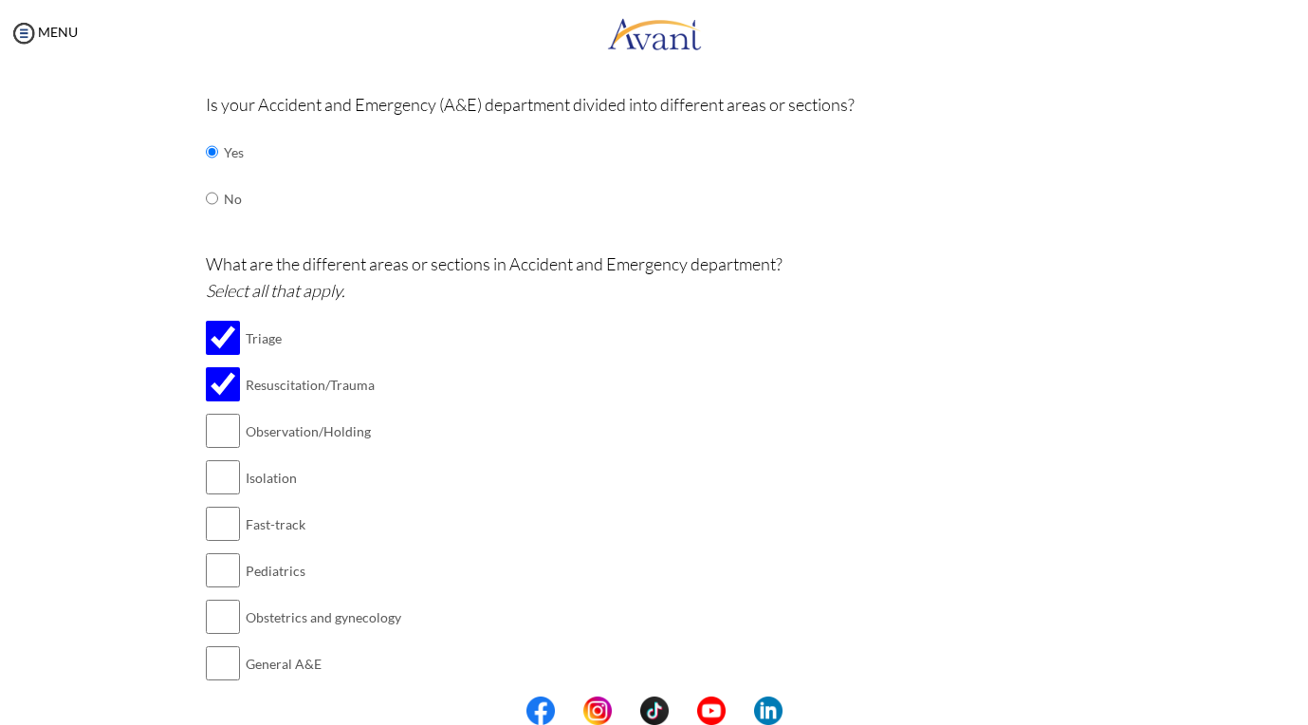
click at [215, 412] on input "checkbox" at bounding box center [223, 431] width 34 height 38
checkbox input "true"
click at [217, 458] on input "checkbox" at bounding box center [223, 477] width 34 height 38
checkbox input "true"
click at [217, 644] on input "checkbox" at bounding box center [223, 663] width 34 height 38
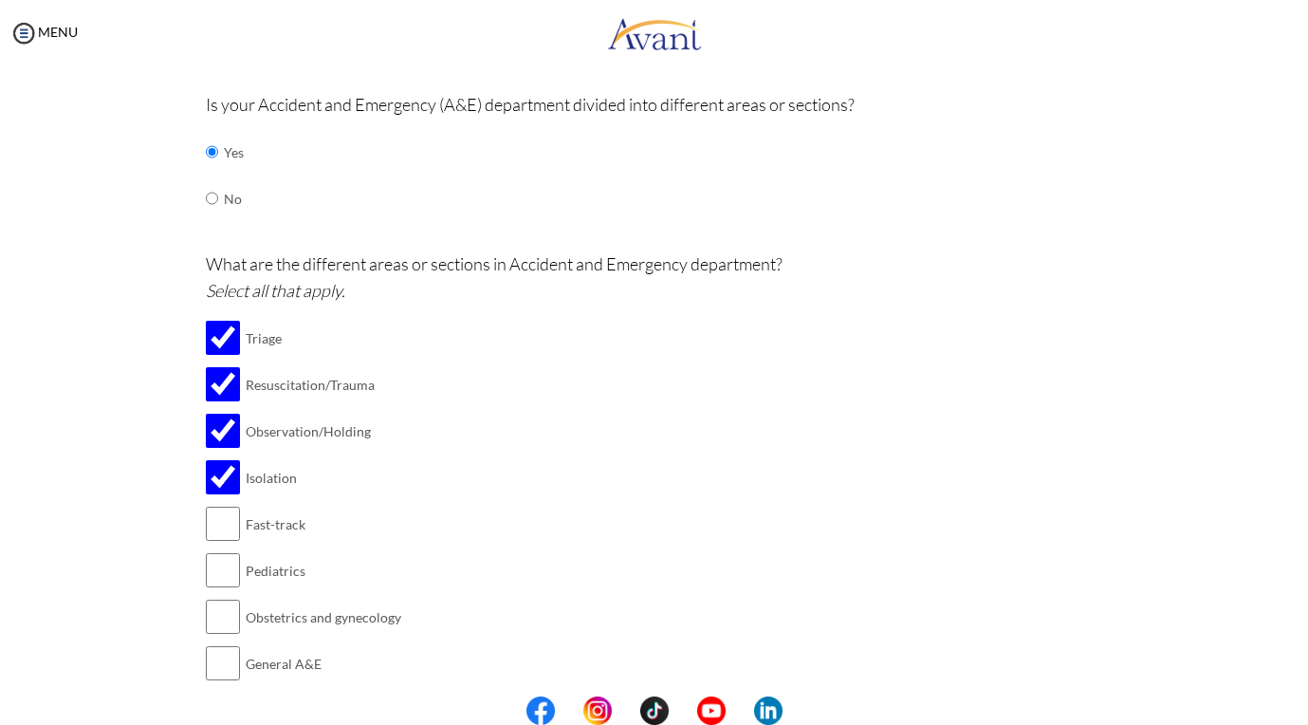
checkbox input "true"
click at [220, 598] on input "checkbox" at bounding box center [223, 617] width 34 height 38
checkbox input "true"
click at [216, 551] on input "checkbox" at bounding box center [223, 570] width 34 height 38
checkbox input "true"
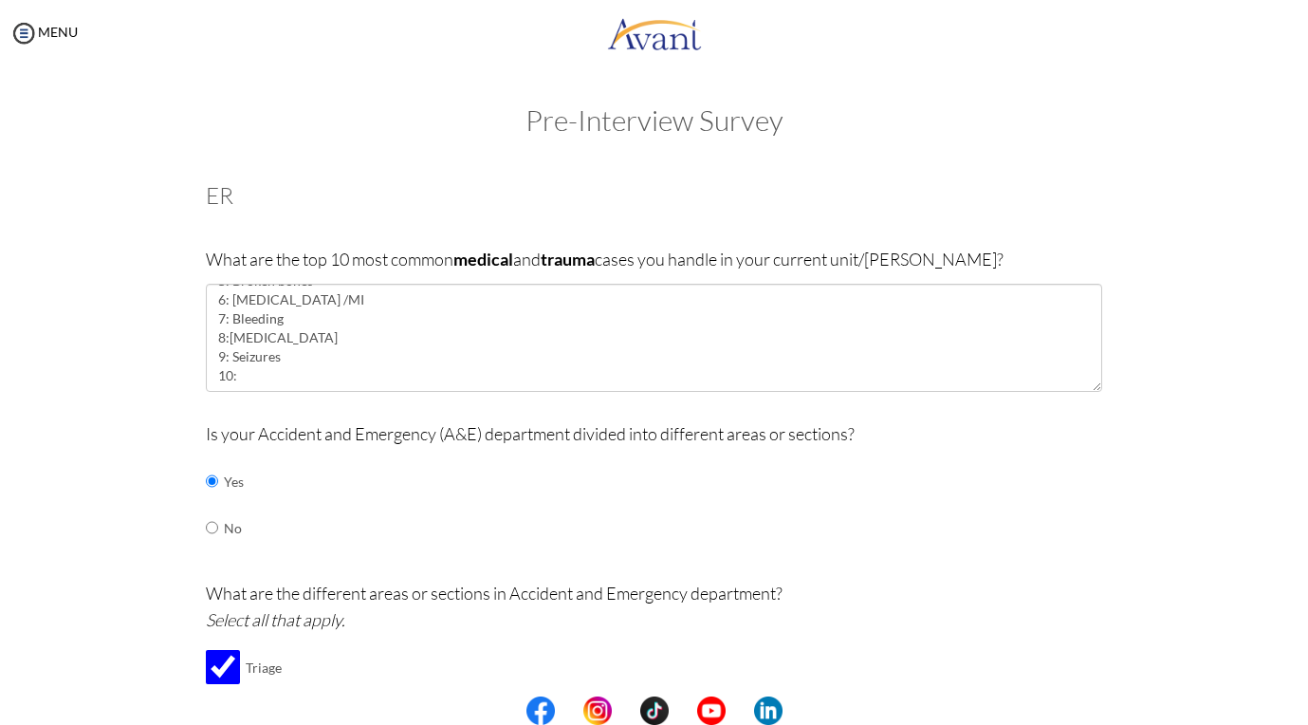
scroll to position [0, 0]
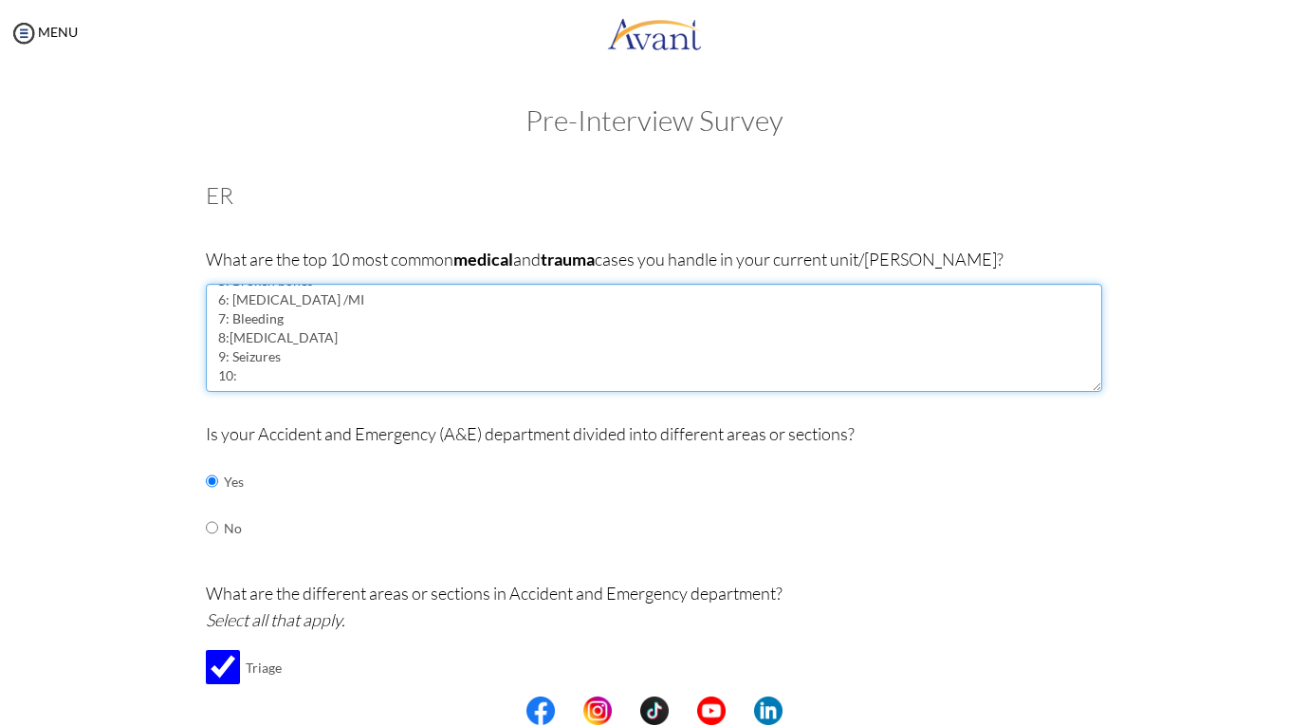
click at [307, 369] on textarea "1: Road vehicle/motor vehicle accidents 2: Stabbing and gunshot wounds 3: Falls…" at bounding box center [654, 338] width 896 height 108
click at [326, 302] on textarea "1: Road vehicle/motor vehicle accidents 2: Stabbing and gunshot wounds 3: Falls…" at bounding box center [654, 338] width 896 height 108
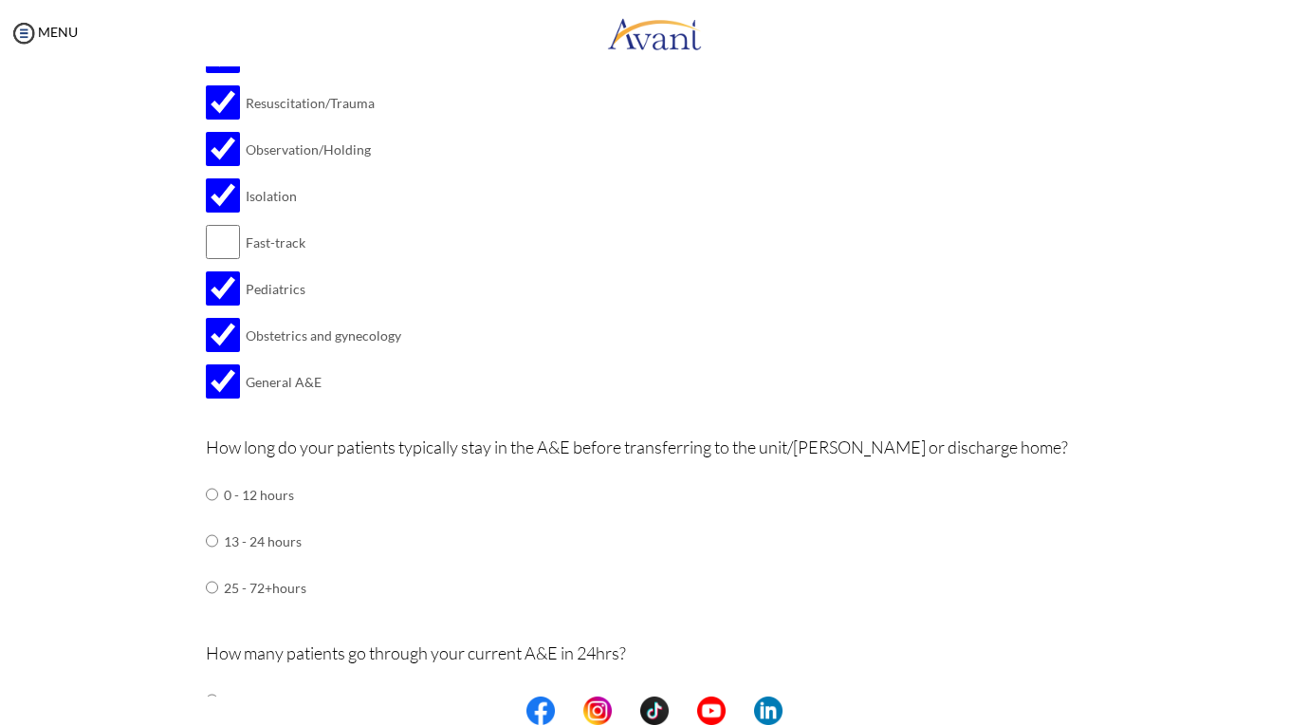
scroll to position [614, 0]
type textarea "1: Road vehicle/motor vehicle accidents 2: Stabbing and gunshot wounds 3: Falls…"
click at [215, 472] on input "radio" at bounding box center [212, 491] width 12 height 38
radio input "true"
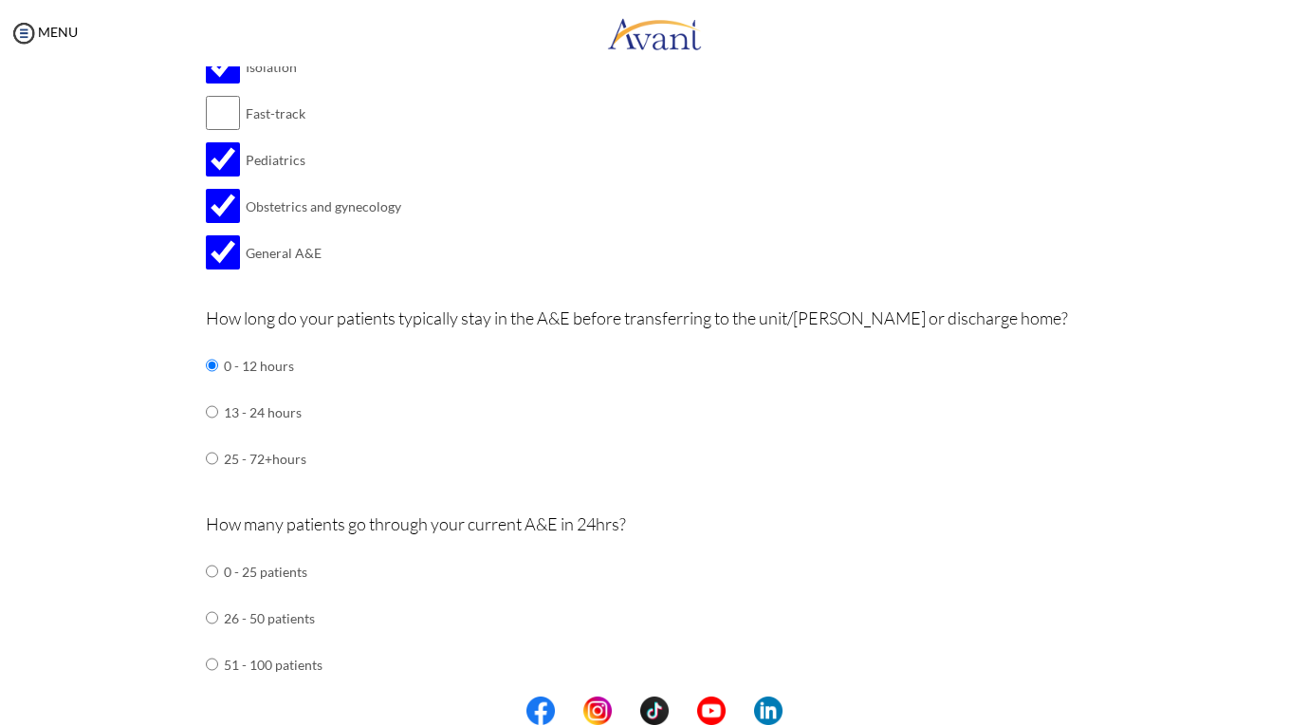
scroll to position [743, 0]
click at [212, 549] on input "radio" at bounding box center [212, 568] width 12 height 38
radio input "true"
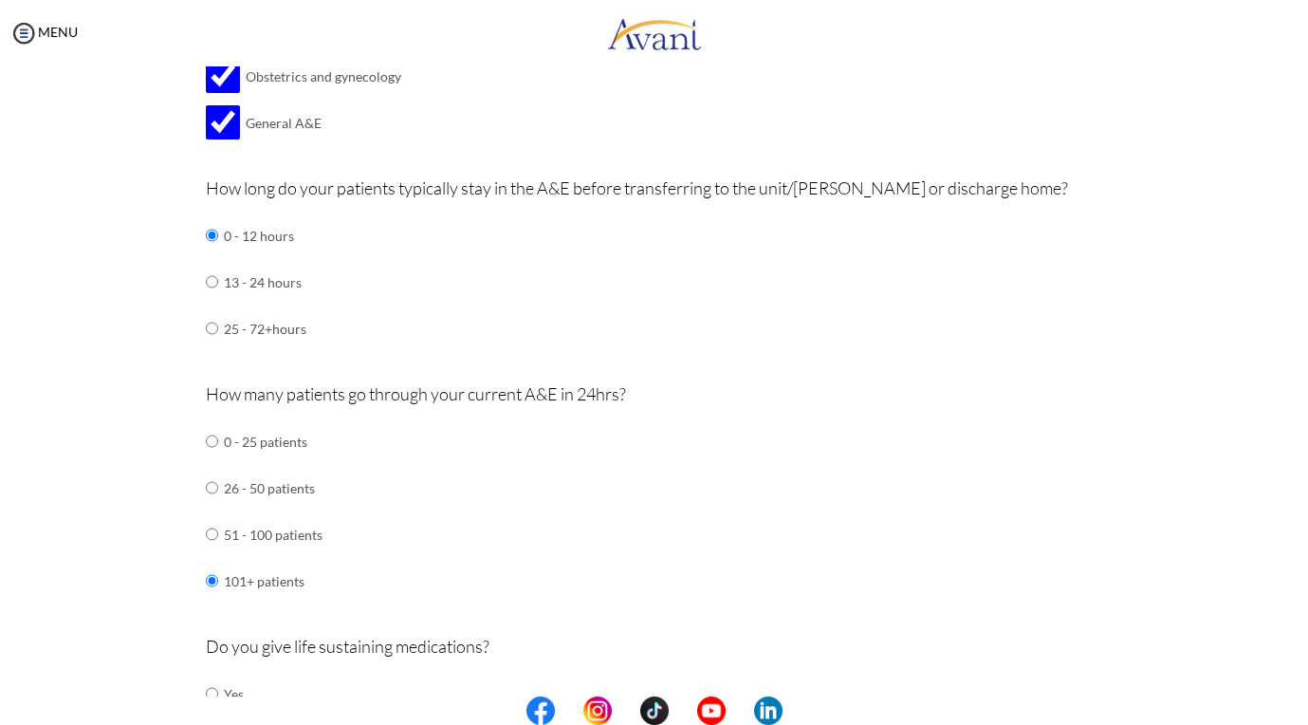
scroll to position [878, 0]
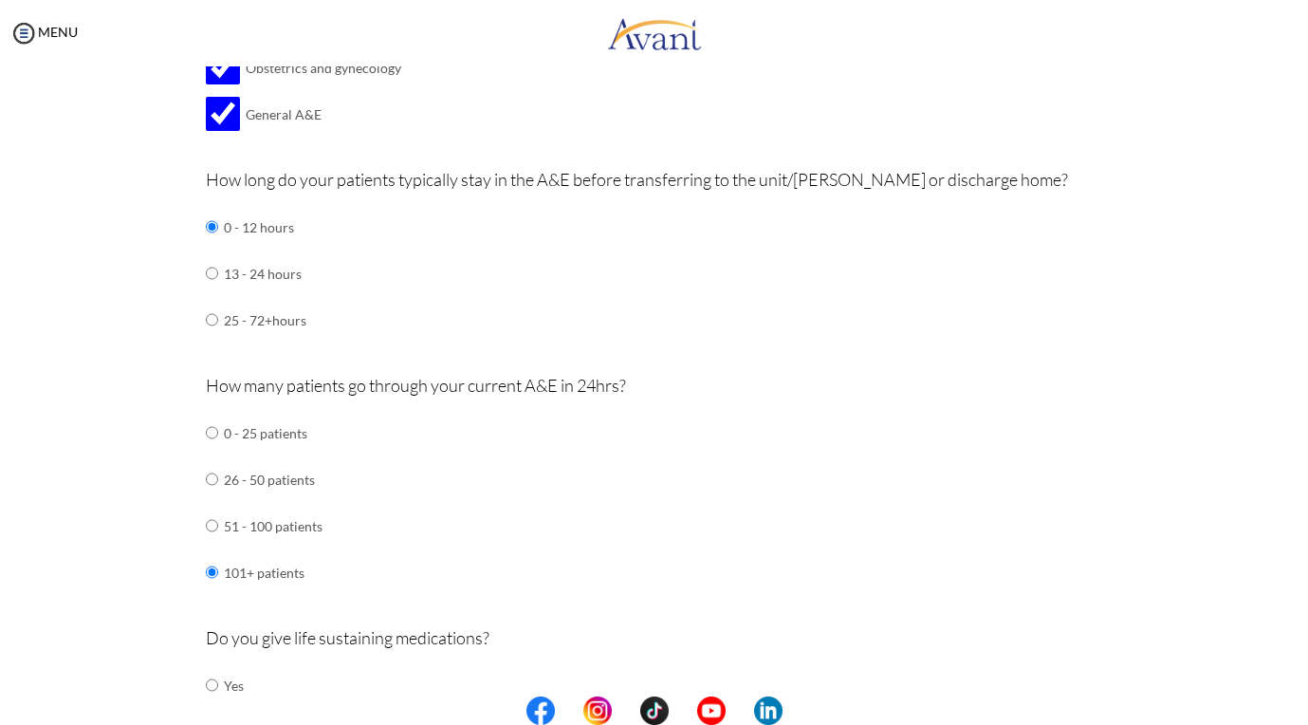
click at [212, 666] on input "radio" at bounding box center [212, 685] width 12 height 38
radio input "true"
drag, startPoint x: 303, startPoint y: 481, endPoint x: 484, endPoint y: 475, distance: 181.3
copy p "life sustaining medications"
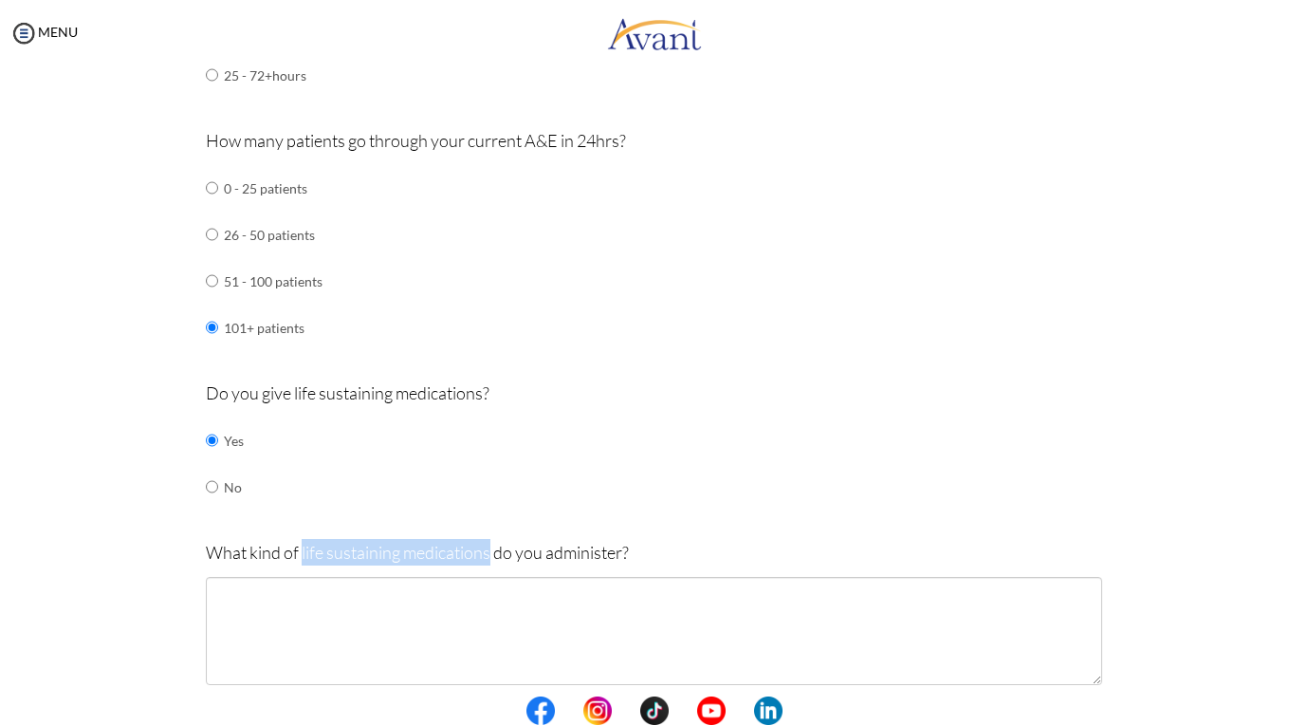
scroll to position [1131, 0]
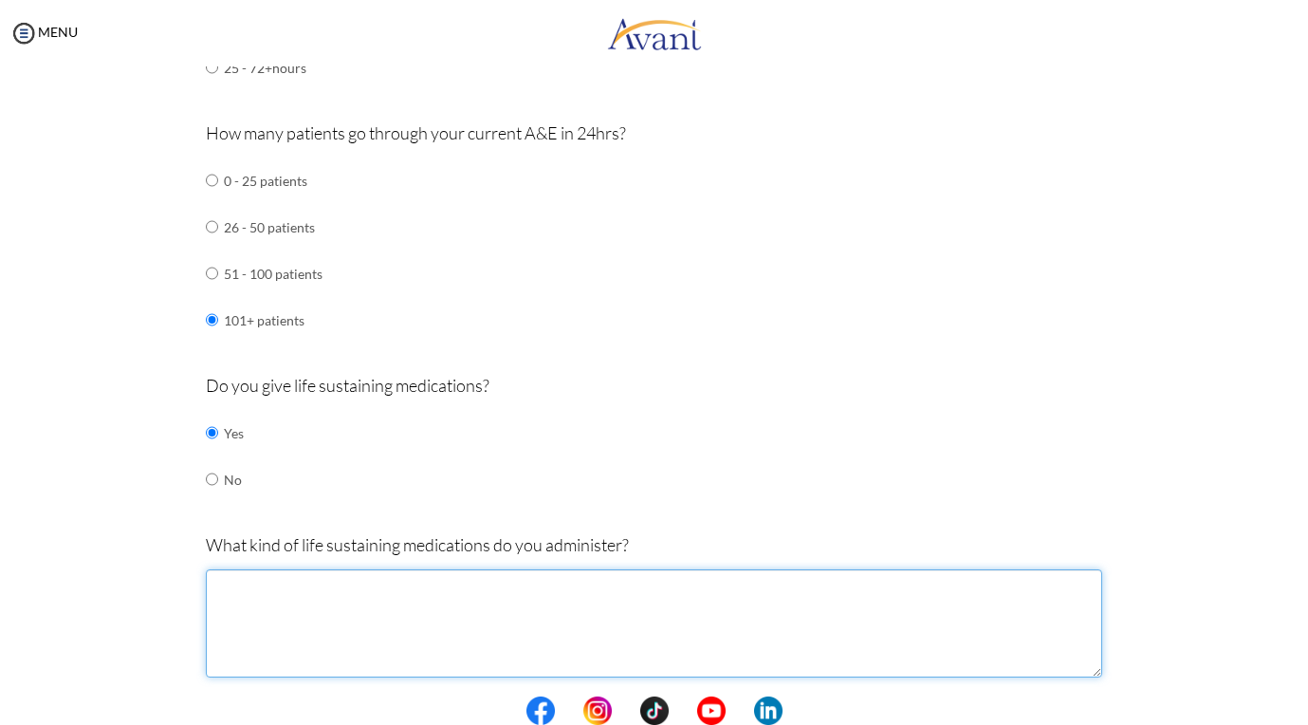
click at [292, 569] on textarea at bounding box center [654, 623] width 896 height 108
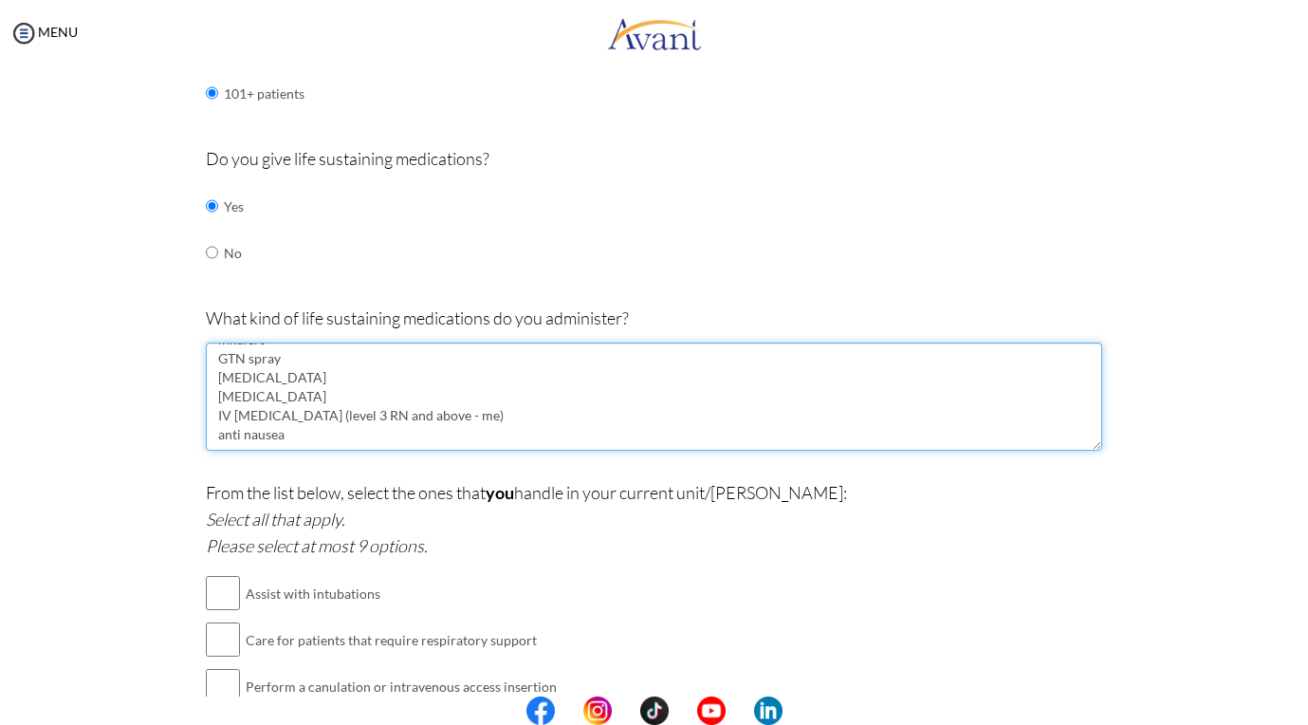
scroll to position [1453, 0]
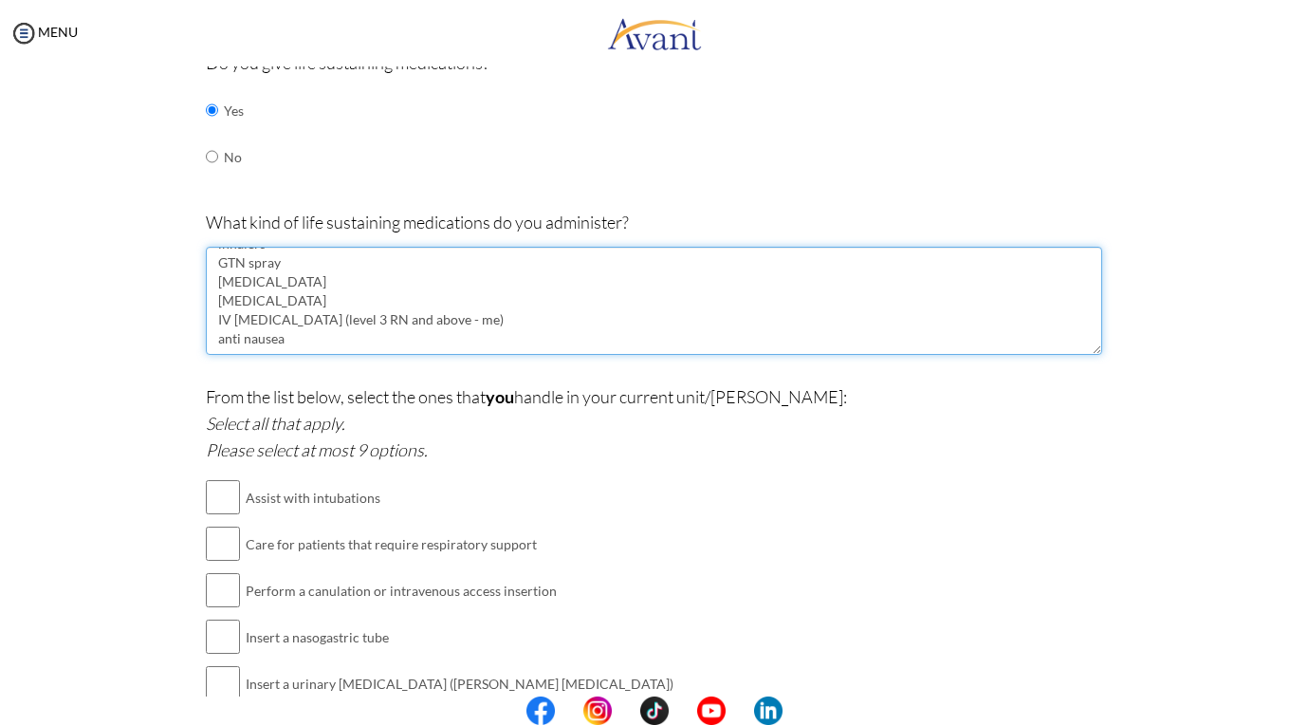
type textarea "inhalers GTN spray Aspirin analgesia IV analgesia (level 3 RN and above - me) a…"
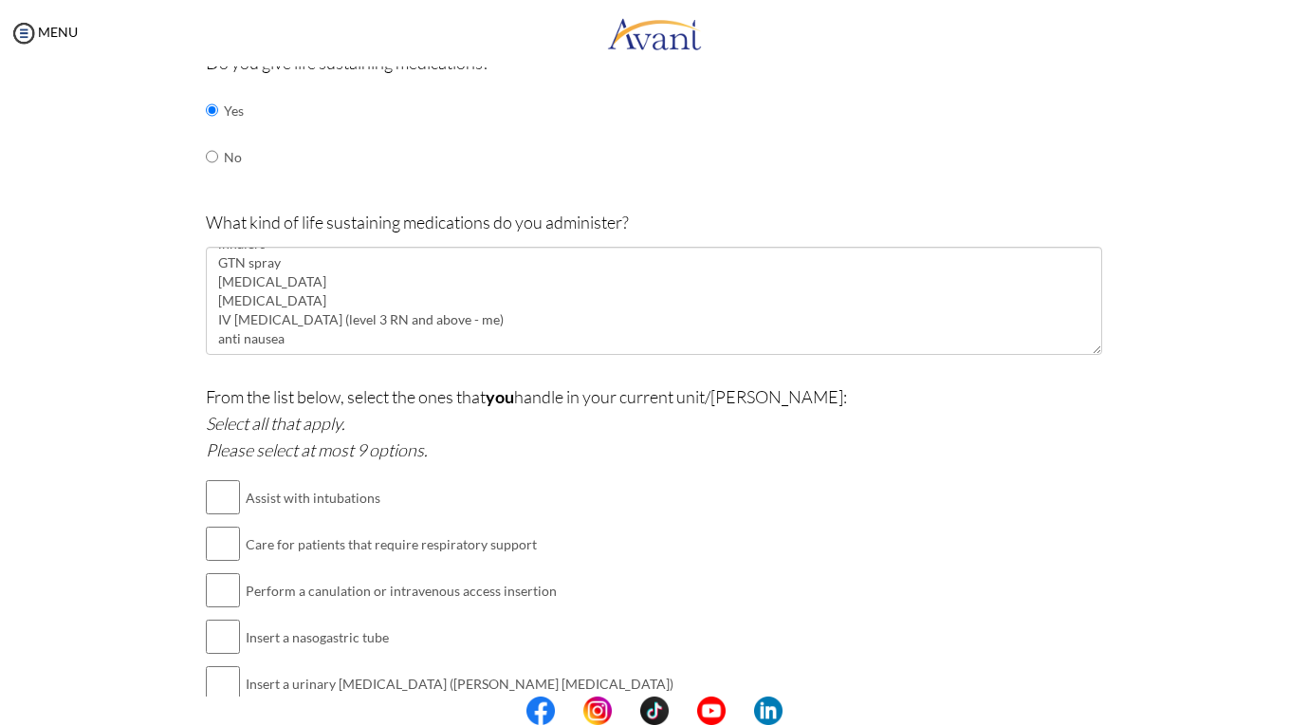
click at [213, 525] on input "checkbox" at bounding box center [223, 544] width 34 height 38
checkbox input "true"
click at [221, 571] on input "checkbox" at bounding box center [223, 590] width 34 height 38
checkbox input "true"
click at [216, 618] on input "checkbox" at bounding box center [223, 637] width 34 height 38
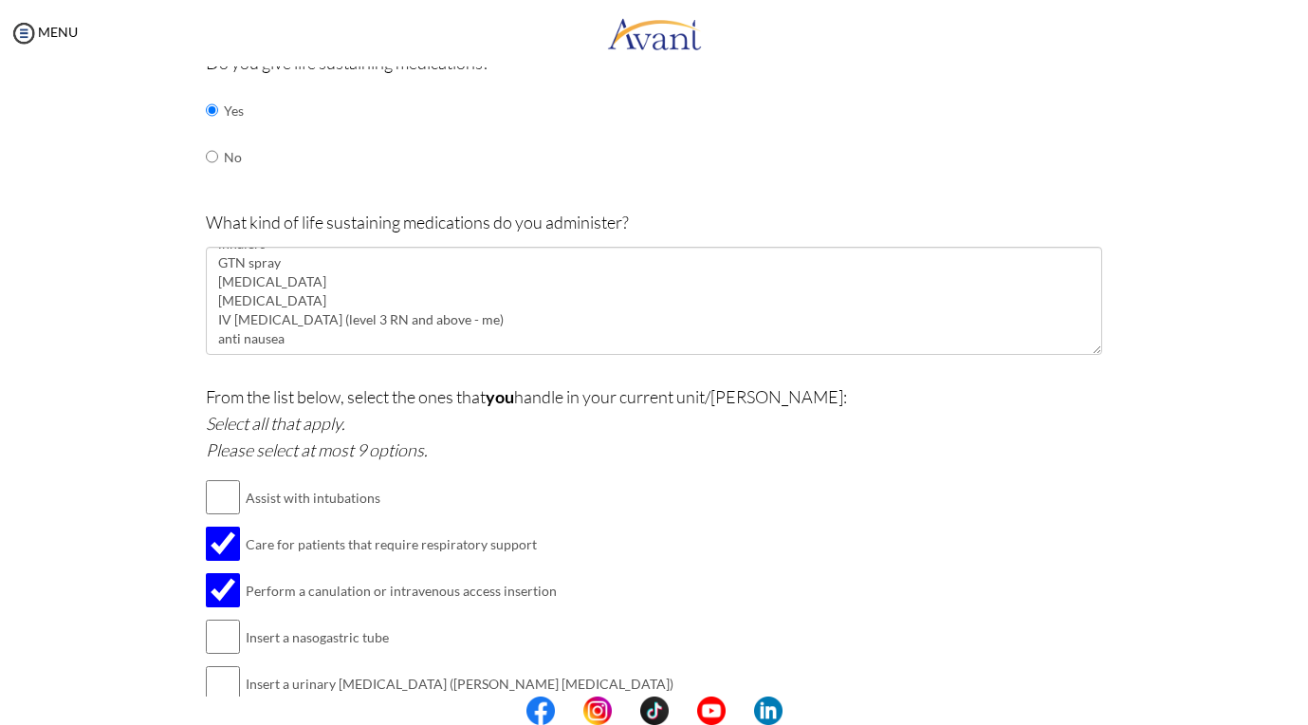
checkbox input "true"
click at [218, 664] on input "checkbox" at bounding box center [223, 683] width 34 height 38
checkbox input "true"
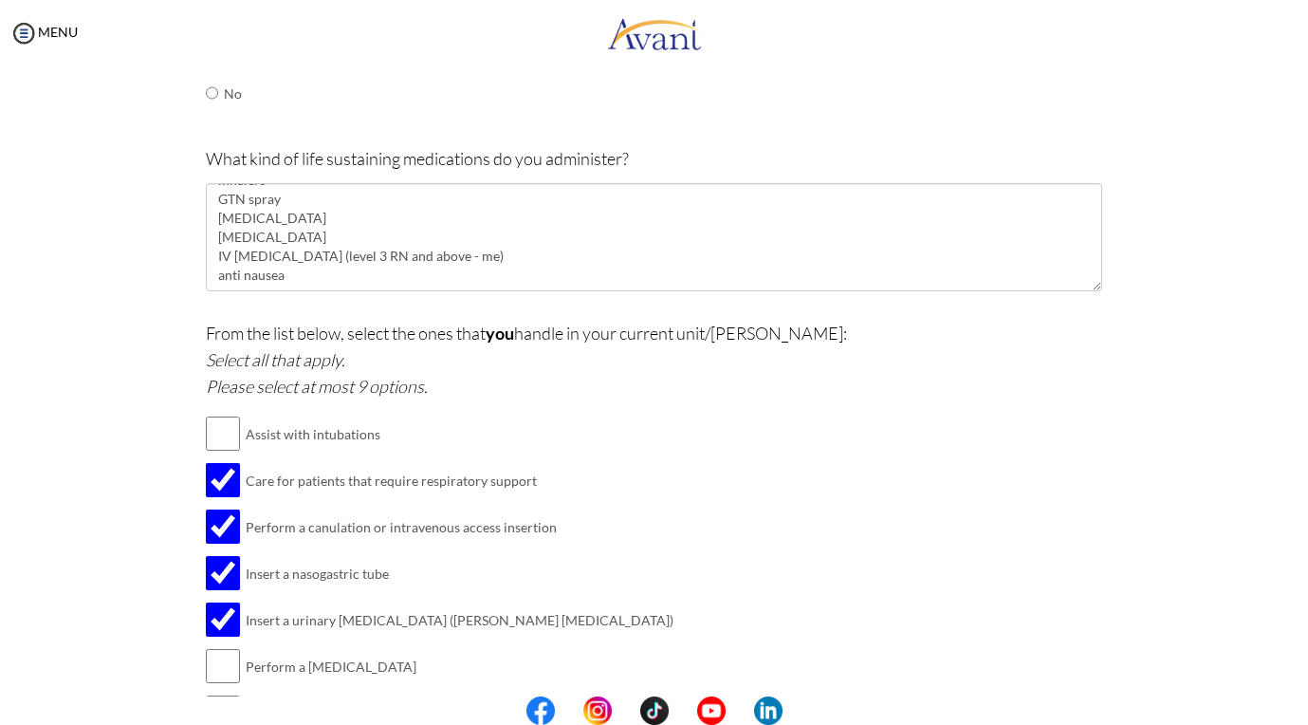
scroll to position [1541, 0]
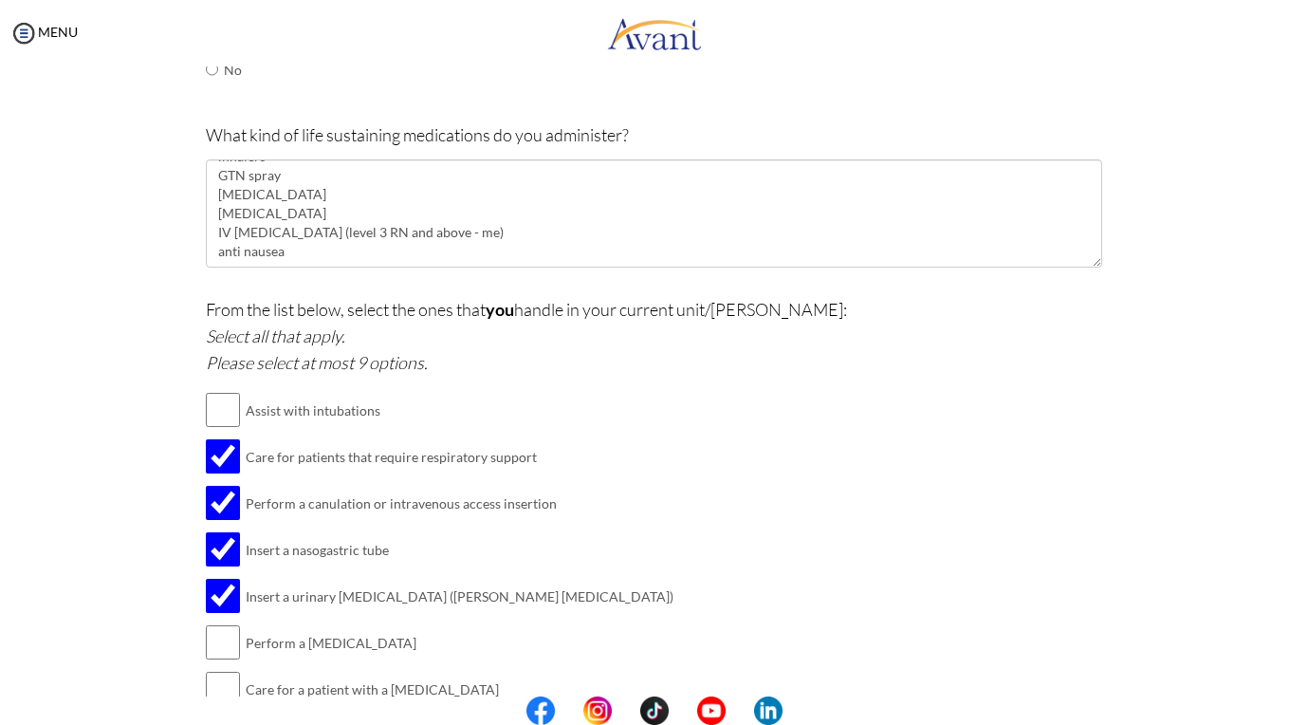
click at [216, 623] on input "checkbox" at bounding box center [223, 642] width 34 height 38
checkbox input "true"
click at [218, 716] on input "checkbox" at bounding box center [223, 735] width 34 height 38
checkbox input "true"
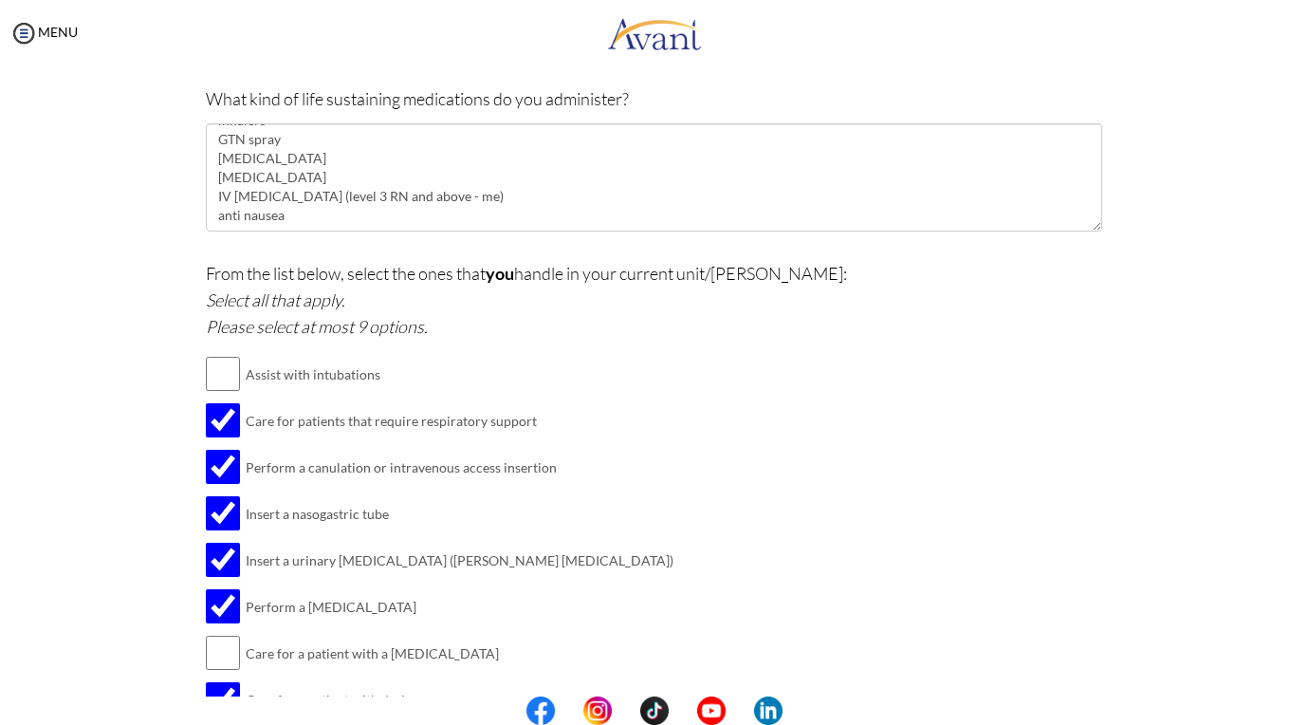
scroll to position [1578, 0]
checkbox input "true"
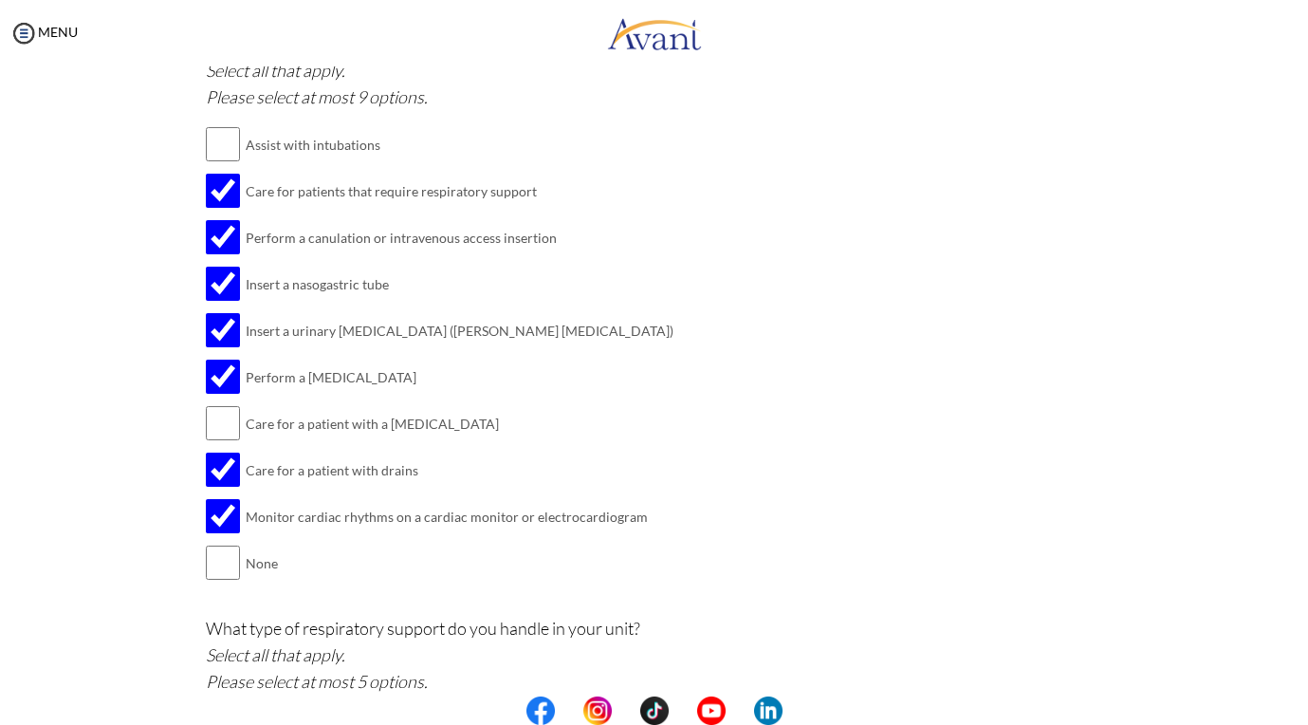
scroll to position [1805, 0]
click at [214, 711] on input "checkbox" at bounding box center [223, 730] width 34 height 38
checkbox input "true"
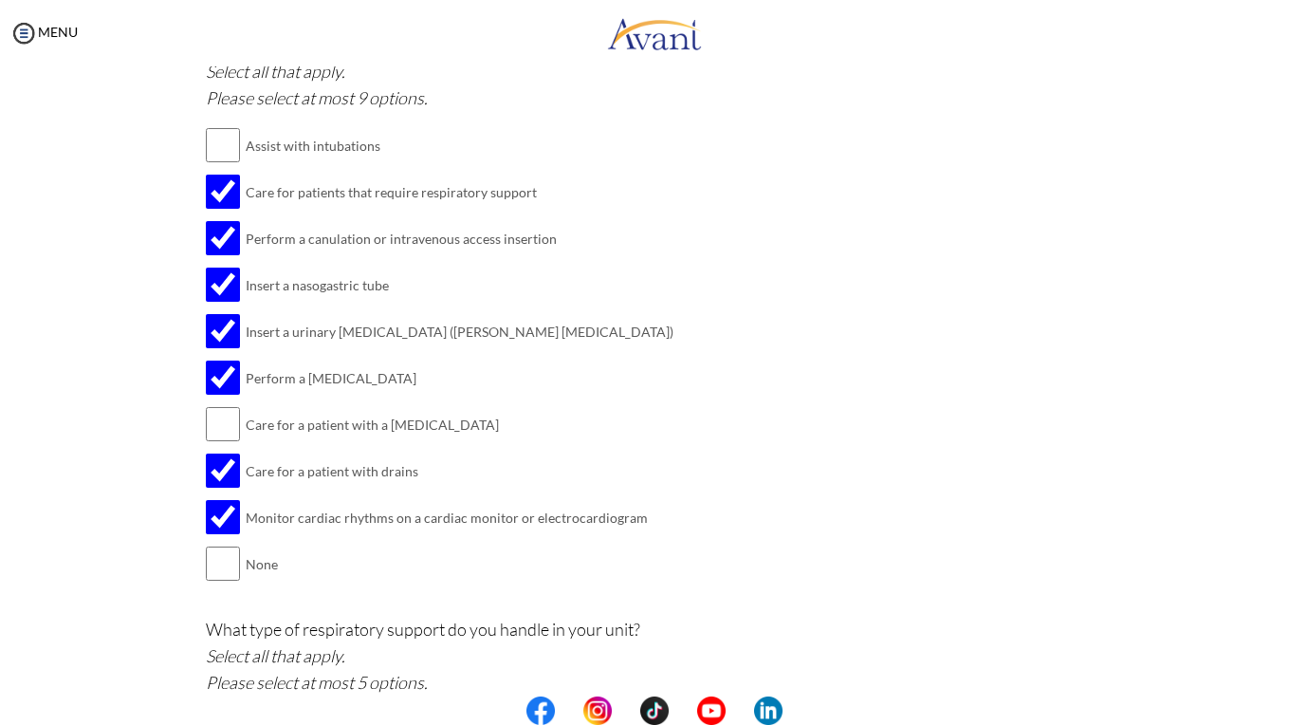
checkbox input "true"
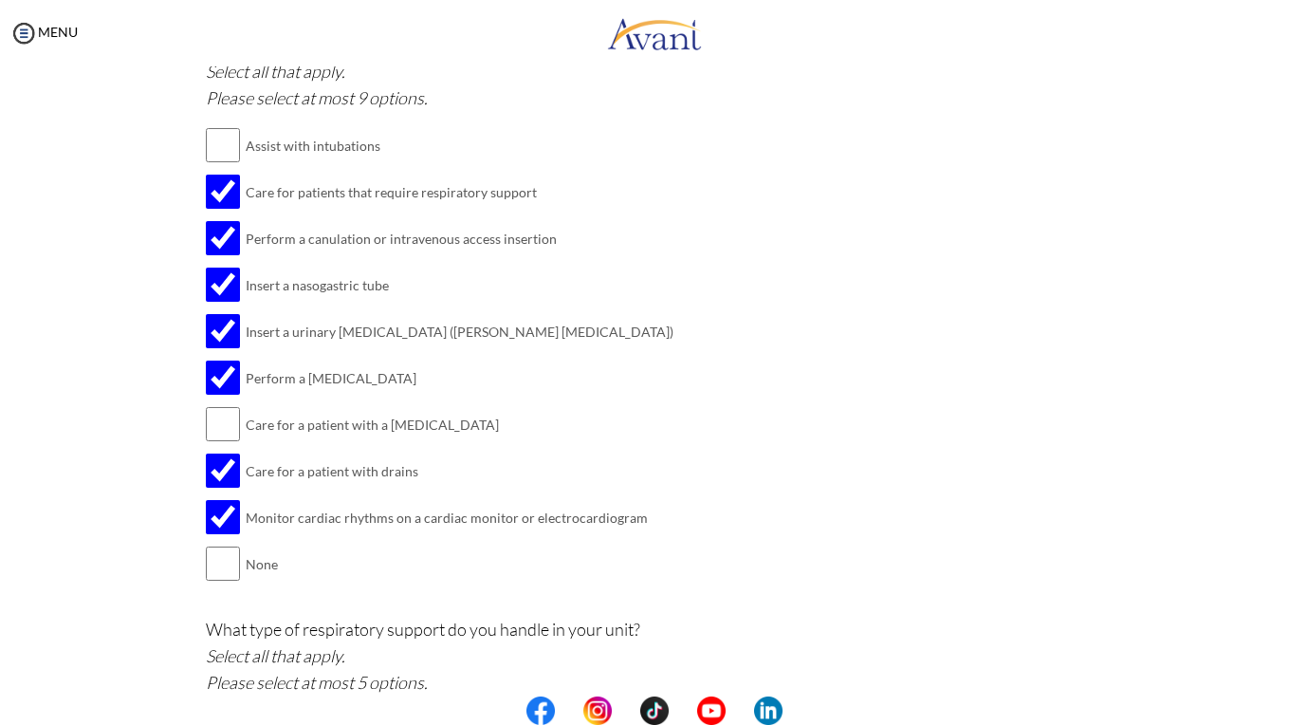
checkbox input "true"
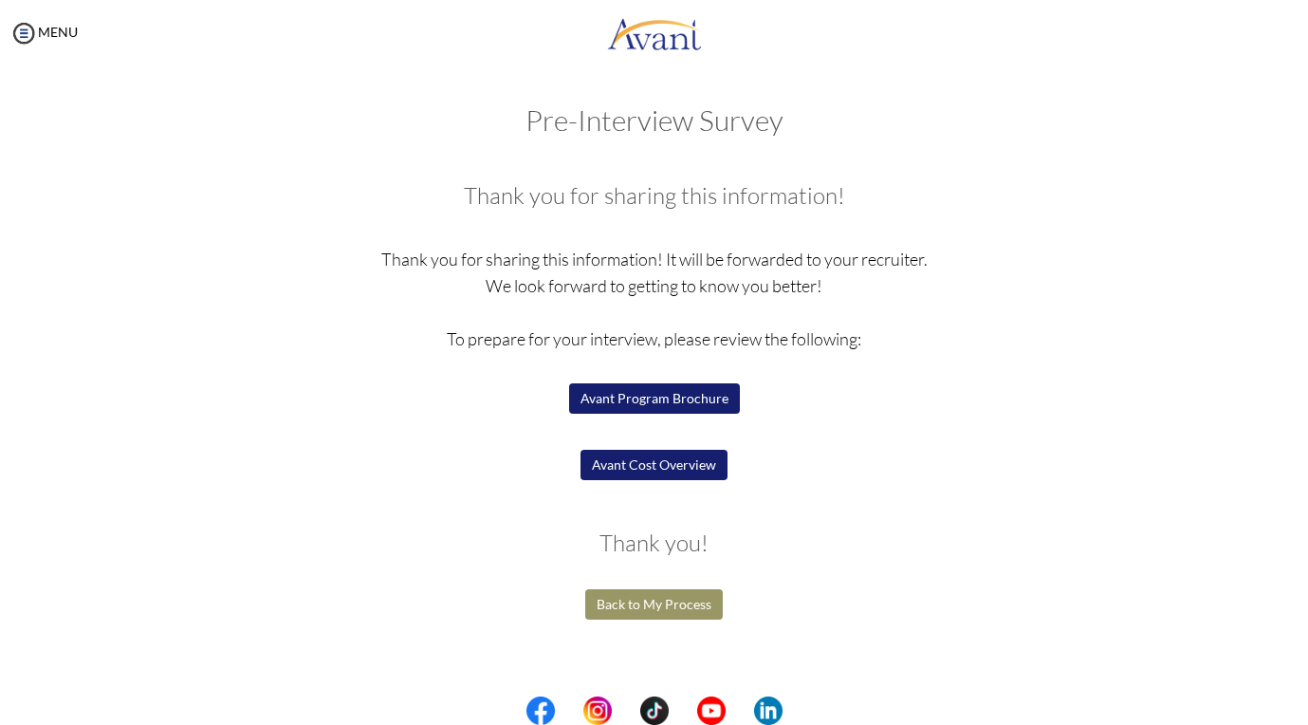
click at [711, 397] on button "Avant Program Brochure" at bounding box center [654, 398] width 171 height 30
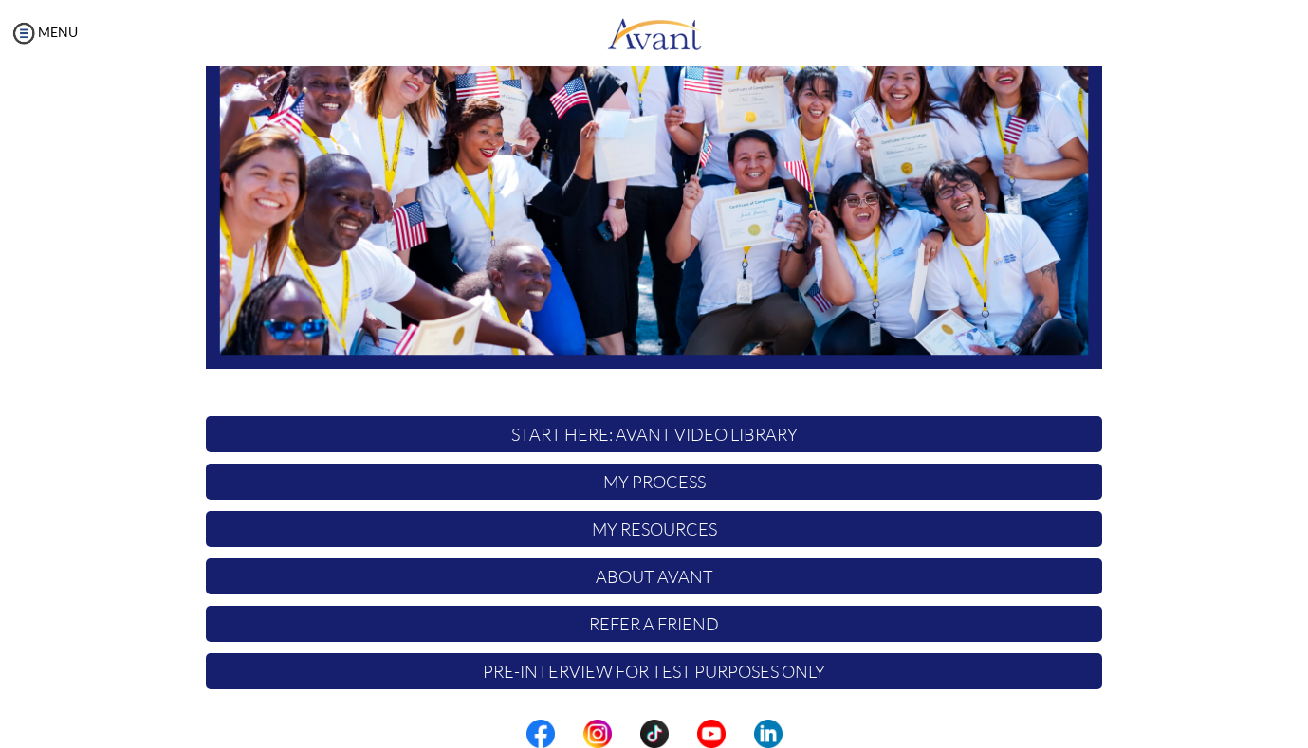
scroll to position [305, 0]
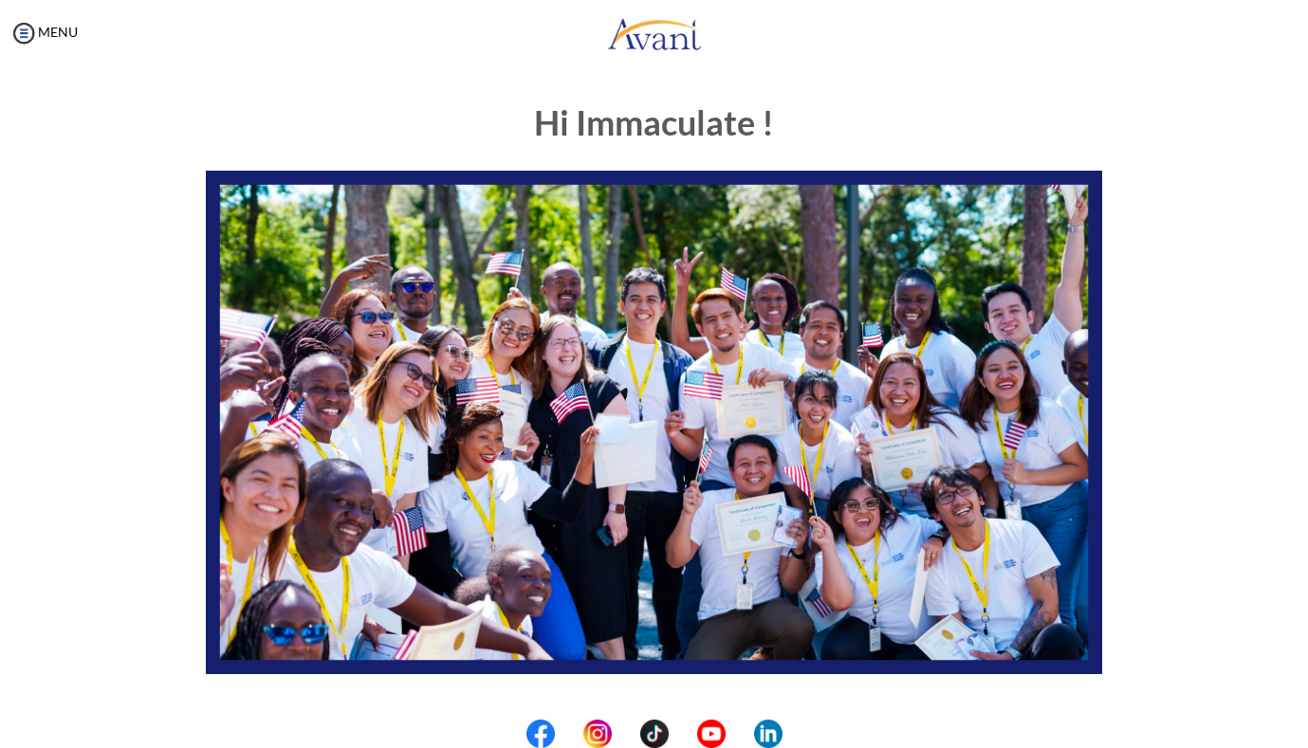
scroll to position [305, 0]
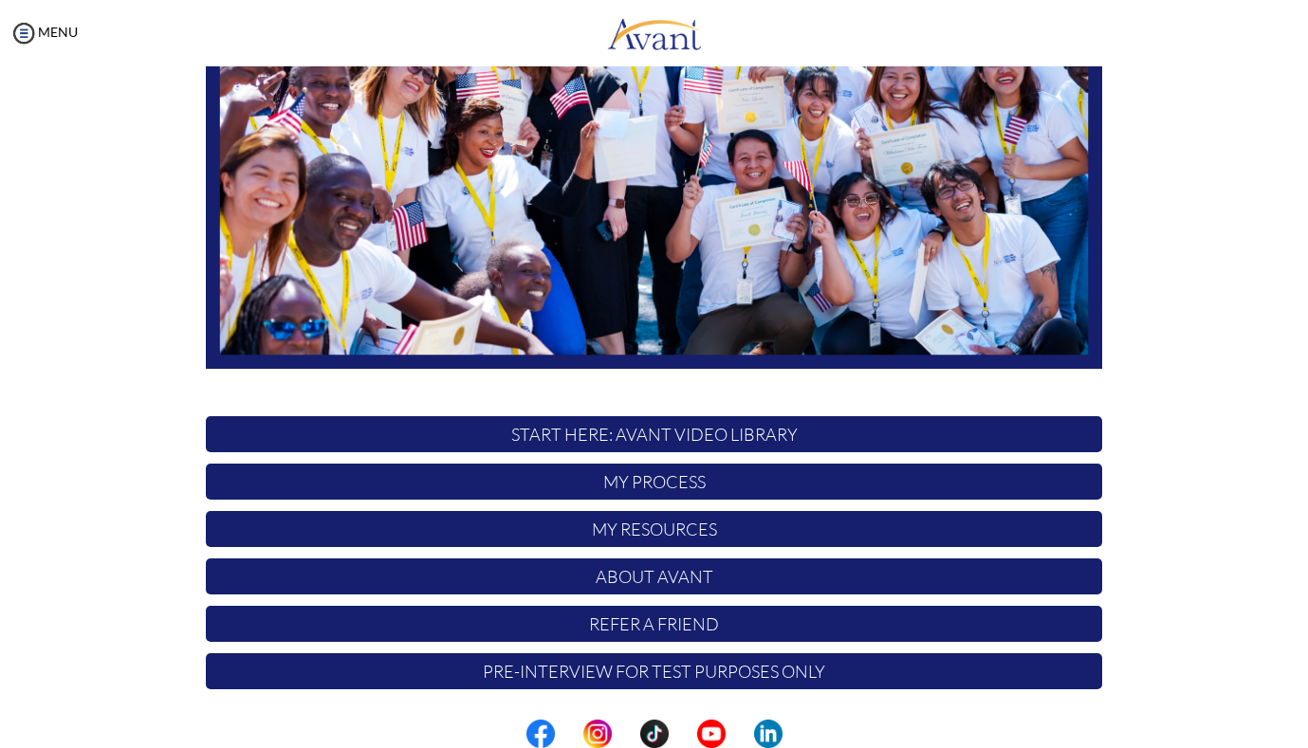
click at [655, 484] on p "My Process" at bounding box center [654, 482] width 896 height 36
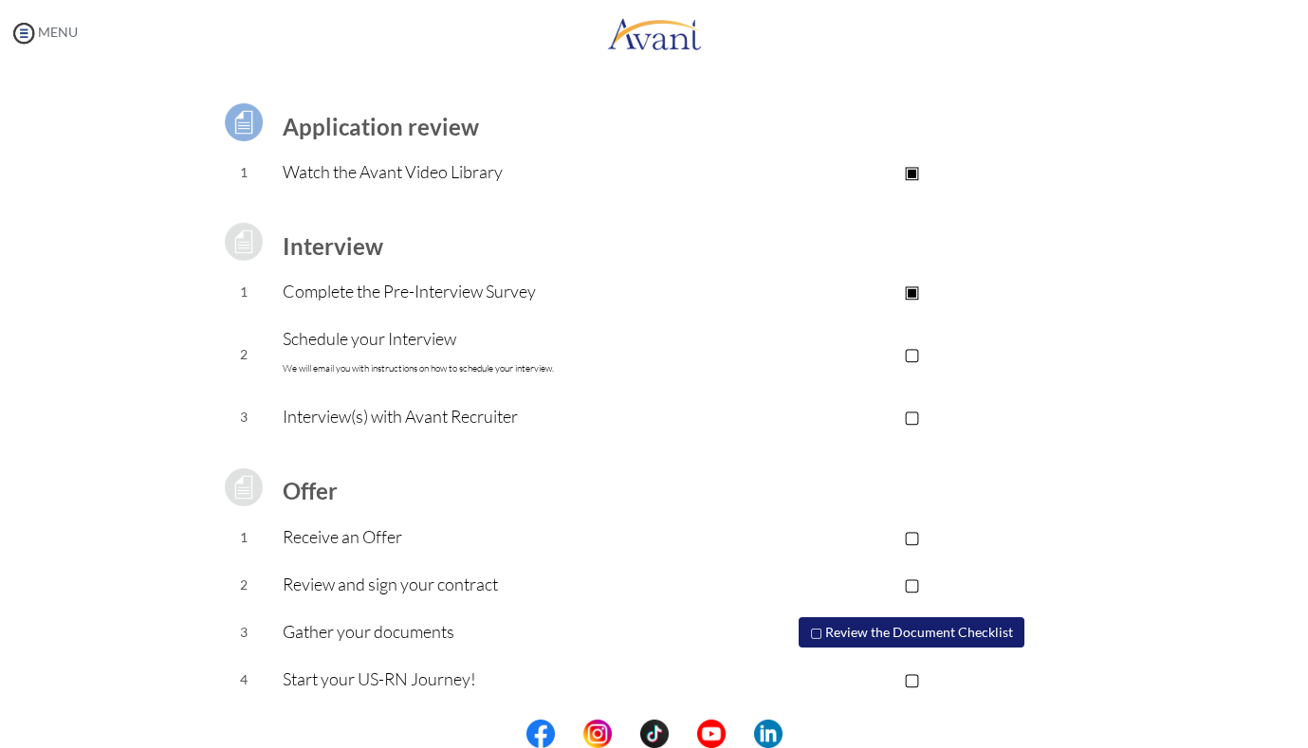
click at [44, 29] on link "MENU" at bounding box center [43, 32] width 68 height 16
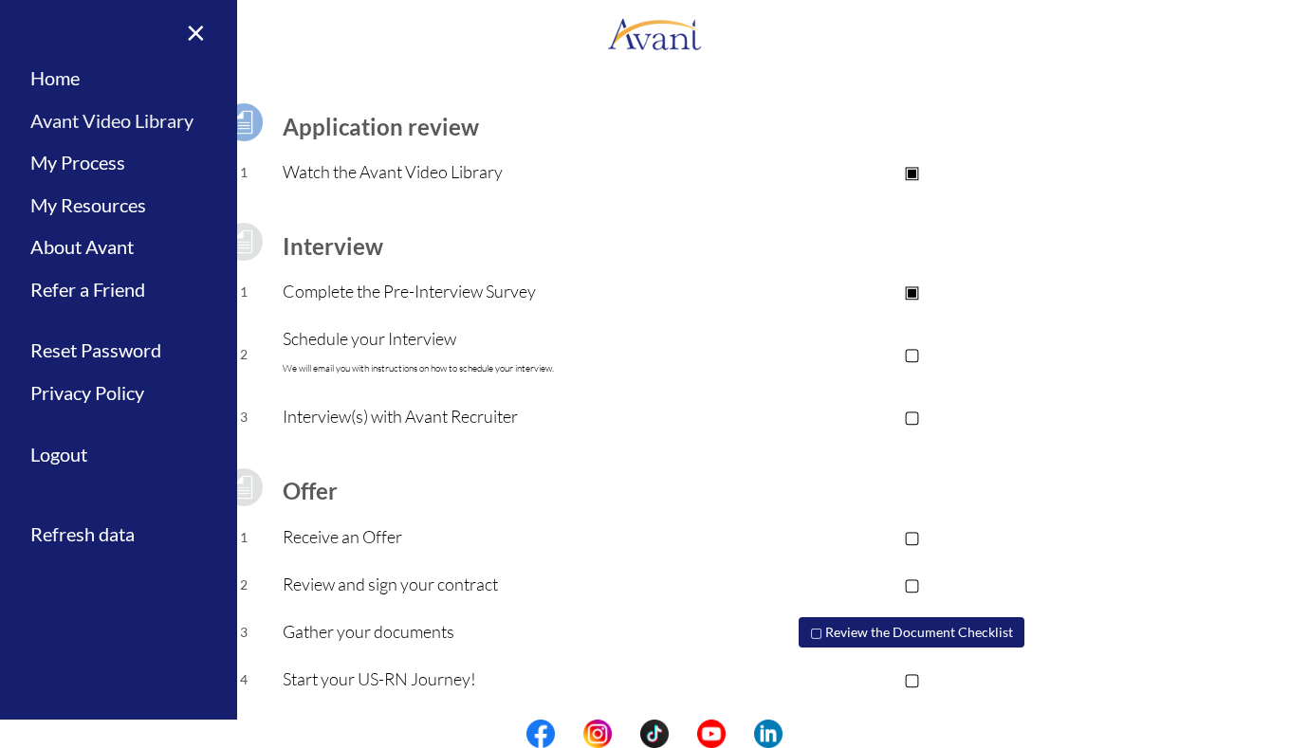
click at [157, 118] on link "Avant Video Library" at bounding box center [118, 121] width 237 height 43
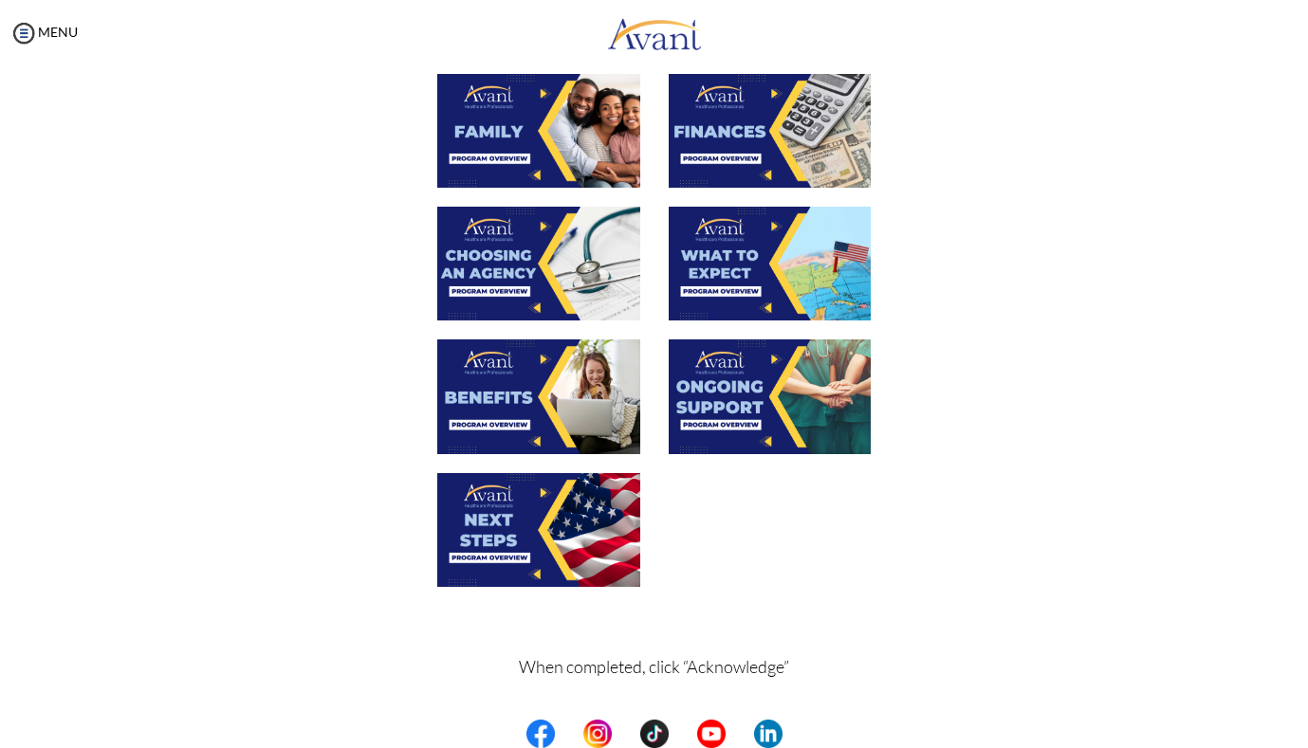
scroll to position [499, 0]
click at [510, 249] on img at bounding box center [538, 264] width 203 height 114
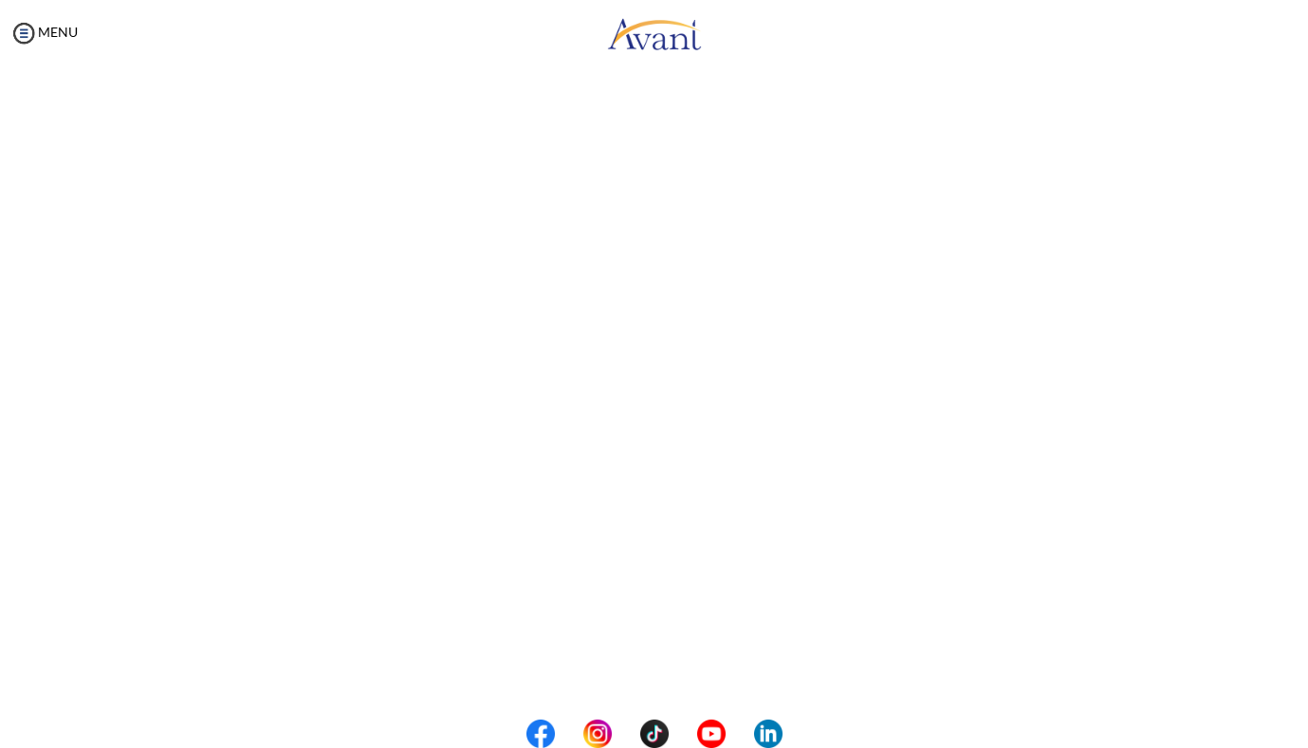
scroll to position [318, 0]
